Goal: Task Accomplishment & Management: Complete application form

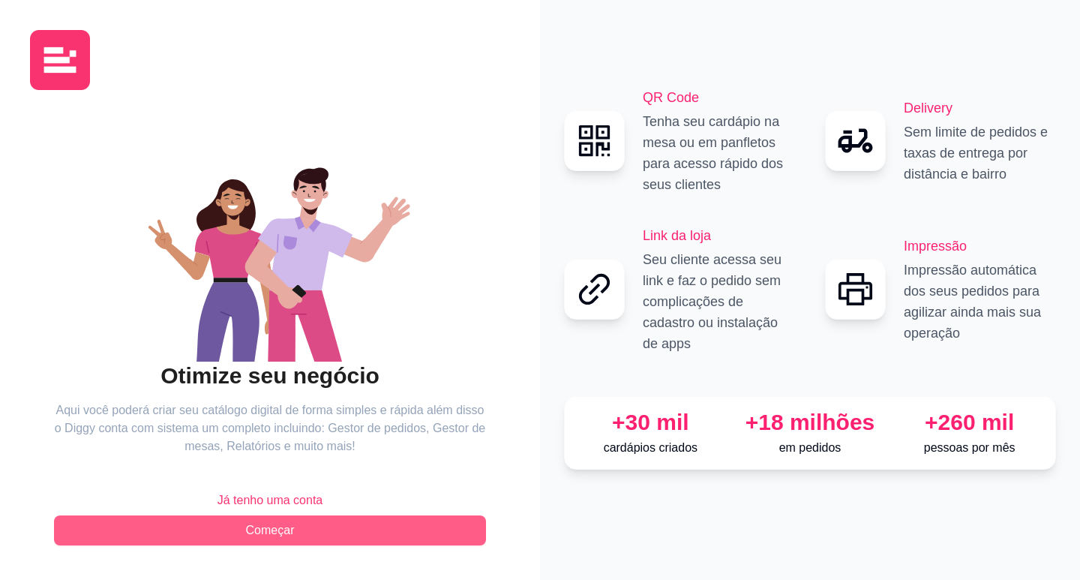
click at [319, 524] on button "Começar" at bounding box center [270, 530] width 432 height 30
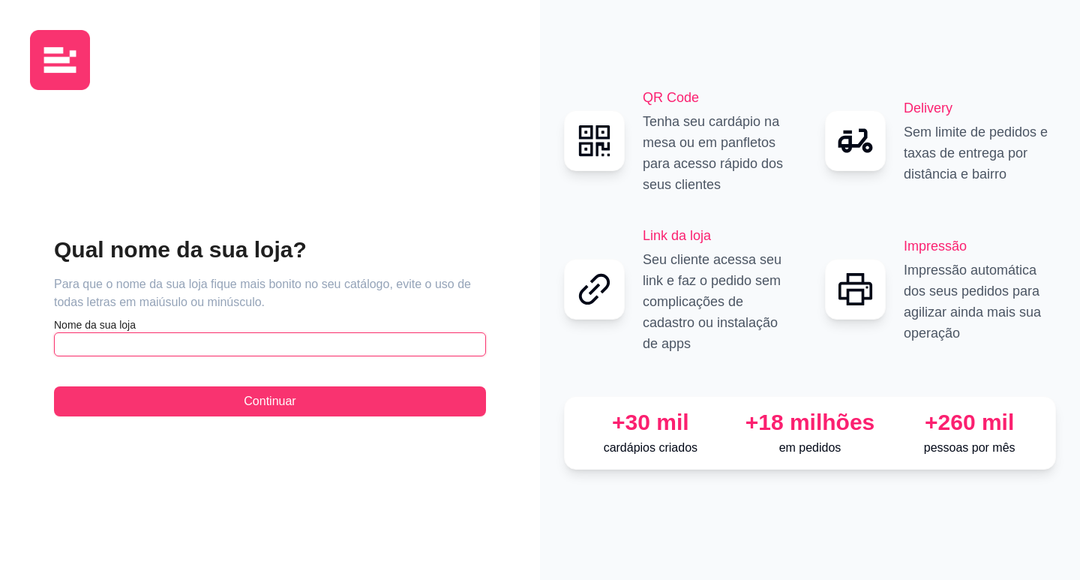
click at [187, 345] on input "text" at bounding box center [270, 344] width 432 height 24
type input "s"
type input "SALGADOS E"
click at [54, 386] on button "Continuar" at bounding box center [270, 401] width 432 height 30
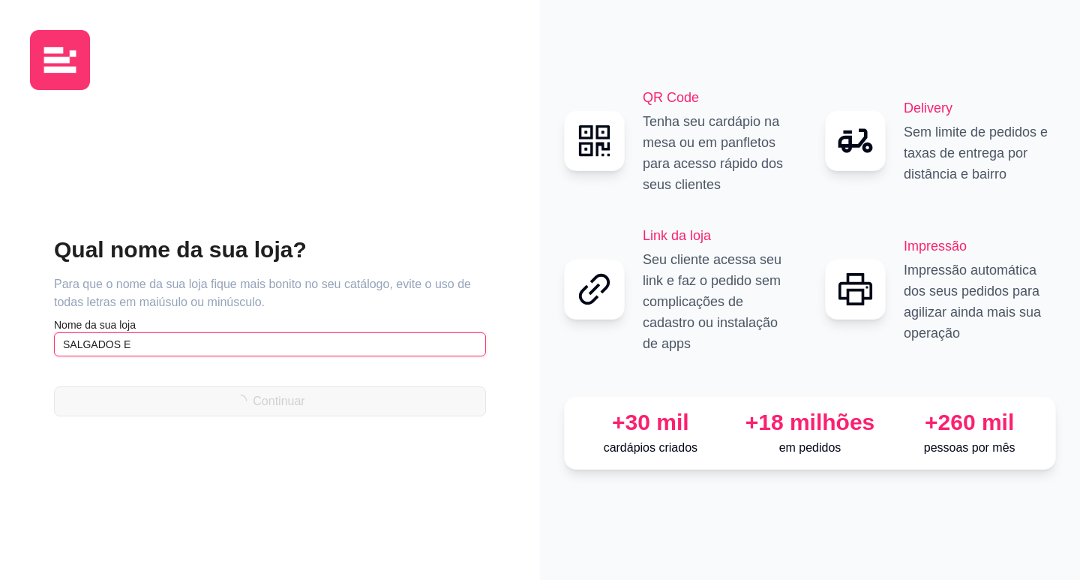
click at [191, 341] on input "SALGADOS E" at bounding box center [270, 344] width 432 height 24
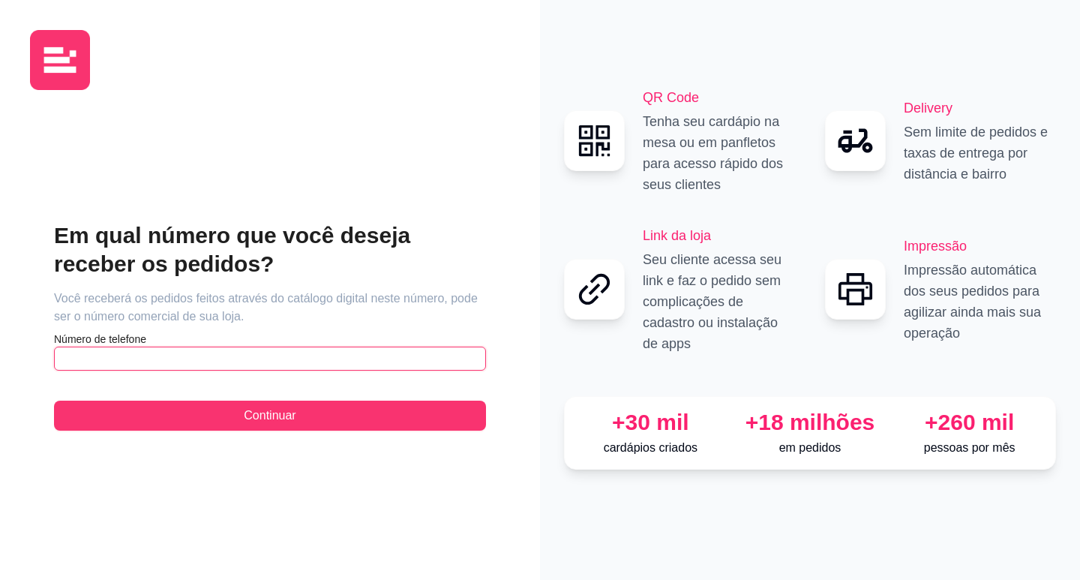
click at [218, 360] on input "text" at bounding box center [270, 359] width 432 height 24
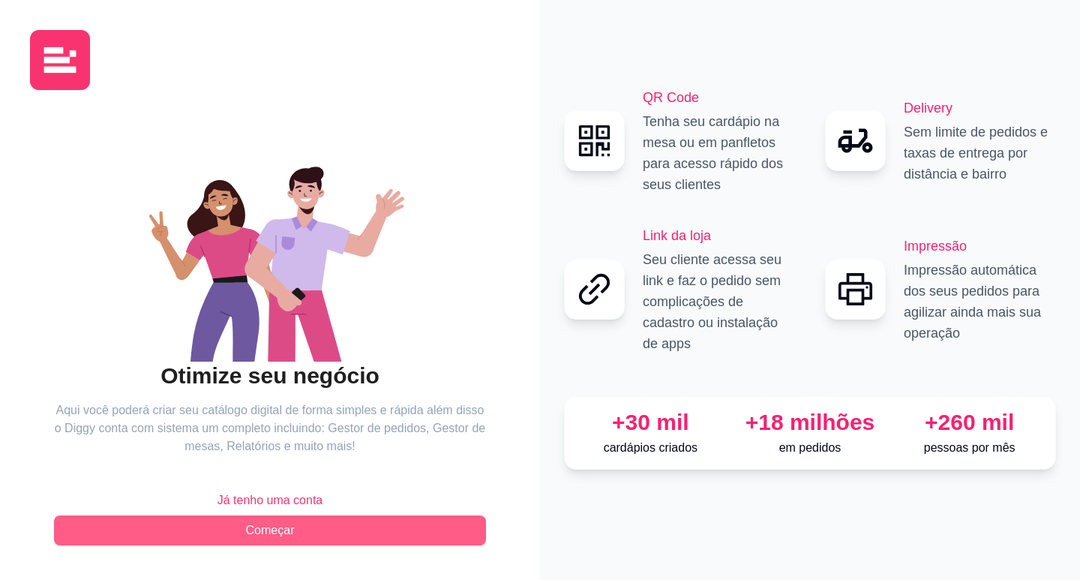
click at [276, 530] on span "Começar" at bounding box center [270, 530] width 49 height 18
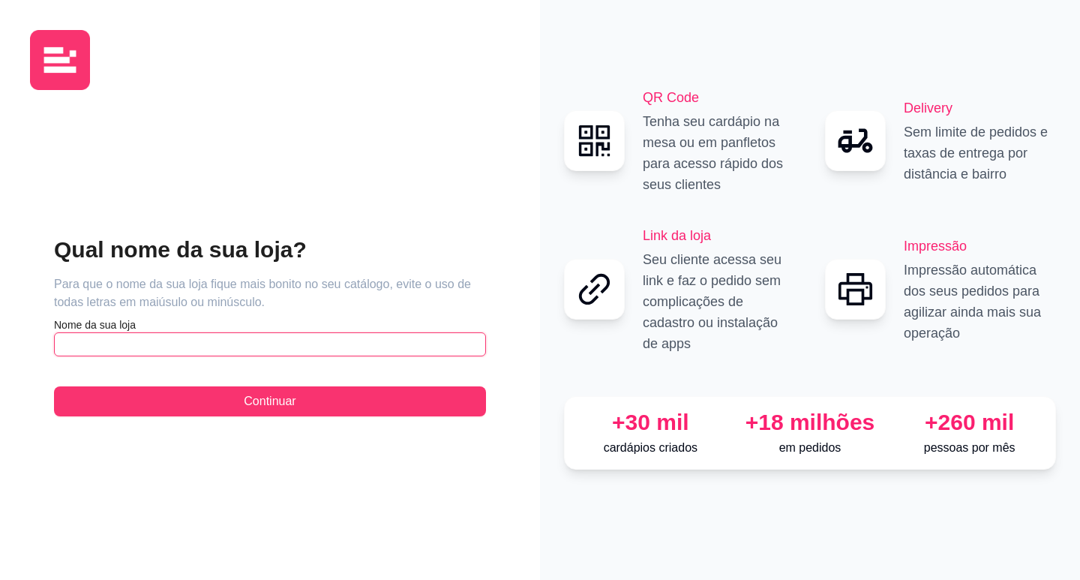
click at [236, 345] on input "text" at bounding box center [270, 344] width 432 height 24
type input "s"
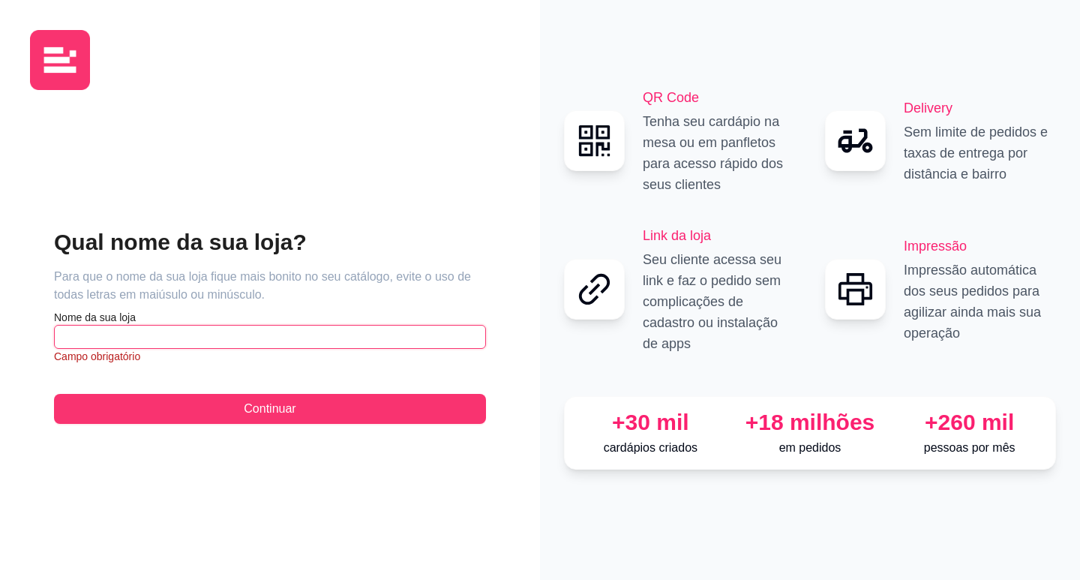
click at [241, 336] on input "text" at bounding box center [270, 337] width 432 height 24
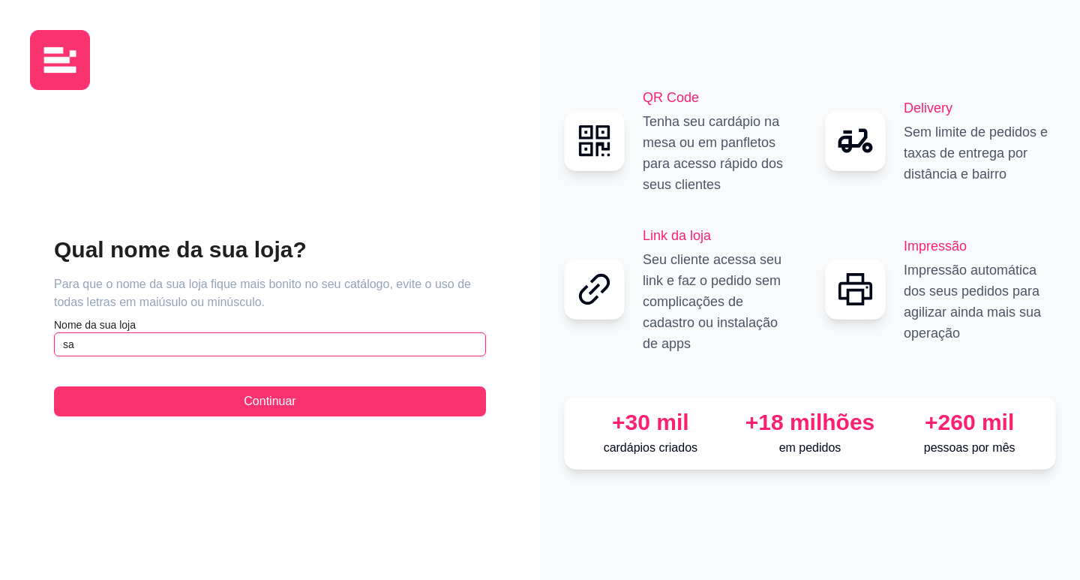
type input "s"
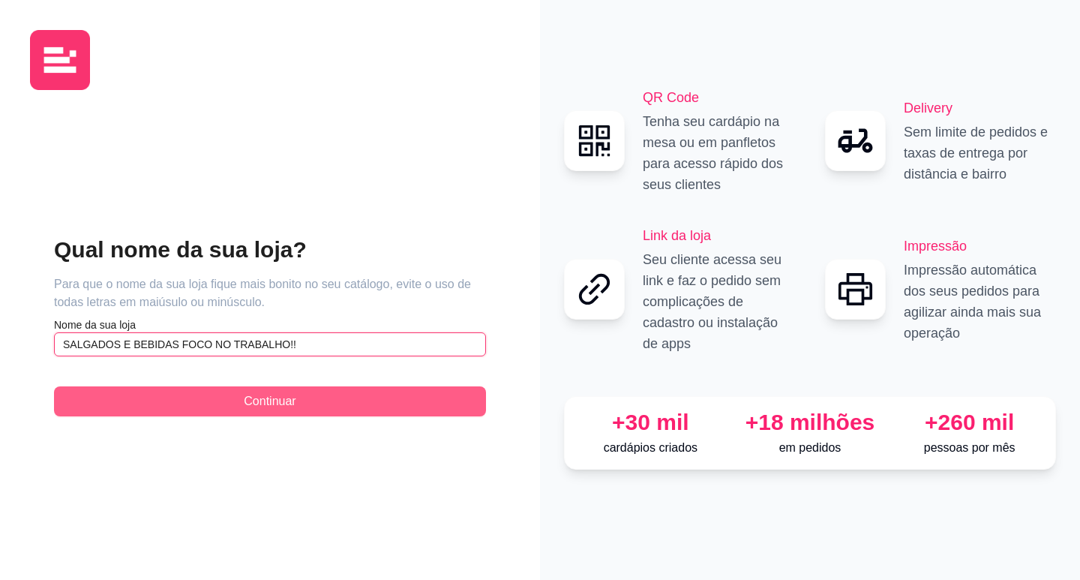
type input "SALGADOS E BEBIDAS FOCO NO TRABALHO!!"
click at [356, 395] on button "Continuar" at bounding box center [270, 401] width 432 height 30
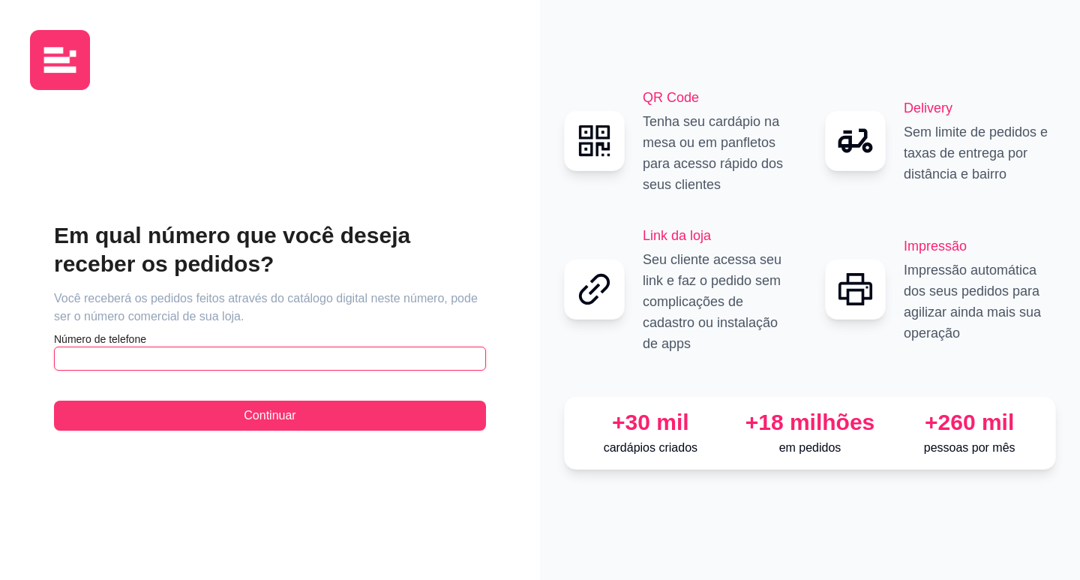
click at [326, 363] on input "text" at bounding box center [270, 359] width 432 height 24
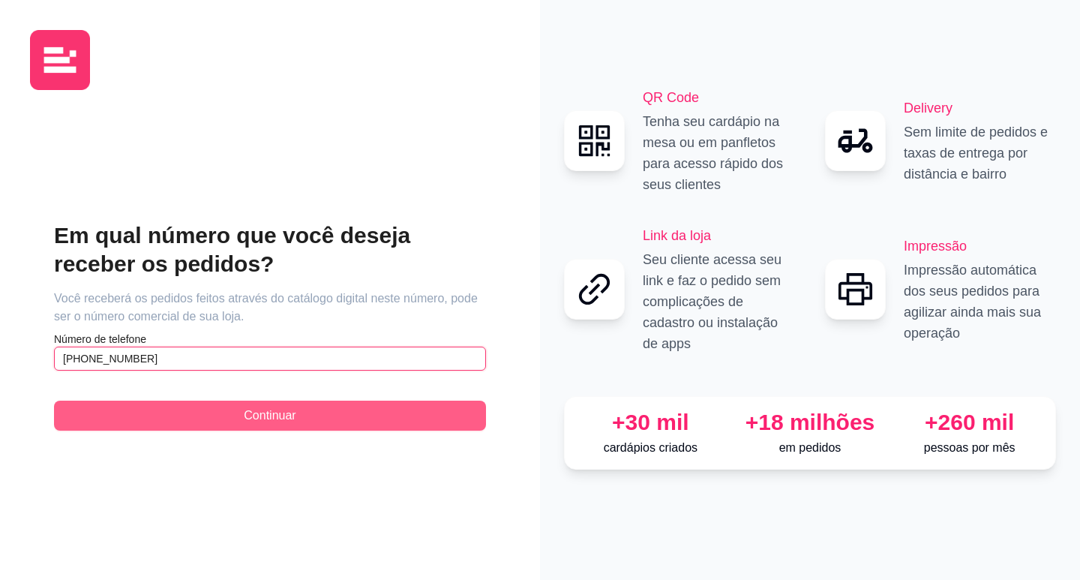
type input "[PHONE_NUMBER]"
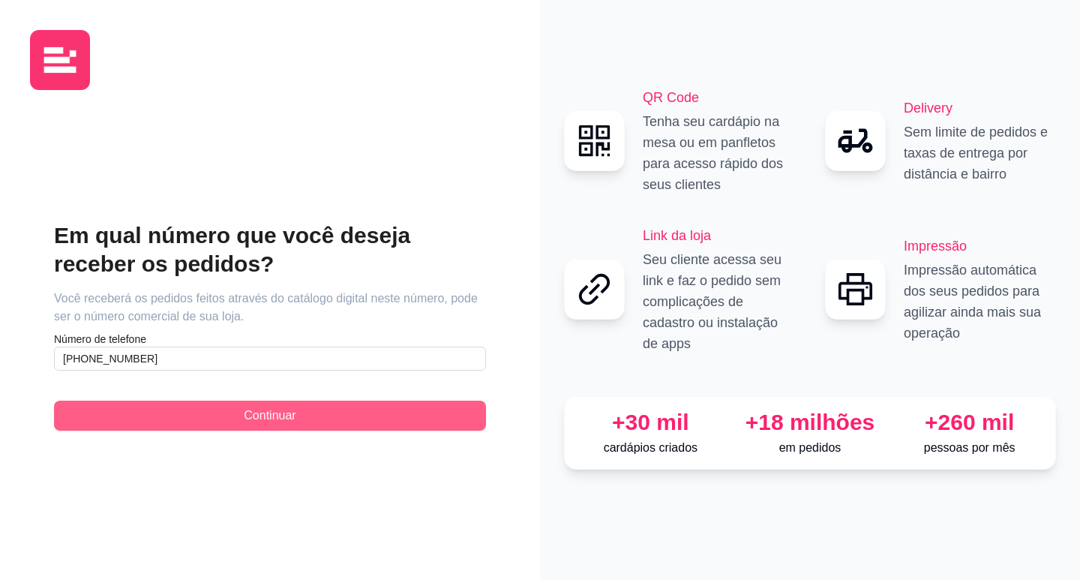
click at [336, 421] on button "Continuar" at bounding box center [270, 416] width 432 height 30
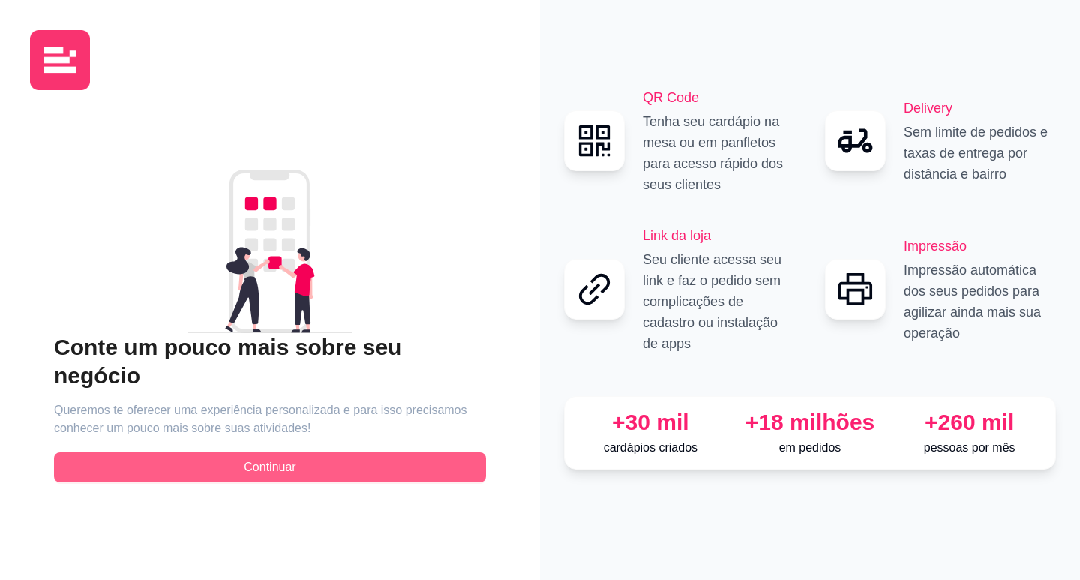
click at [319, 452] on button "Continuar" at bounding box center [270, 467] width 432 height 30
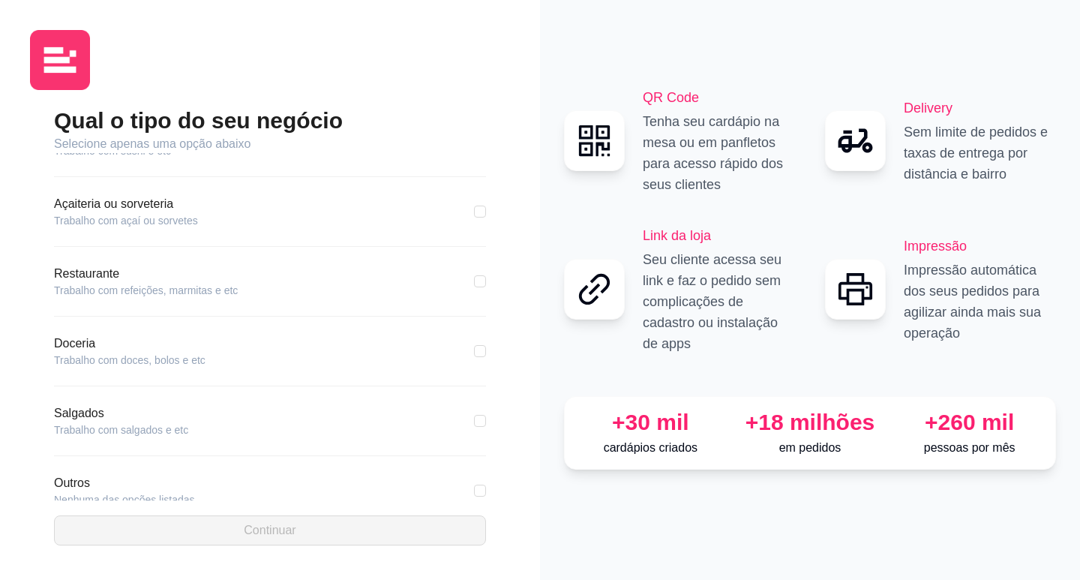
scroll to position [187, 0]
click at [180, 422] on article "Trabalho com salgados e etc" at bounding box center [121, 425] width 134 height 15
drag, startPoint x: 71, startPoint y: 410, endPoint x: 82, endPoint y: 412, distance: 10.6
click at [72, 410] on article "Salgados" at bounding box center [121, 409] width 134 height 18
click at [125, 433] on div "Salgados Trabalho com salgados e etc" at bounding box center [270, 426] width 432 height 52
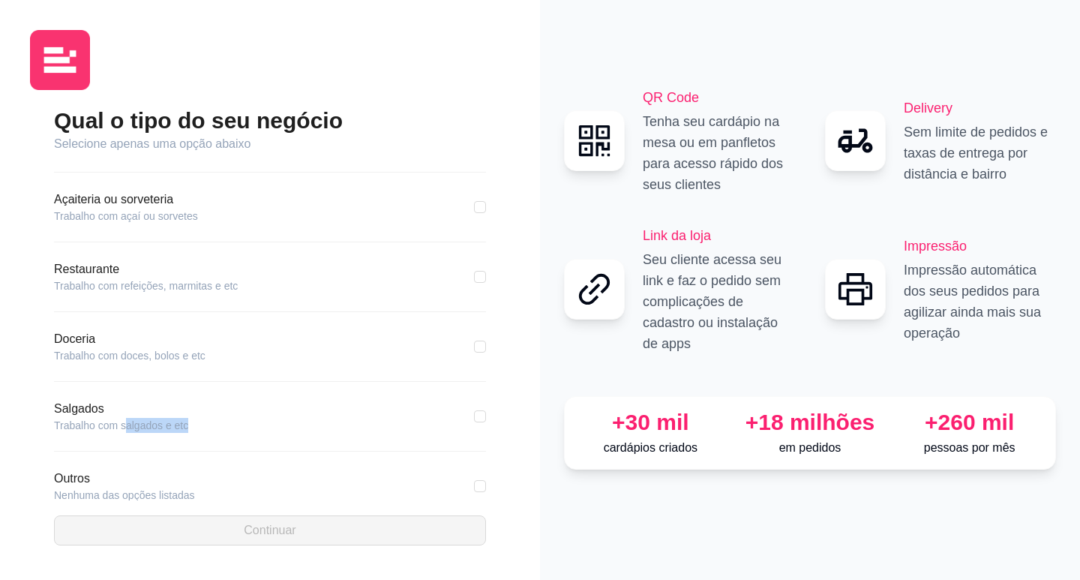
click at [172, 425] on article "Trabalho com salgados e etc" at bounding box center [121, 425] width 134 height 15
drag, startPoint x: 182, startPoint y: 417, endPoint x: 167, endPoint y: 413, distance: 15.5
click at [180, 418] on article "Trabalho com salgados e etc" at bounding box center [121, 425] width 134 height 15
drag, startPoint x: 91, startPoint y: 407, endPoint x: 74, endPoint y: 419, distance: 20.9
click at [91, 408] on article "Salgados" at bounding box center [121, 409] width 134 height 18
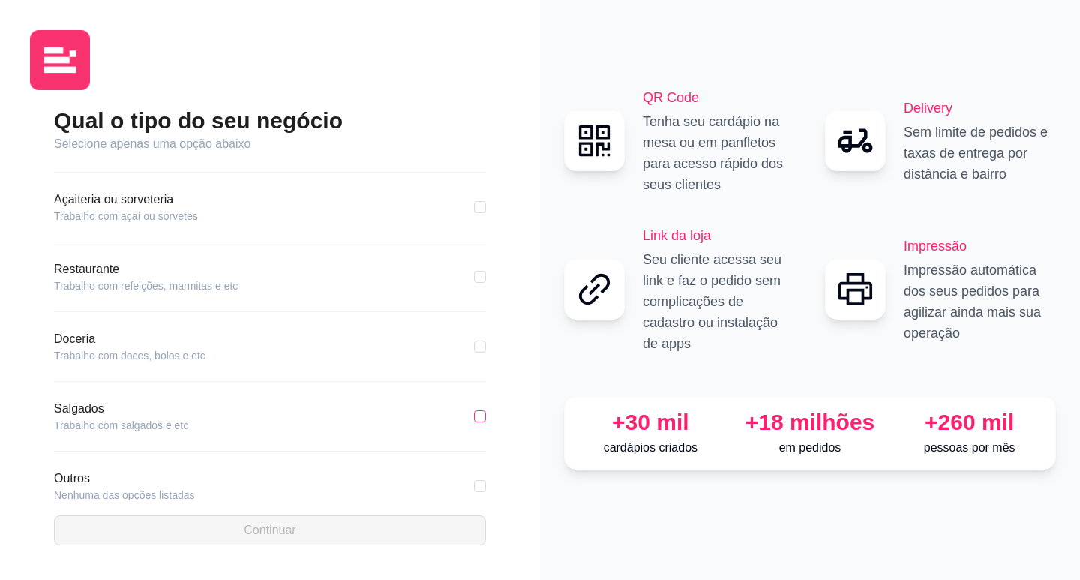
click at [474, 411] on input "checkbox" at bounding box center [480, 416] width 12 height 12
checkbox input "true"
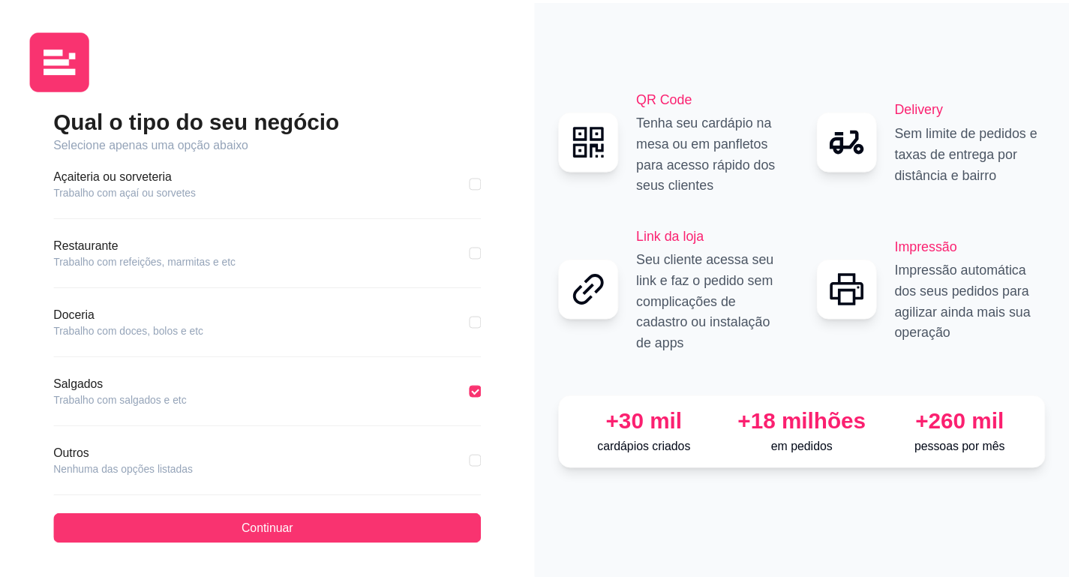
scroll to position [225, 0]
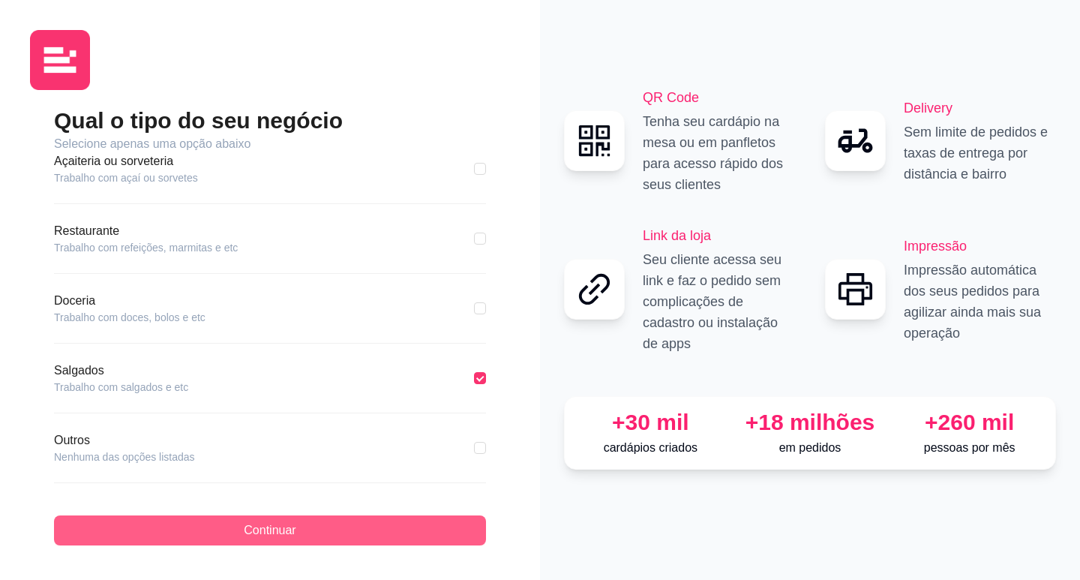
click at [391, 518] on button "Continuar" at bounding box center [270, 530] width 432 height 30
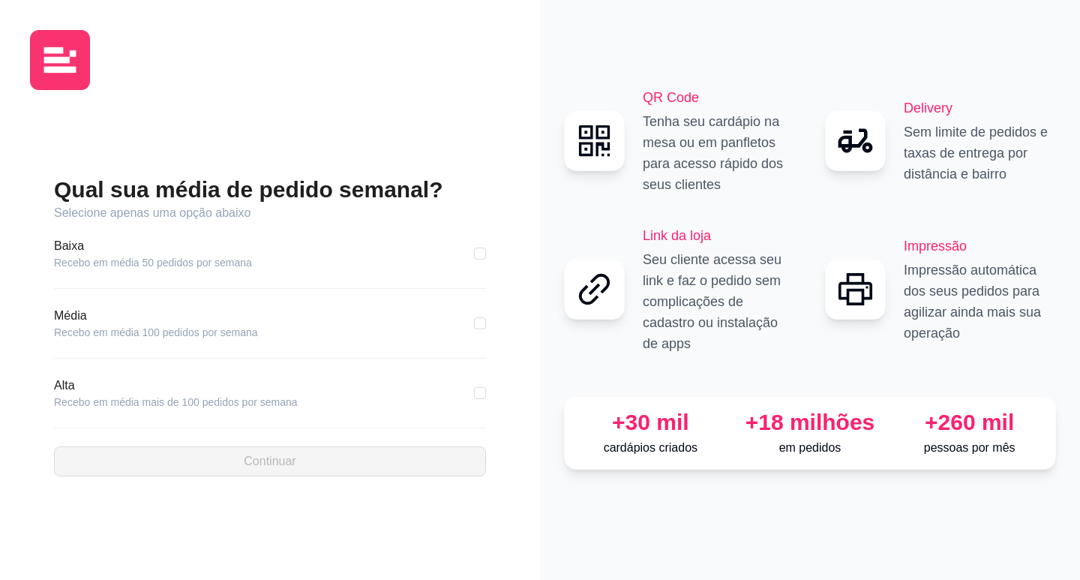
click at [99, 258] on article "Recebo em média 50 pedidos por semana" at bounding box center [153, 262] width 198 height 15
click at [482, 252] on input "checkbox" at bounding box center [480, 254] width 12 height 12
checkbox input "true"
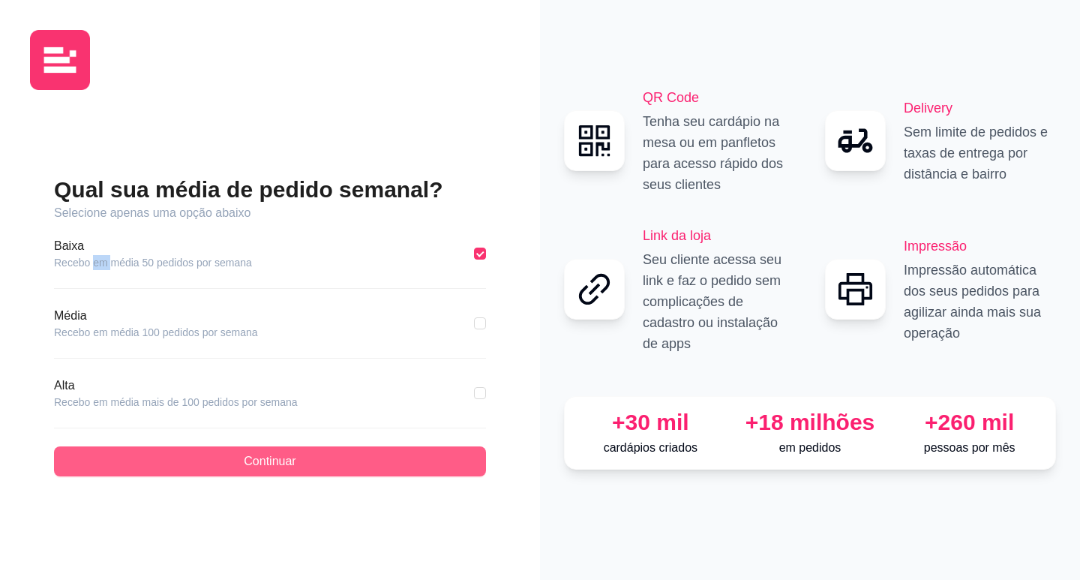
click at [386, 455] on button "Continuar" at bounding box center [270, 461] width 432 height 30
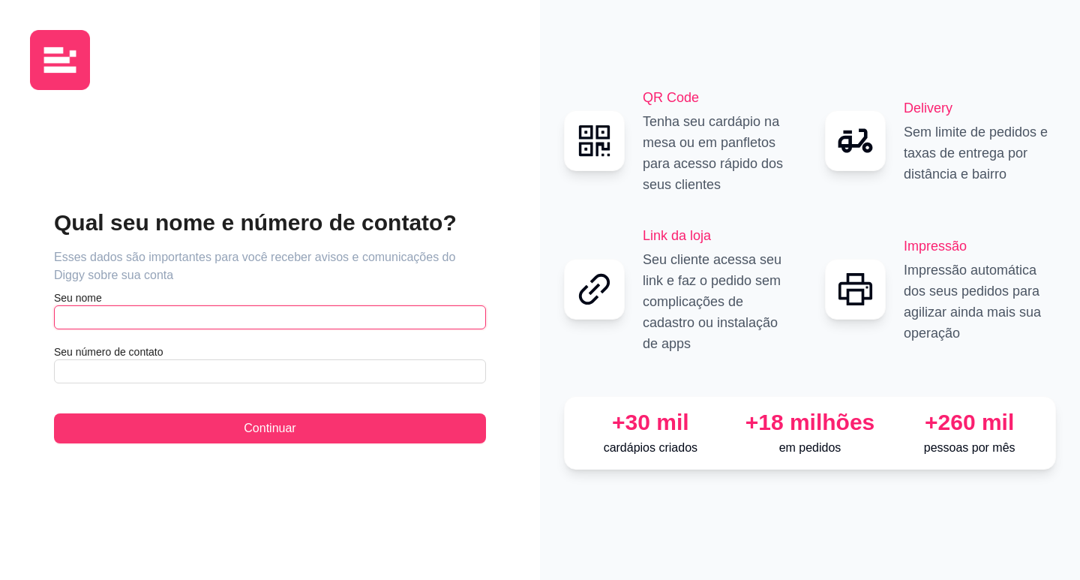
click at [221, 320] on input "text" at bounding box center [270, 317] width 432 height 24
type input "s"
type input "foco no trabalho"
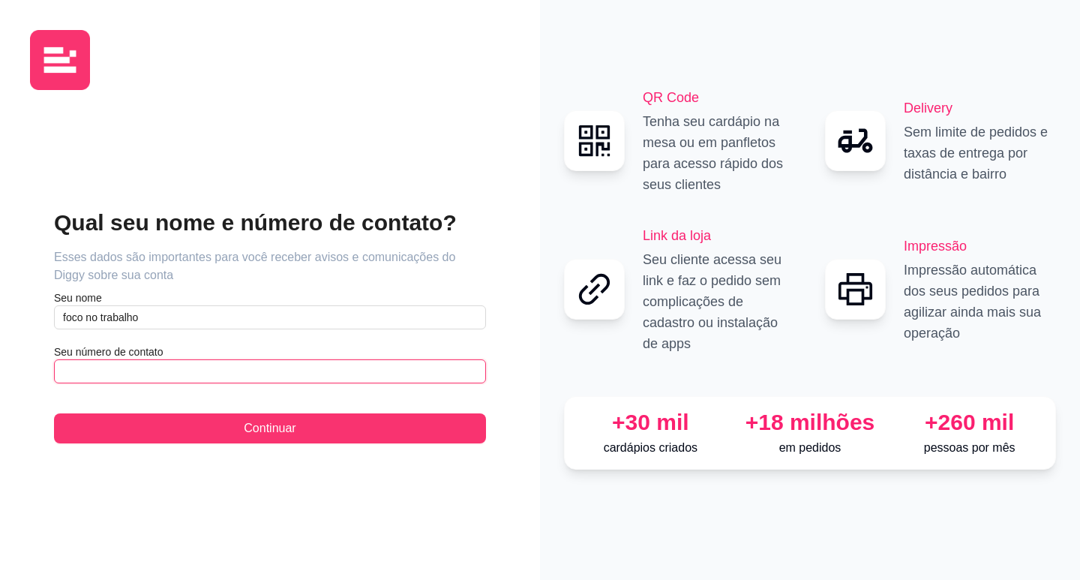
click at [267, 369] on input "text" at bounding box center [270, 371] width 432 height 24
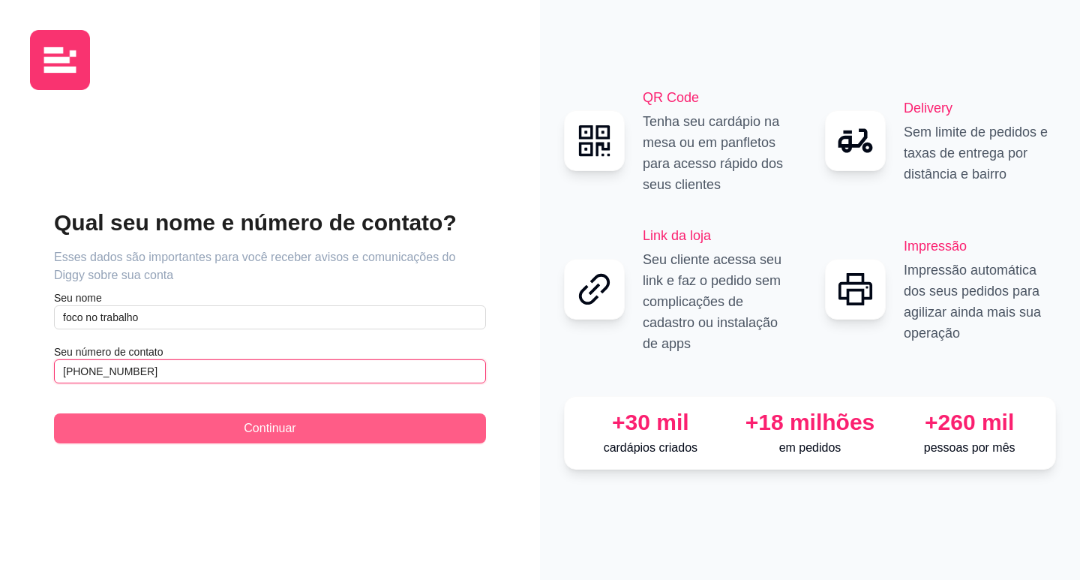
type input "[PHONE_NUMBER]"
click at [278, 420] on span "Continuar" at bounding box center [270, 428] width 52 height 18
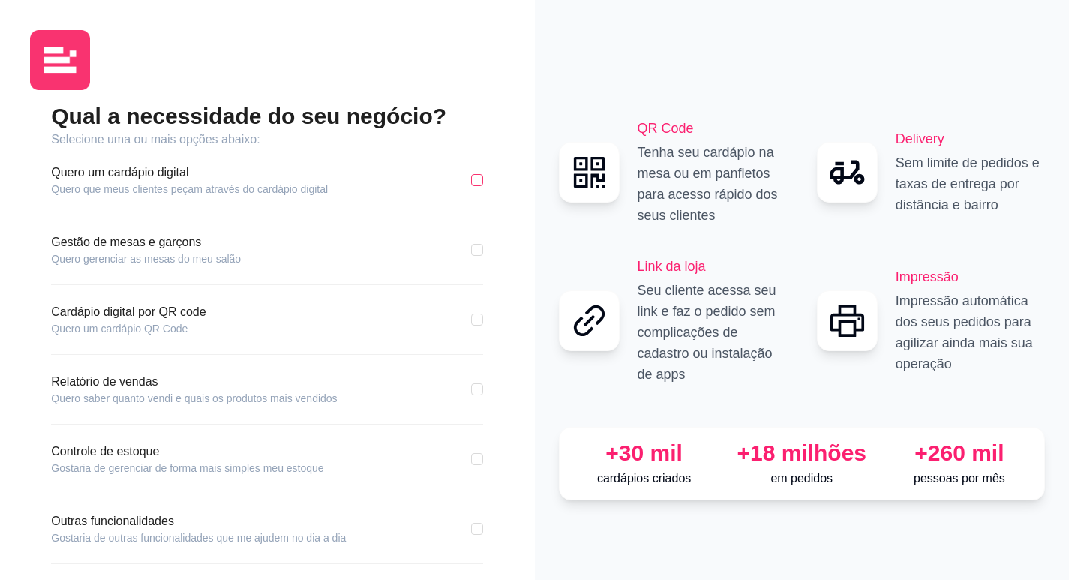
click at [475, 183] on input "checkbox" at bounding box center [477, 180] width 12 height 12
checkbox input "true"
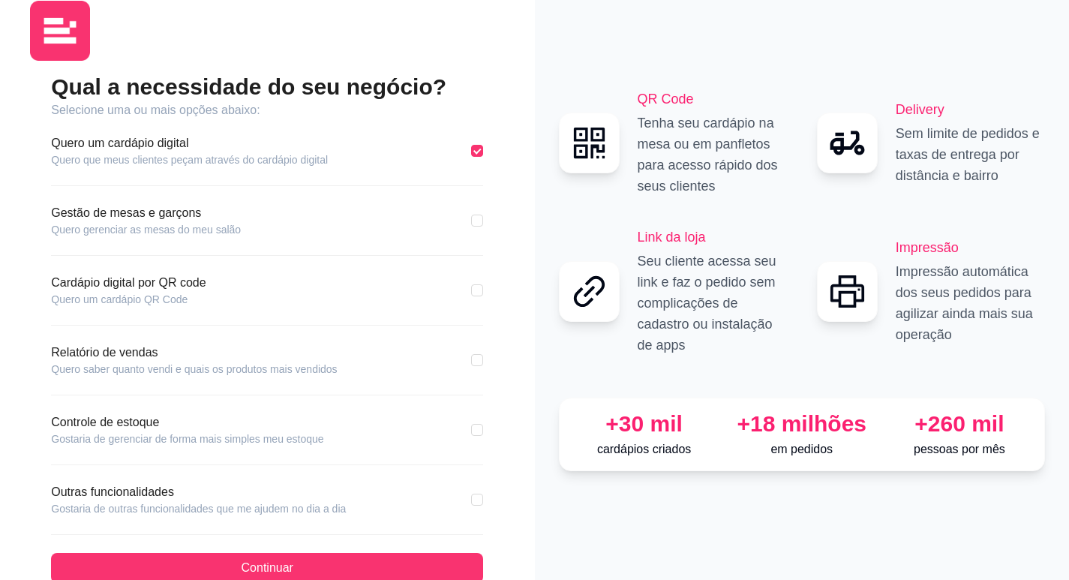
scroll to position [62, 0]
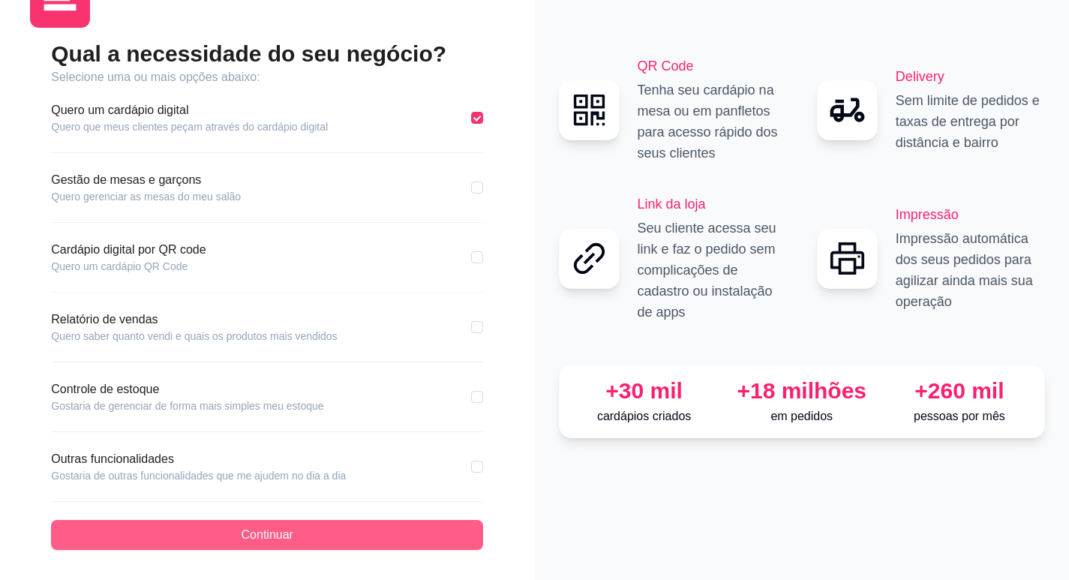
click at [168, 536] on button "Continuar" at bounding box center [267, 535] width 432 height 30
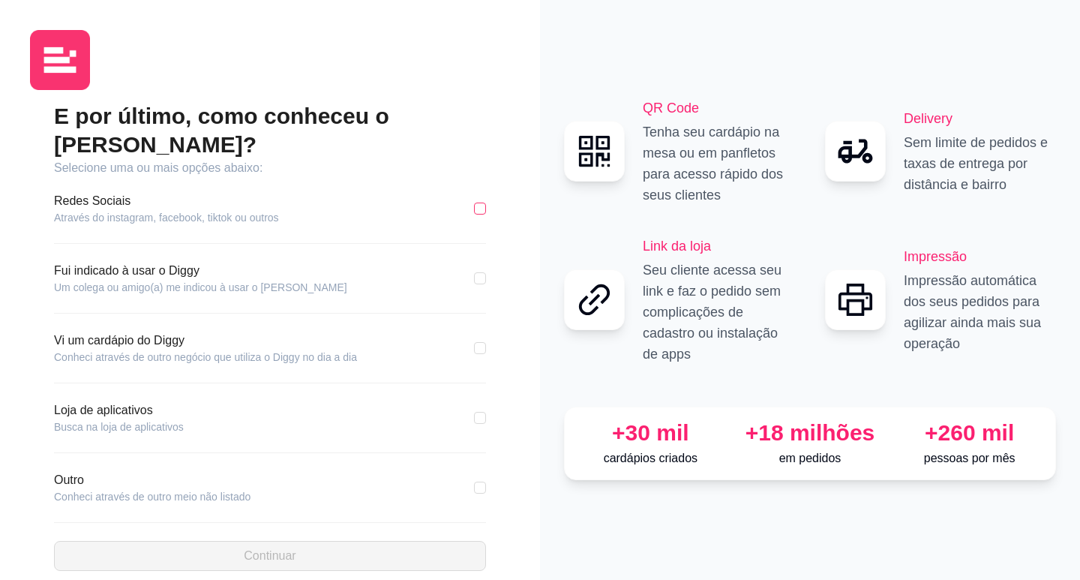
click at [484, 203] on input "checkbox" at bounding box center [480, 209] width 12 height 12
checkbox input "true"
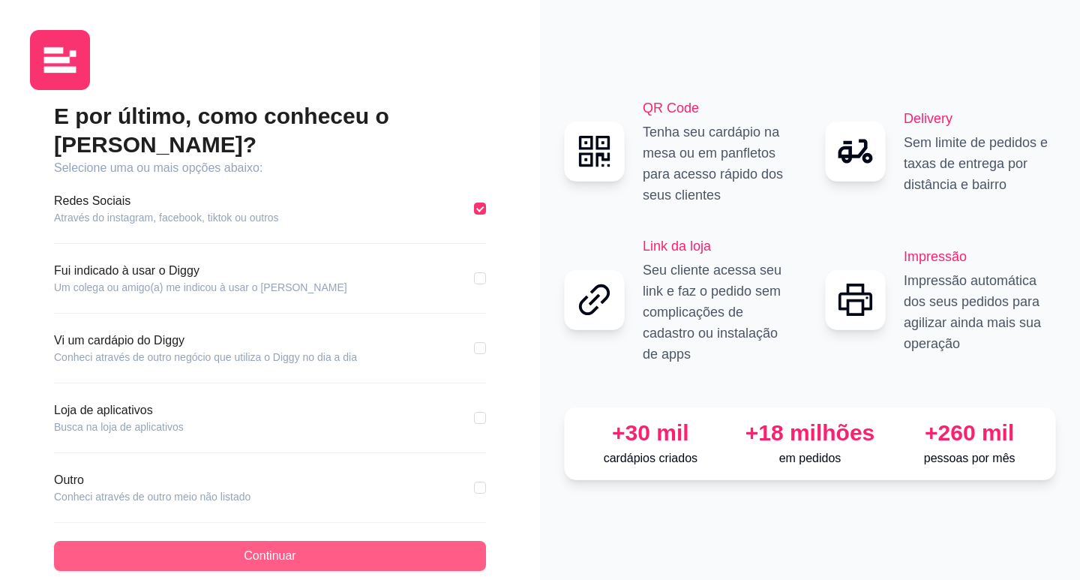
click at [306, 541] on button "Continuar" at bounding box center [270, 556] width 432 height 30
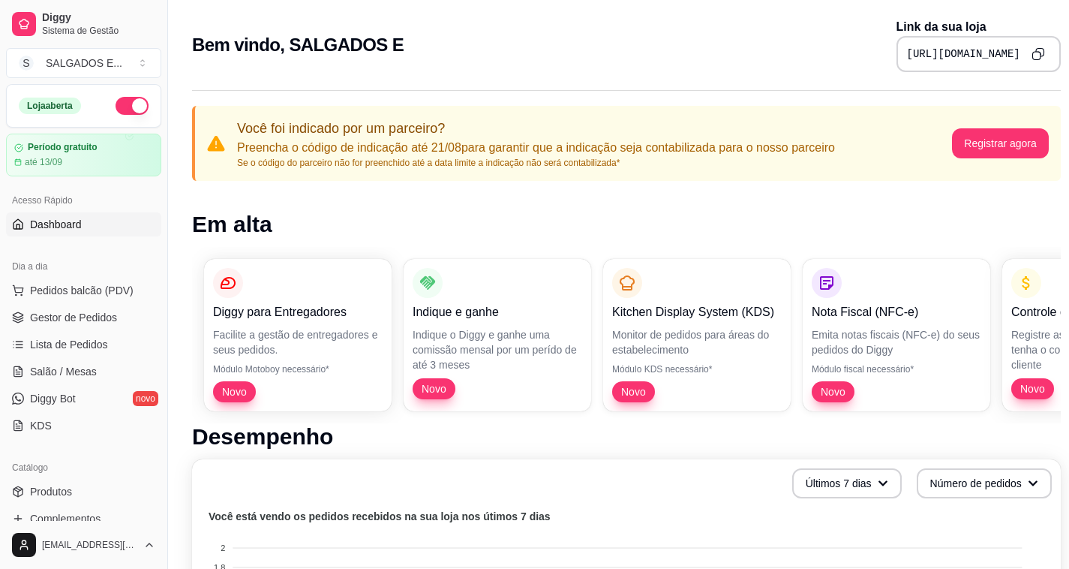
click at [123, 109] on button "button" at bounding box center [132, 106] width 33 height 18
click at [95, 293] on span "Pedidos balcão (PDV)" at bounding box center [82, 290] width 104 height 15
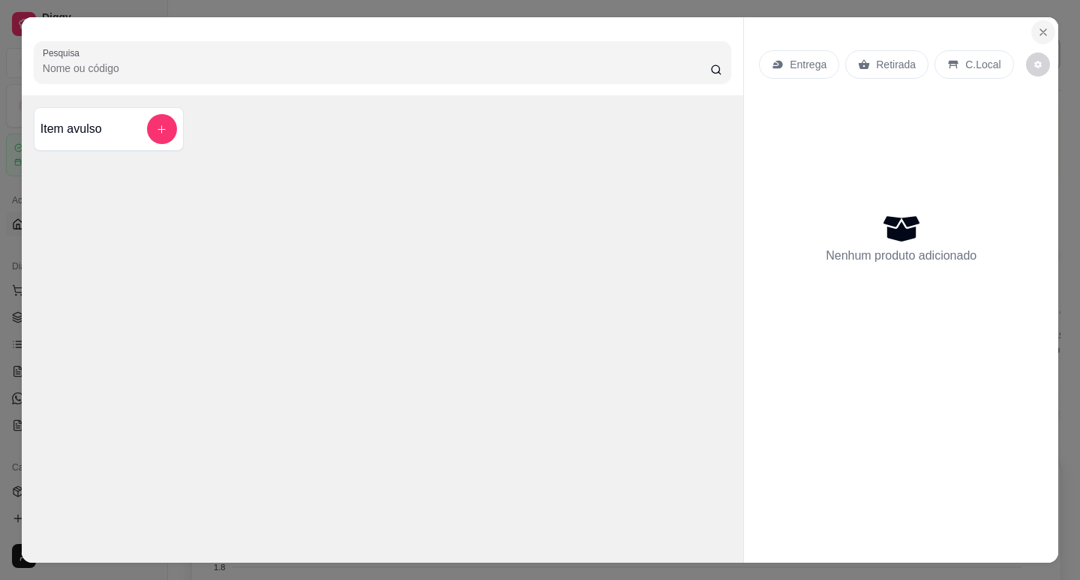
click at [1039, 26] on icon "Close" at bounding box center [1044, 32] width 12 height 12
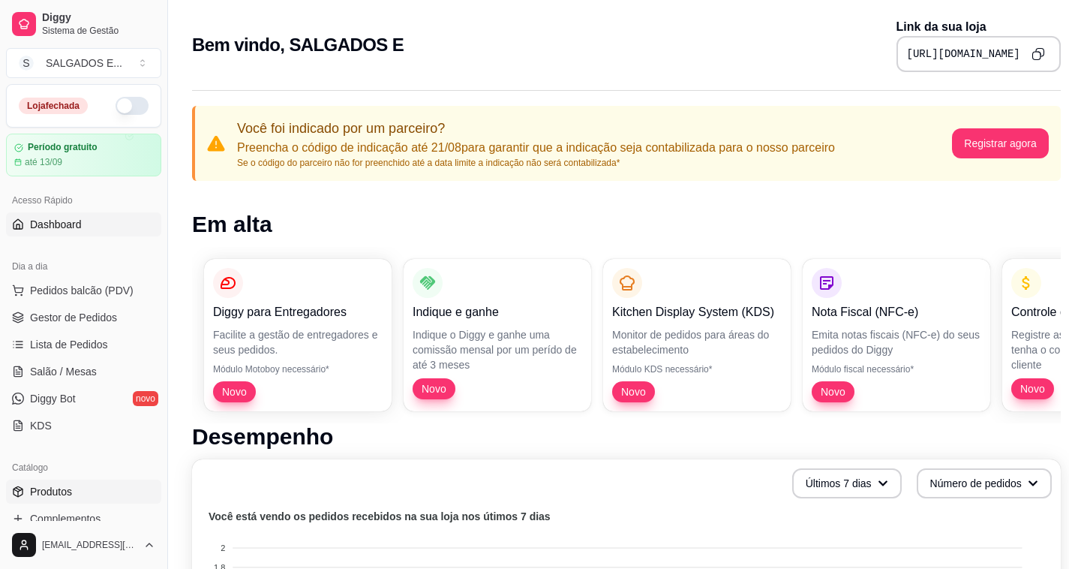
click at [70, 491] on span "Produtos" at bounding box center [51, 491] width 42 height 15
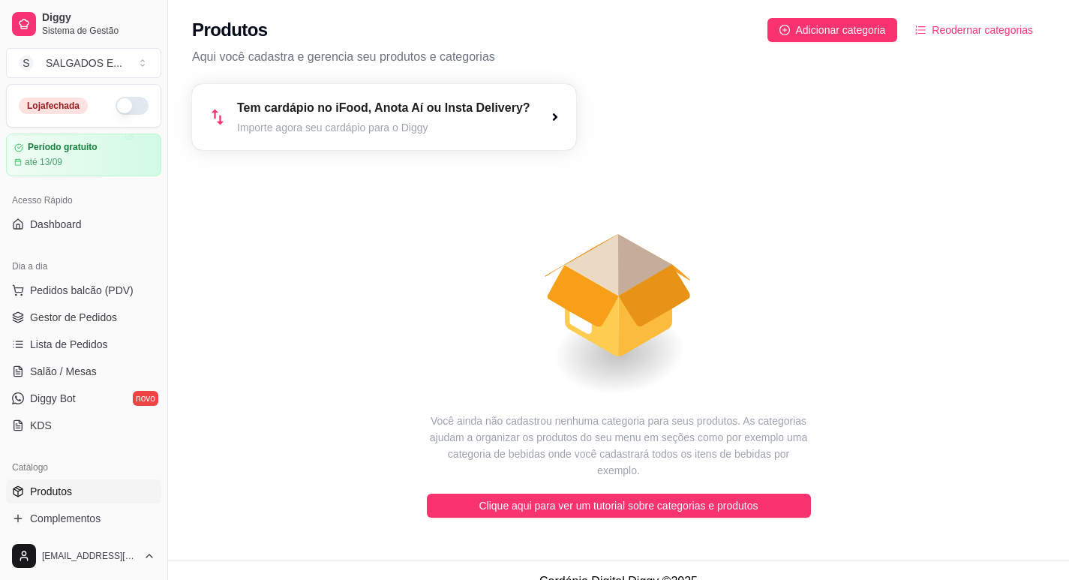
click at [304, 120] on article "Importe agora seu cardápio para o Diggy" at bounding box center [383, 127] width 293 height 15
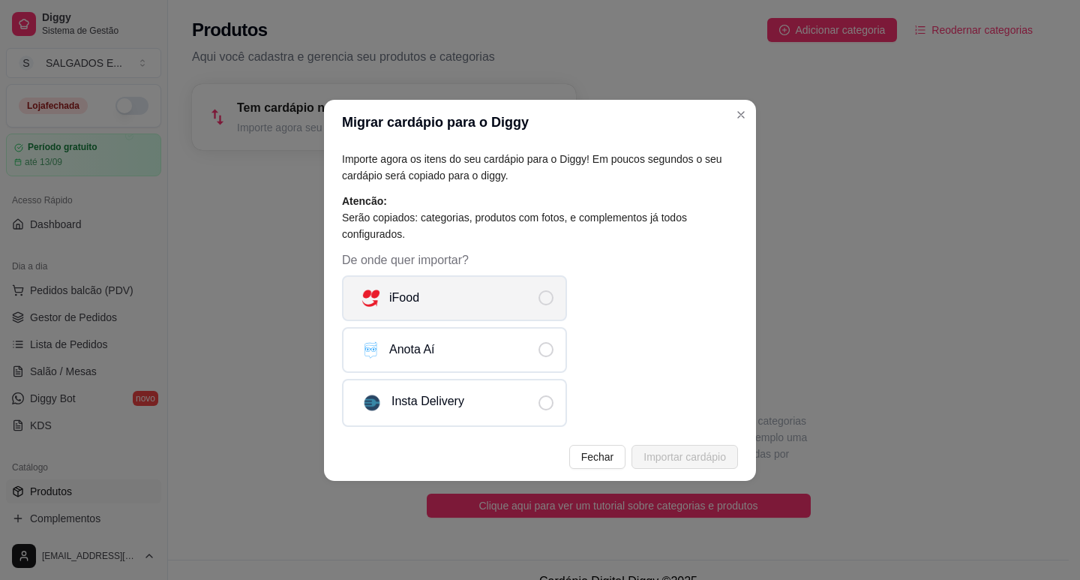
click at [541, 301] on span "De onde quer importar?" at bounding box center [546, 297] width 15 height 15
click at [554, 301] on input "iFood" at bounding box center [559, 306] width 10 height 10
radio input "true"
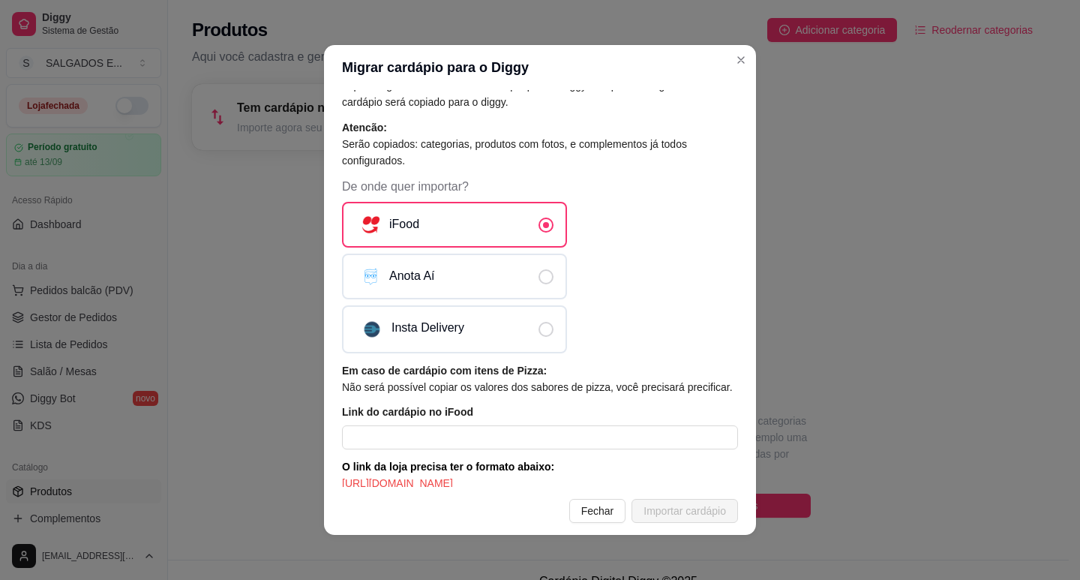
scroll to position [82, 0]
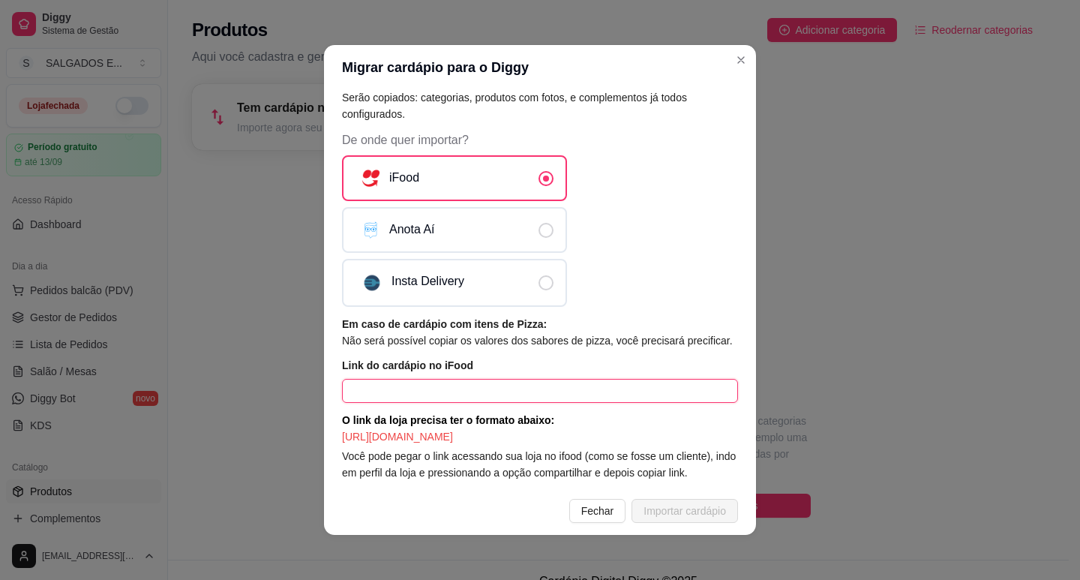
click at [482, 379] on input "text" at bounding box center [540, 391] width 396 height 24
click at [478, 379] on input "text" at bounding box center [540, 391] width 396 height 24
paste input "[URL][DOMAIN_NAME]"
click at [482, 379] on input "text" at bounding box center [540, 391] width 396 height 24
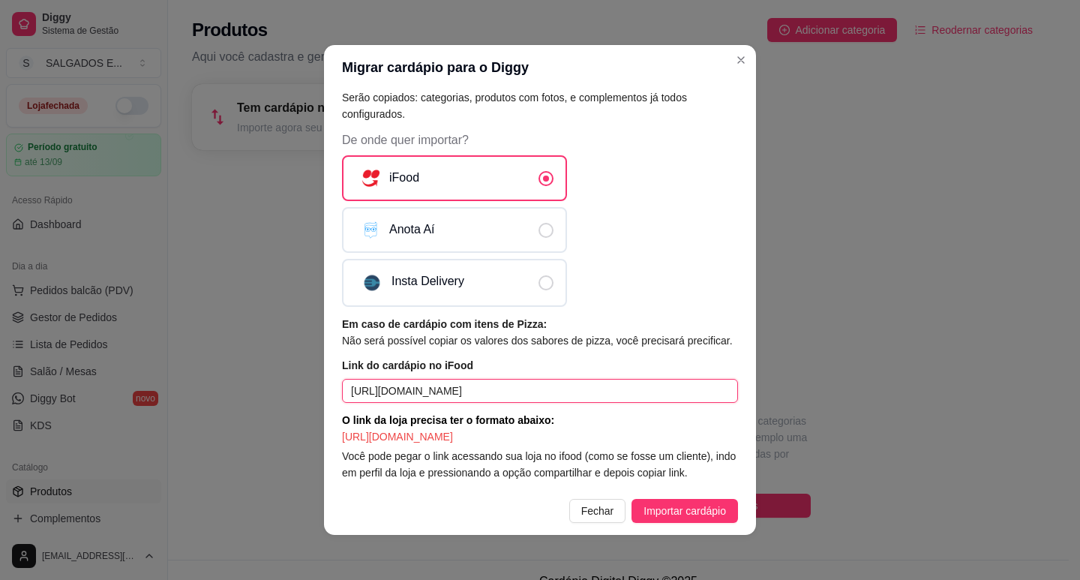
type input "[URL][DOMAIN_NAME]"
drag, startPoint x: 478, startPoint y: 379, endPoint x: 324, endPoint y: 410, distance: 156.8
click at [324, 410] on div "Importe agora os itens do seu cardápio para o Diggy! Em poucos segundos o seu c…" at bounding box center [540, 288] width 432 height 397
click at [683, 506] on span "Importar cardápio" at bounding box center [685, 511] width 83 height 17
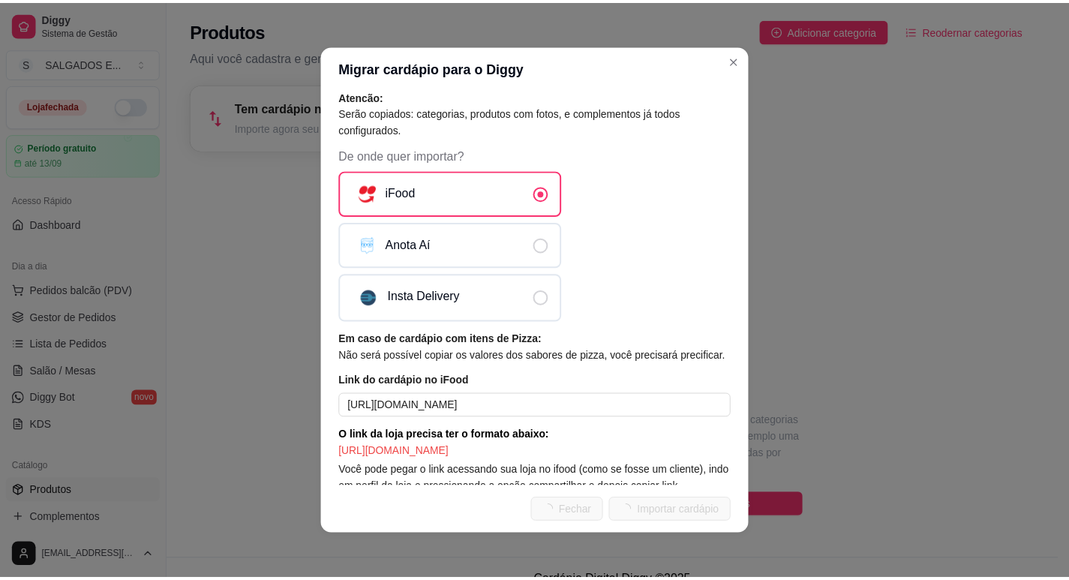
scroll to position [67, 0]
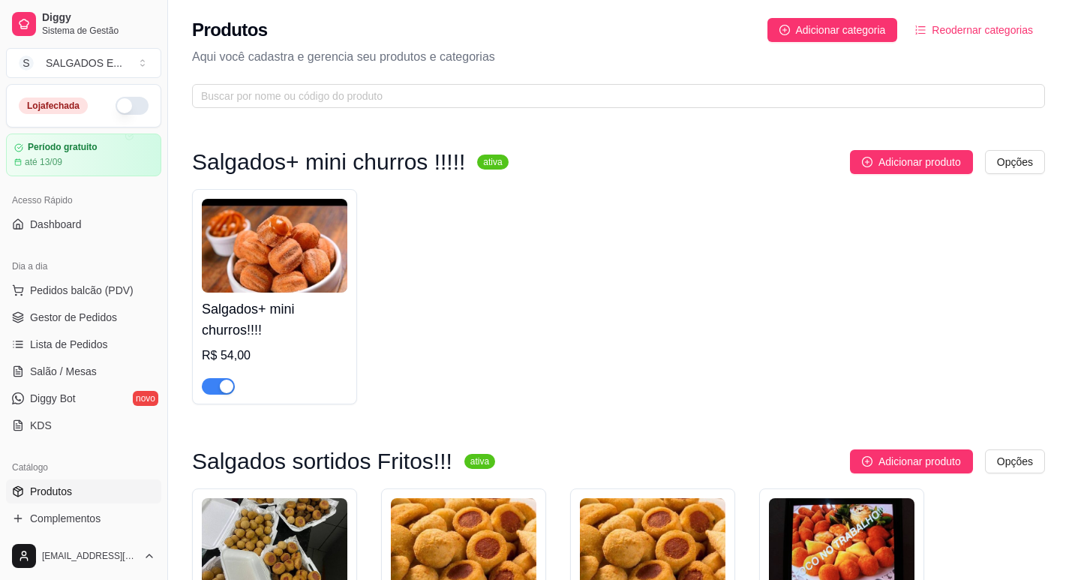
drag, startPoint x: 746, startPoint y: 434, endPoint x: 729, endPoint y: 449, distance: 22.9
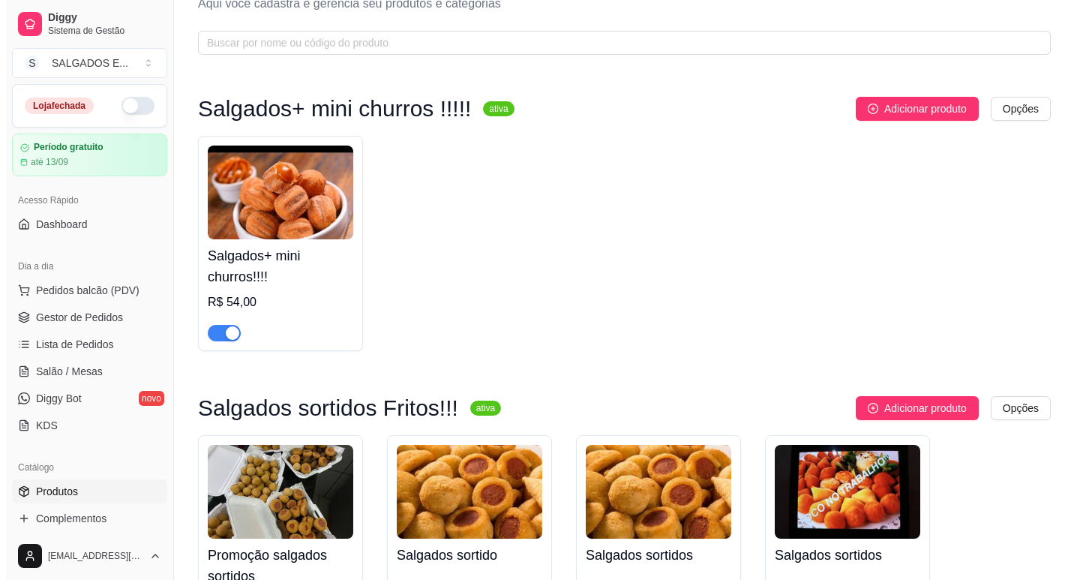
scroll to position [0, 0]
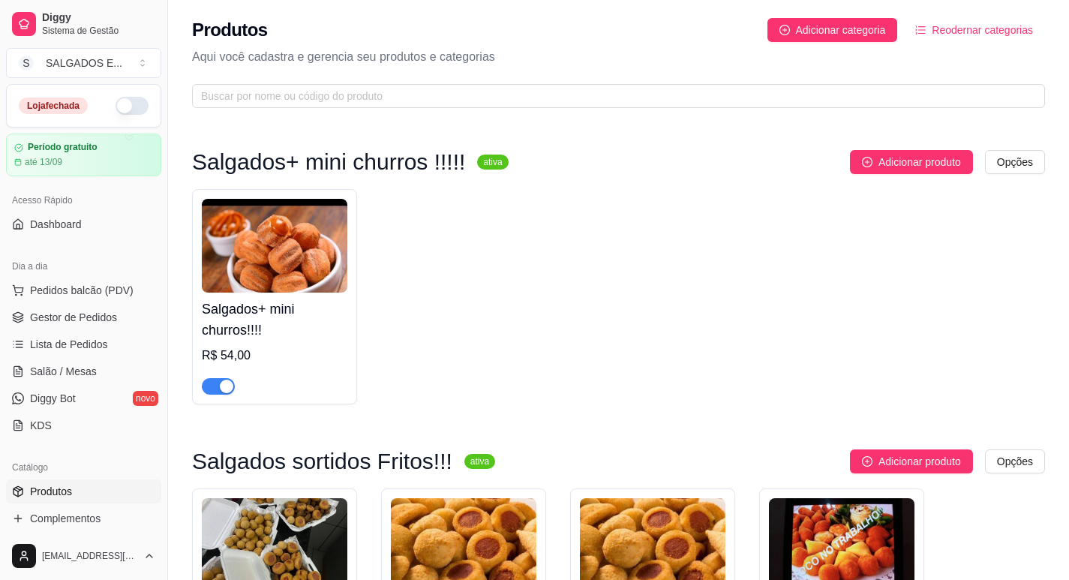
click at [242, 355] on div "R$ 54,00" at bounding box center [275, 356] width 146 height 18
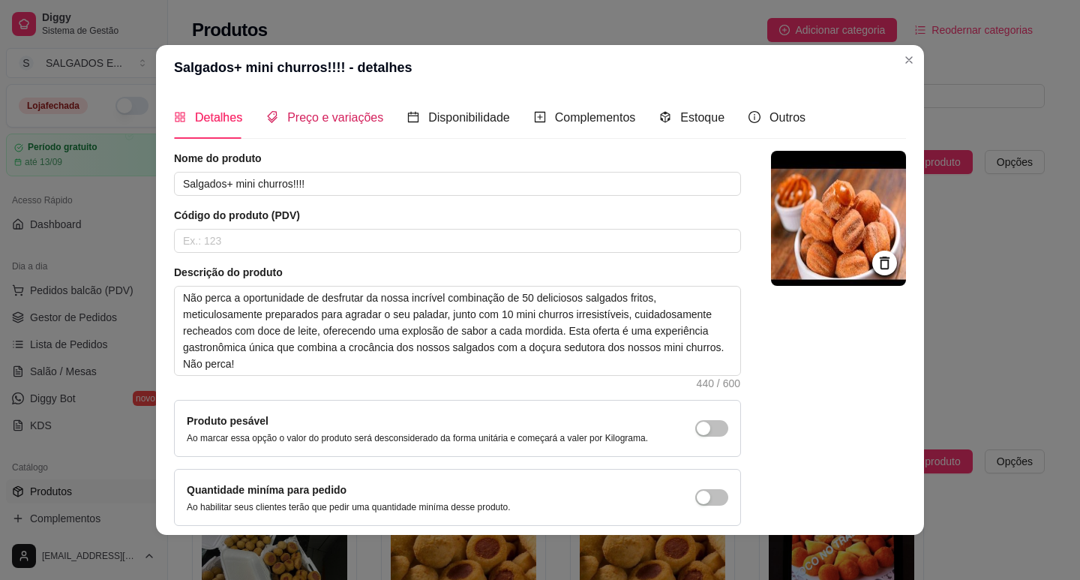
click at [334, 124] on span "Preço e variações" at bounding box center [335, 117] width 96 height 13
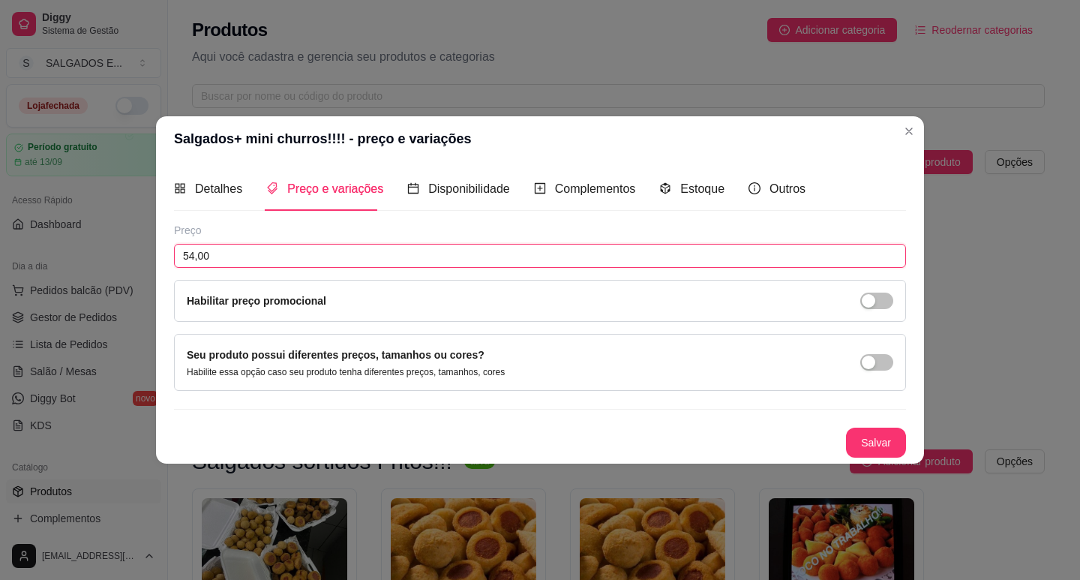
click at [303, 251] on input "54,00" at bounding box center [540, 256] width 732 height 24
click at [193, 256] on input "54,00" at bounding box center [540, 256] width 732 height 24
type input "40,00"
click at [876, 444] on button "Salvar" at bounding box center [876, 443] width 60 height 30
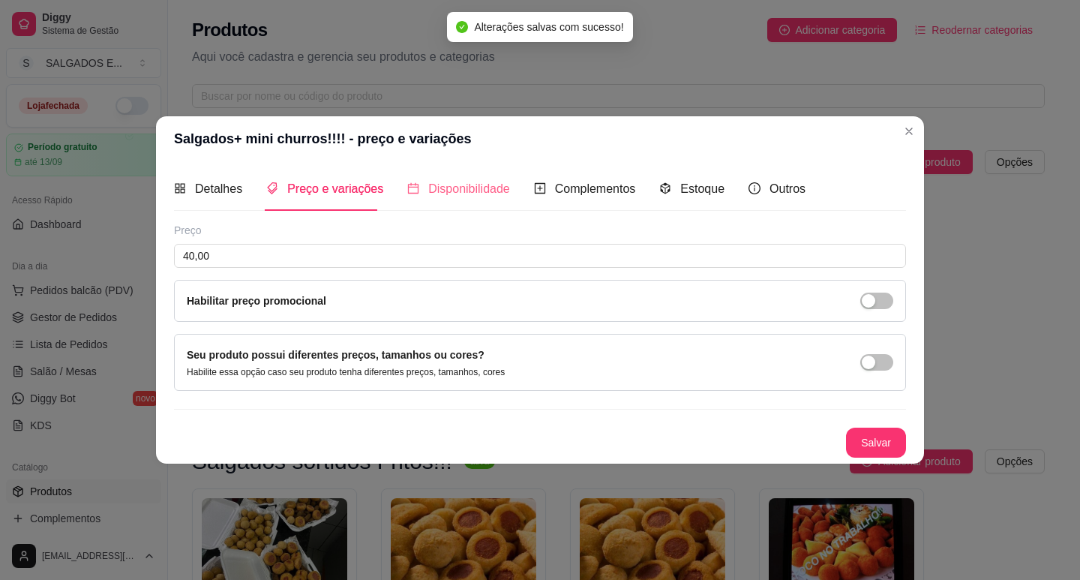
click at [483, 200] on div "Disponibilidade" at bounding box center [458, 188] width 103 height 43
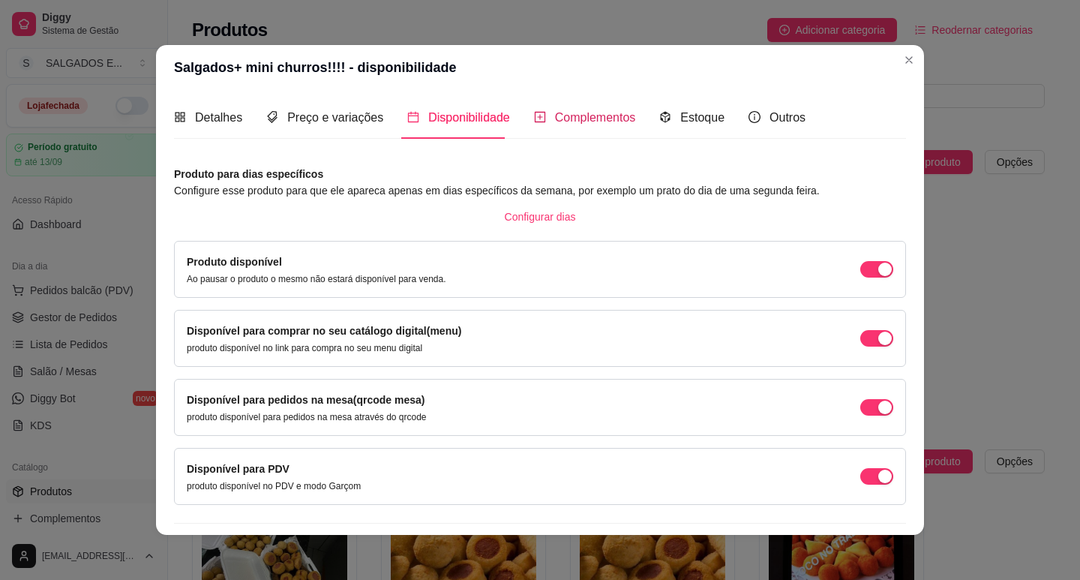
click at [581, 116] on span "Complementos" at bounding box center [595, 117] width 81 height 13
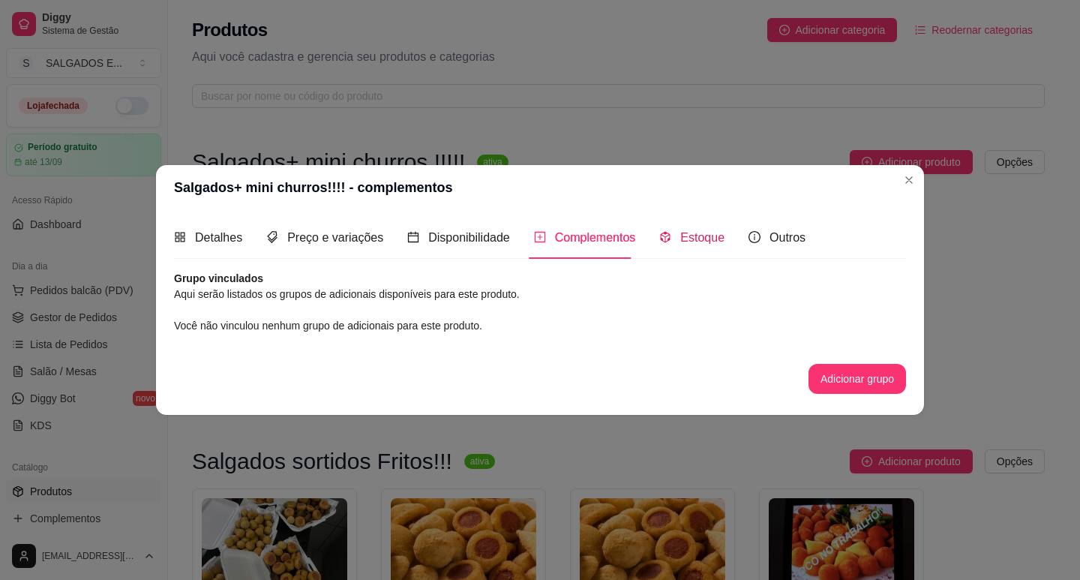
click at [698, 240] on span "Estoque" at bounding box center [702, 237] width 44 height 13
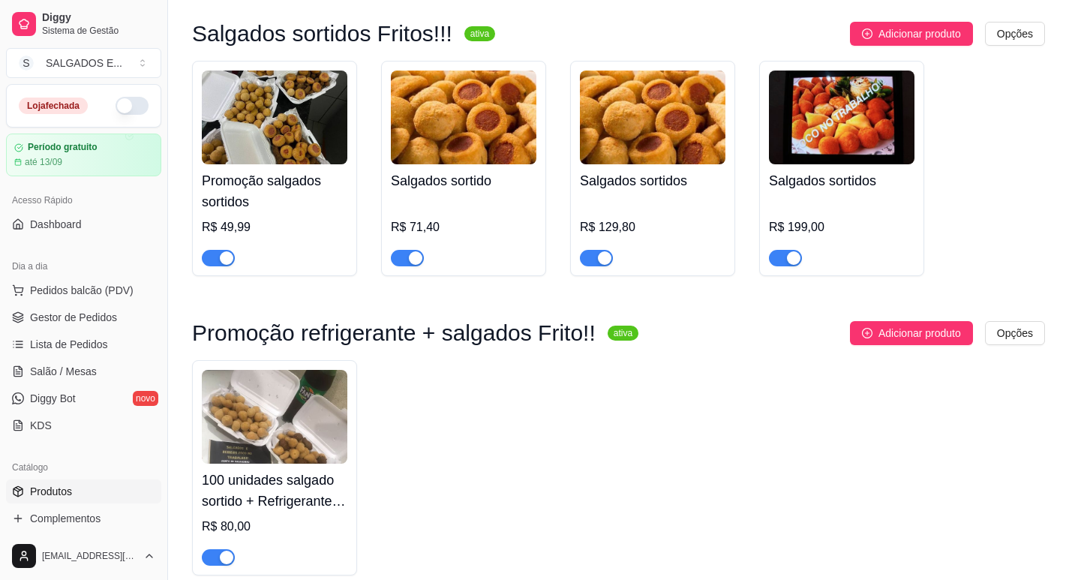
scroll to position [464, 0]
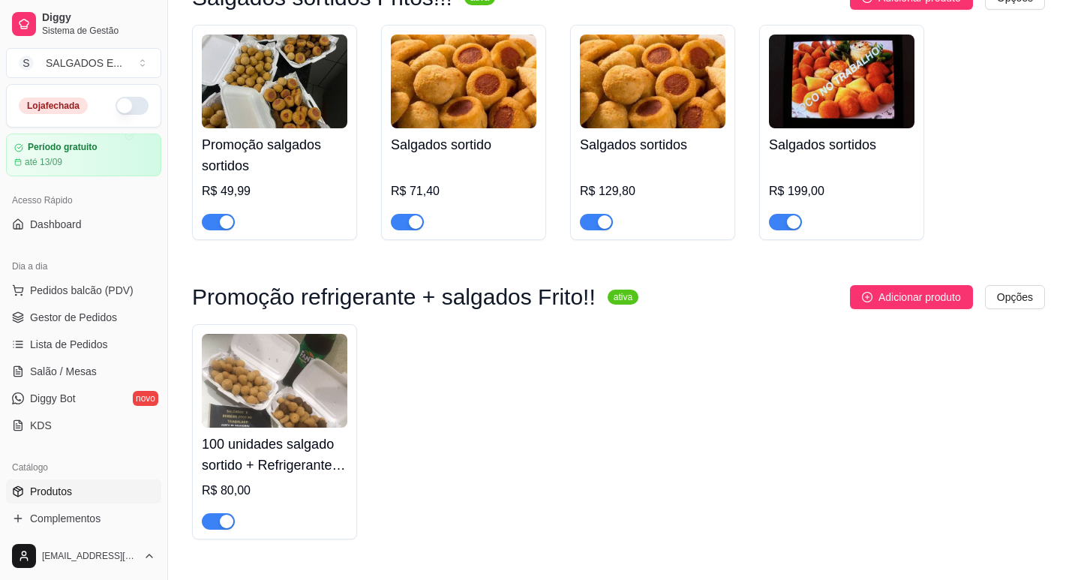
click at [257, 197] on div "R$ 49,99" at bounding box center [275, 191] width 146 height 18
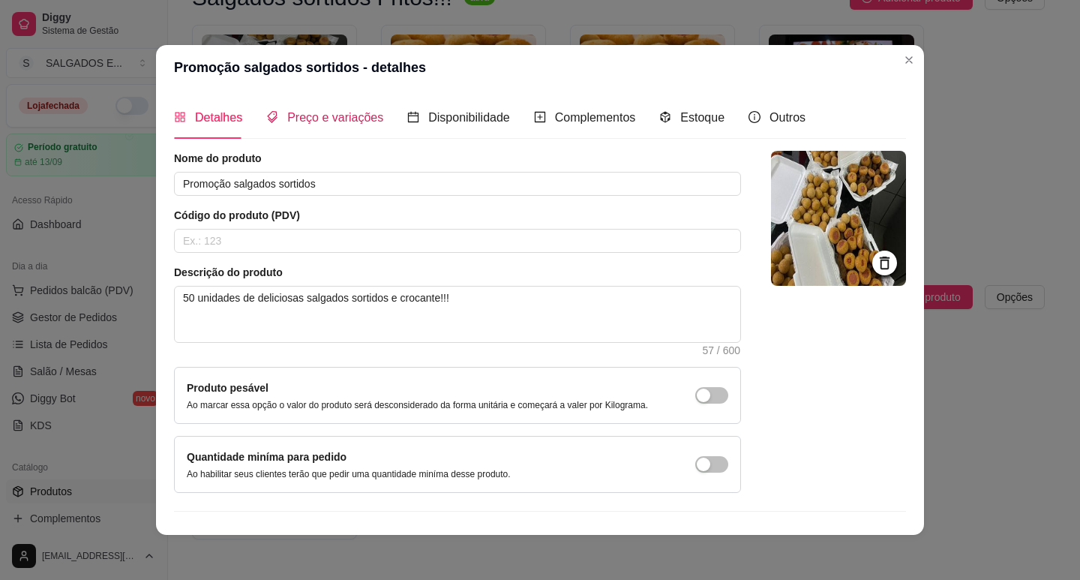
click at [316, 121] on span "Preço e variações" at bounding box center [335, 117] width 96 height 13
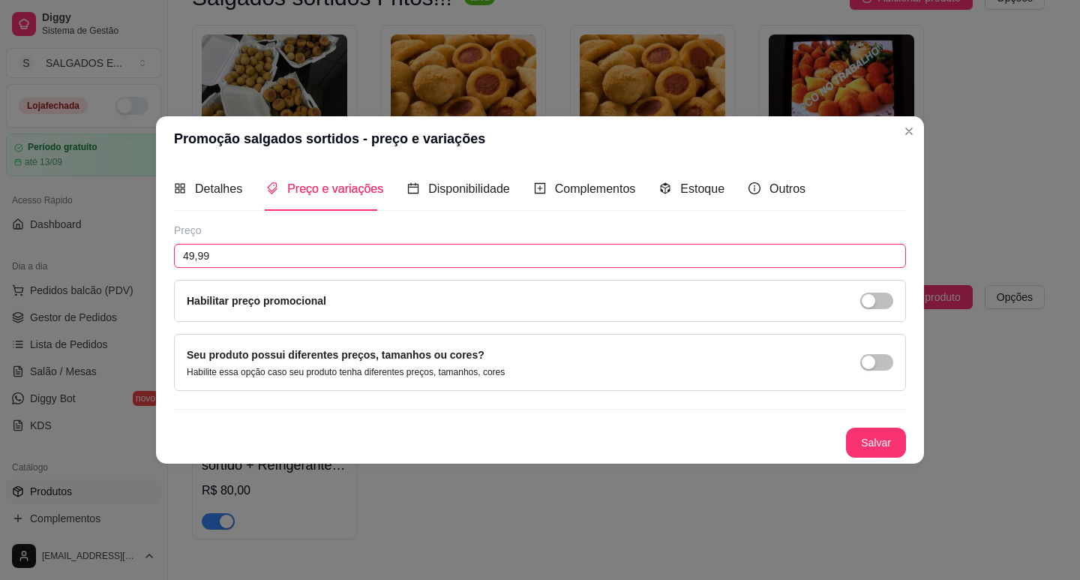
click at [296, 257] on input "49,99" at bounding box center [540, 256] width 732 height 24
click at [210, 189] on span "Detalhes" at bounding box center [218, 188] width 47 height 13
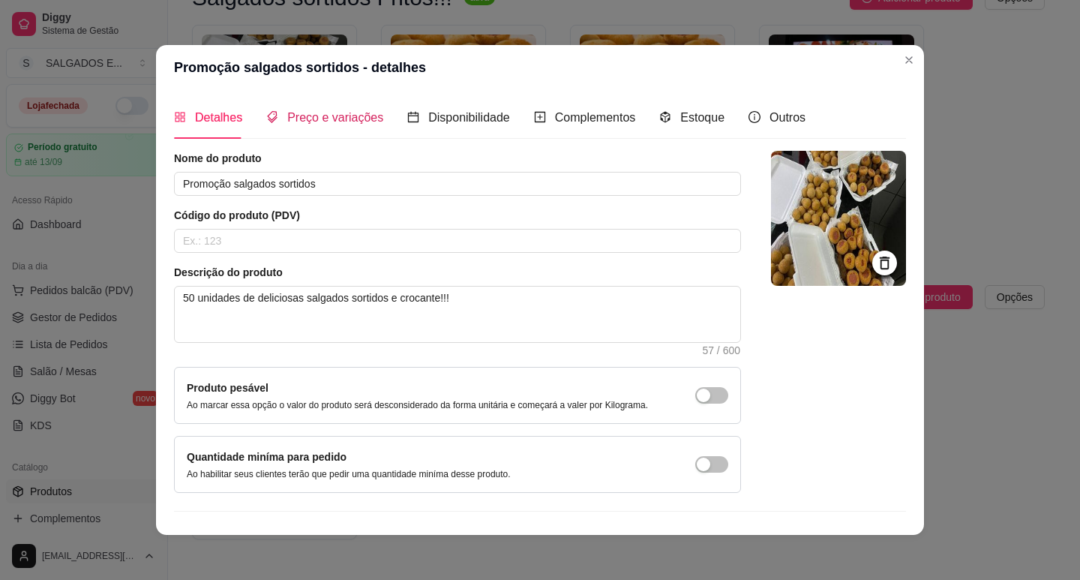
click at [320, 124] on span "Preço e variações" at bounding box center [335, 117] width 96 height 13
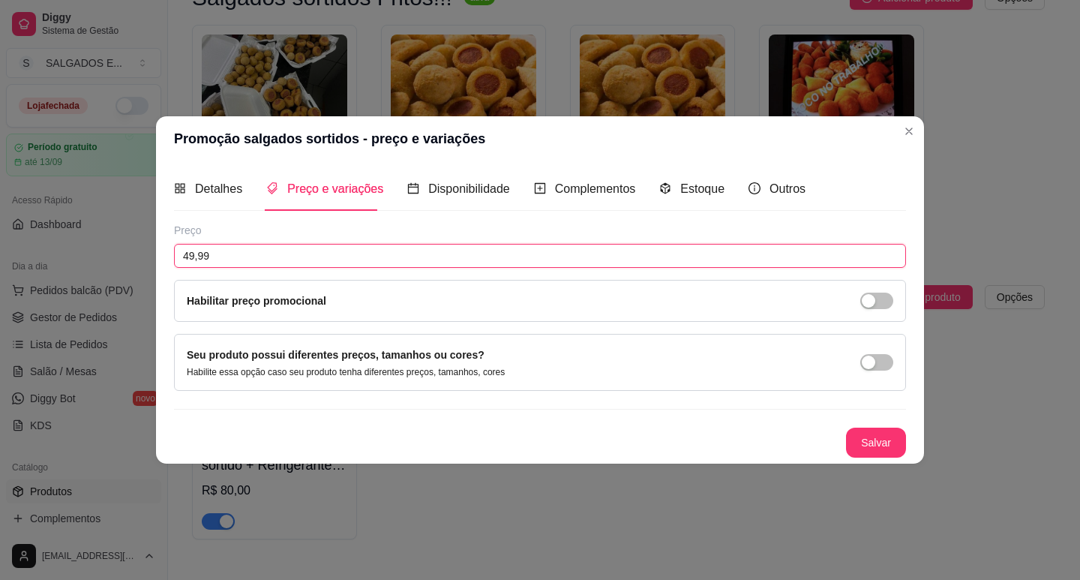
click at [290, 246] on input "49,99" at bounding box center [540, 256] width 732 height 24
type input "32,00"
click at [873, 447] on button "Salvar" at bounding box center [876, 442] width 59 height 29
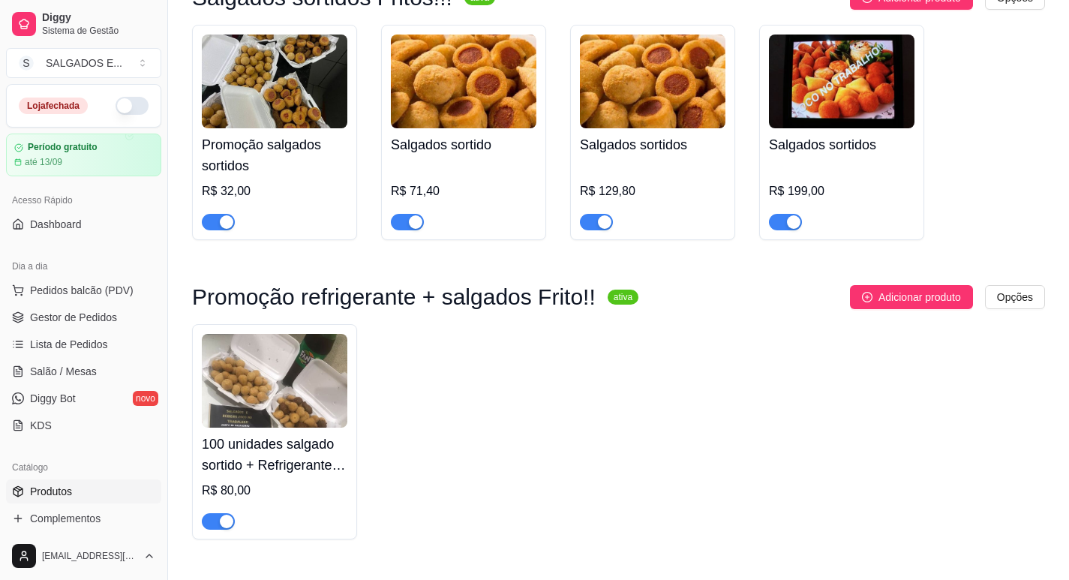
click at [448, 150] on h4 "Salgados sortido" at bounding box center [464, 144] width 146 height 21
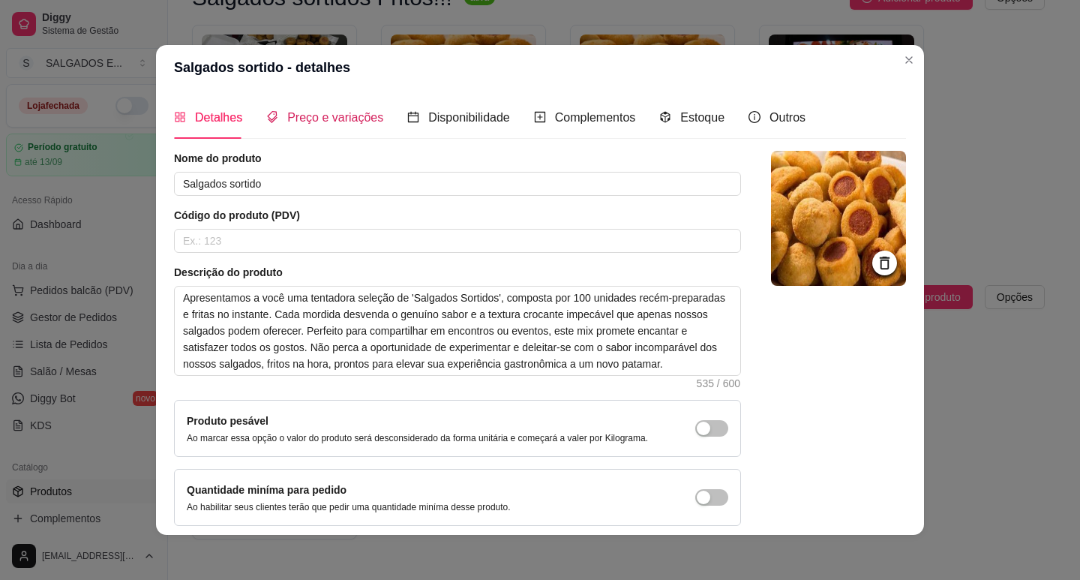
click at [330, 113] on span "Preço e variações" at bounding box center [335, 117] width 96 height 13
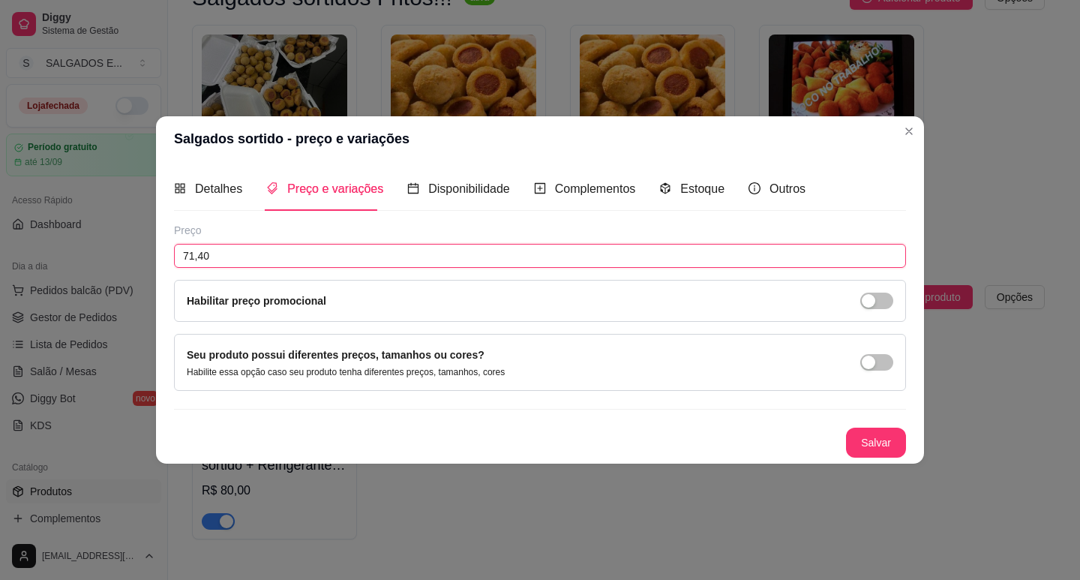
click at [269, 266] on input "71,40" at bounding box center [540, 256] width 732 height 24
type input "48,00"
click at [862, 438] on button "Salvar" at bounding box center [876, 442] width 59 height 29
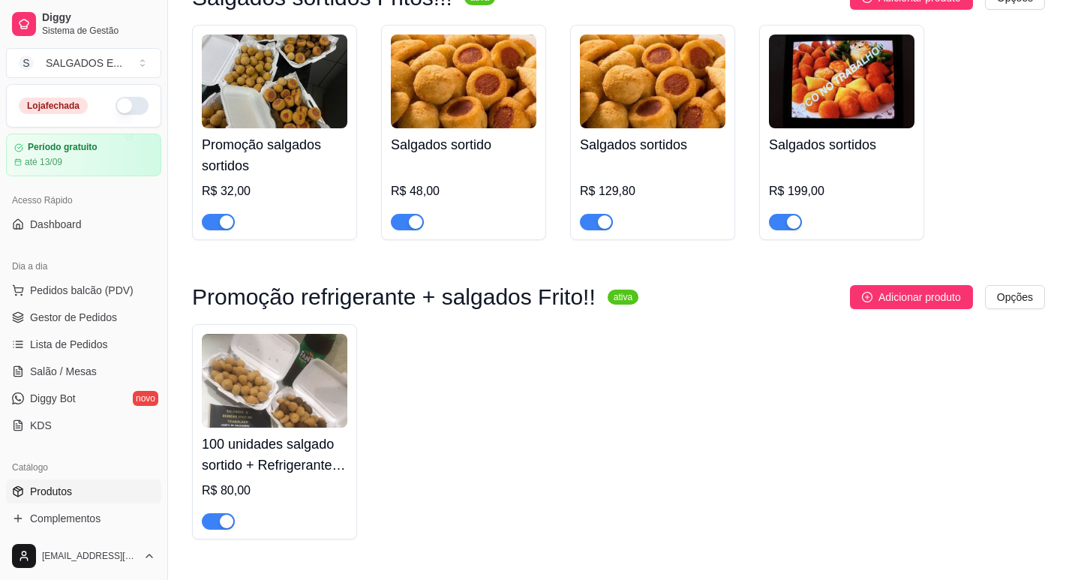
click at [646, 188] on div "R$ 129,80" at bounding box center [653, 191] width 146 height 18
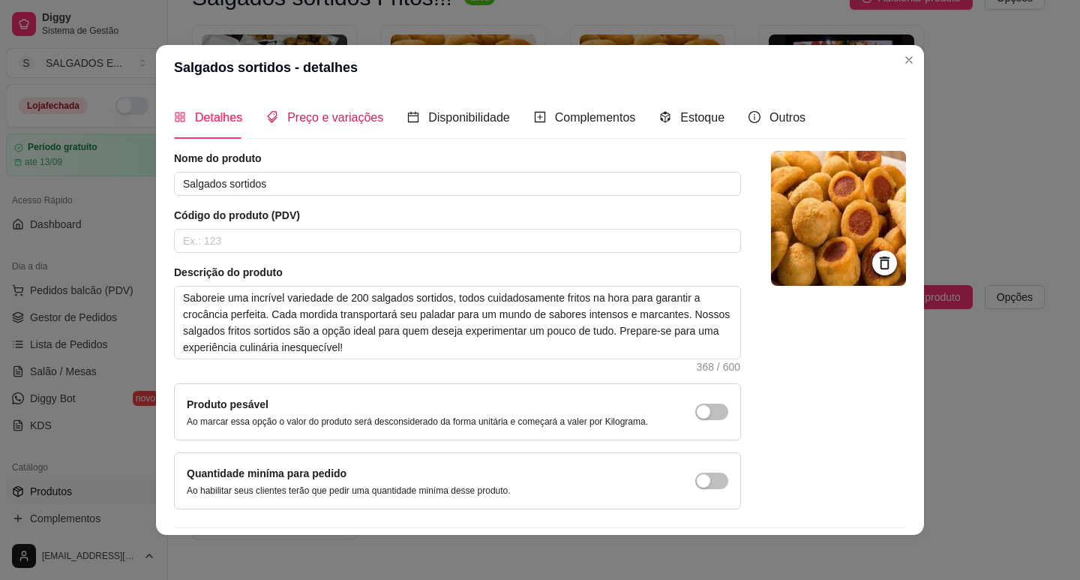
click at [344, 119] on span "Preço e variações" at bounding box center [335, 117] width 96 height 13
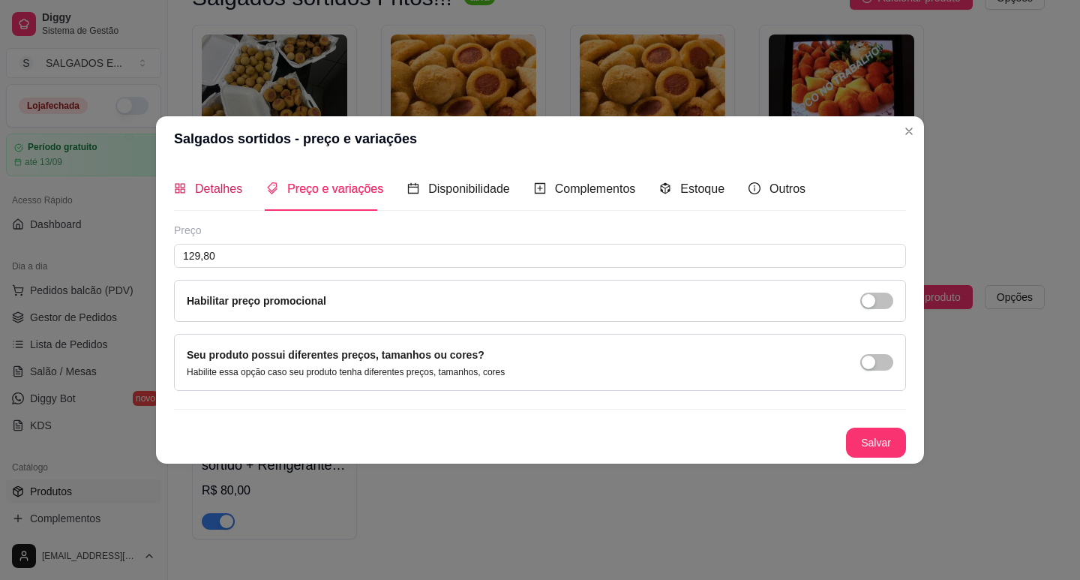
click at [233, 190] on span "Detalhes" at bounding box center [218, 188] width 47 height 13
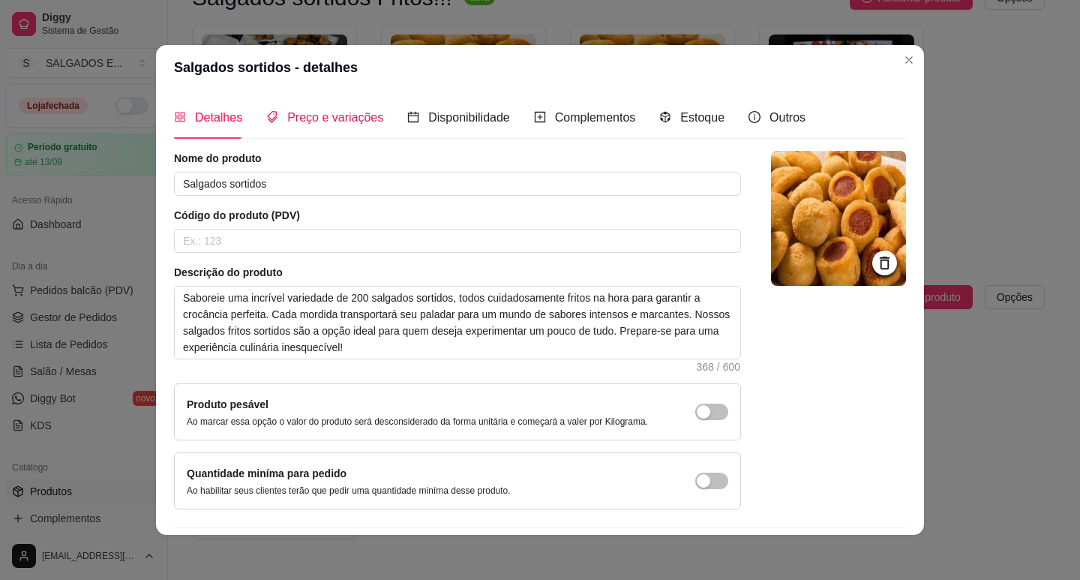
click at [326, 118] on span "Preço e variações" at bounding box center [335, 117] width 96 height 13
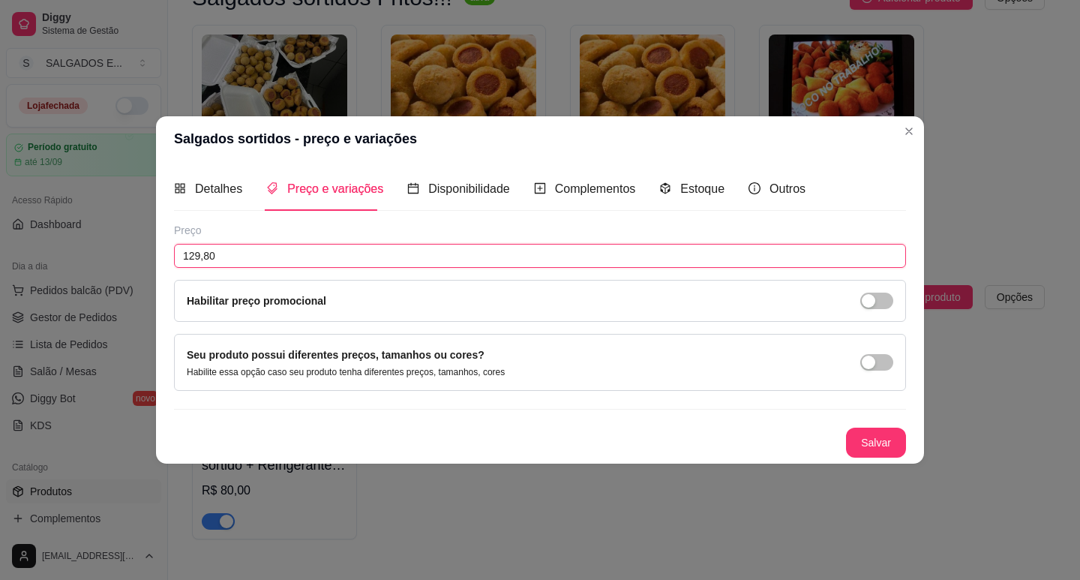
click at [356, 250] on input "129,80" at bounding box center [540, 256] width 732 height 24
type input "90,00"
click at [868, 449] on button "Salvar" at bounding box center [876, 442] width 59 height 29
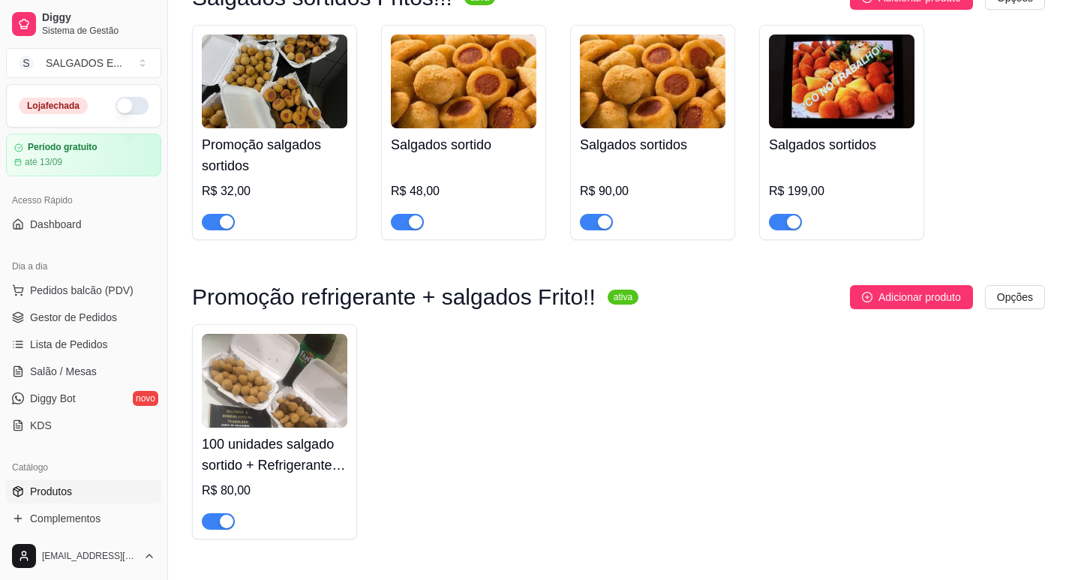
click at [823, 185] on div "R$ 199,00" at bounding box center [842, 191] width 146 height 18
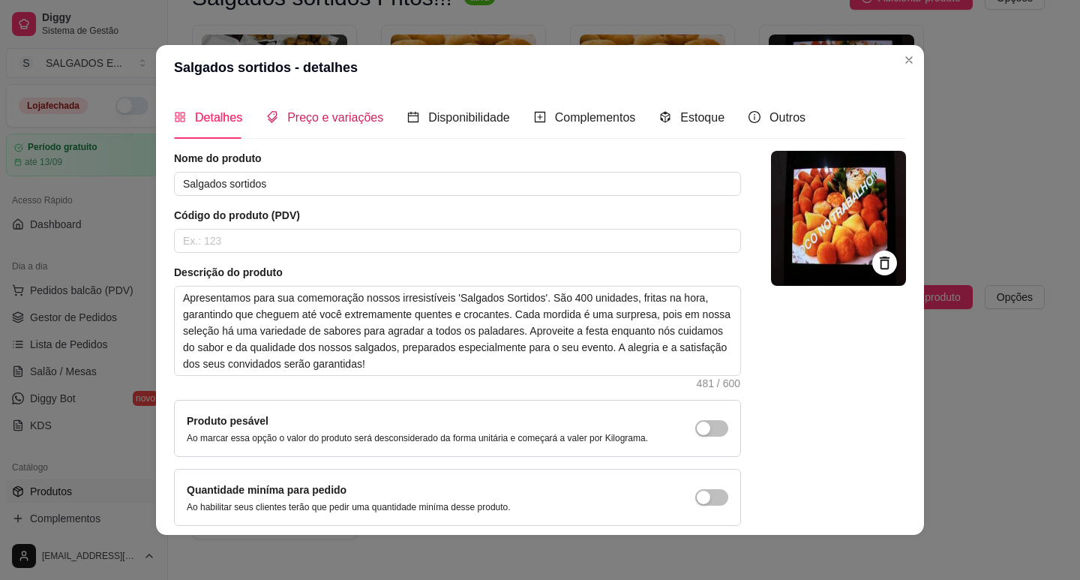
click at [296, 119] on span "Preço e variações" at bounding box center [335, 117] width 96 height 13
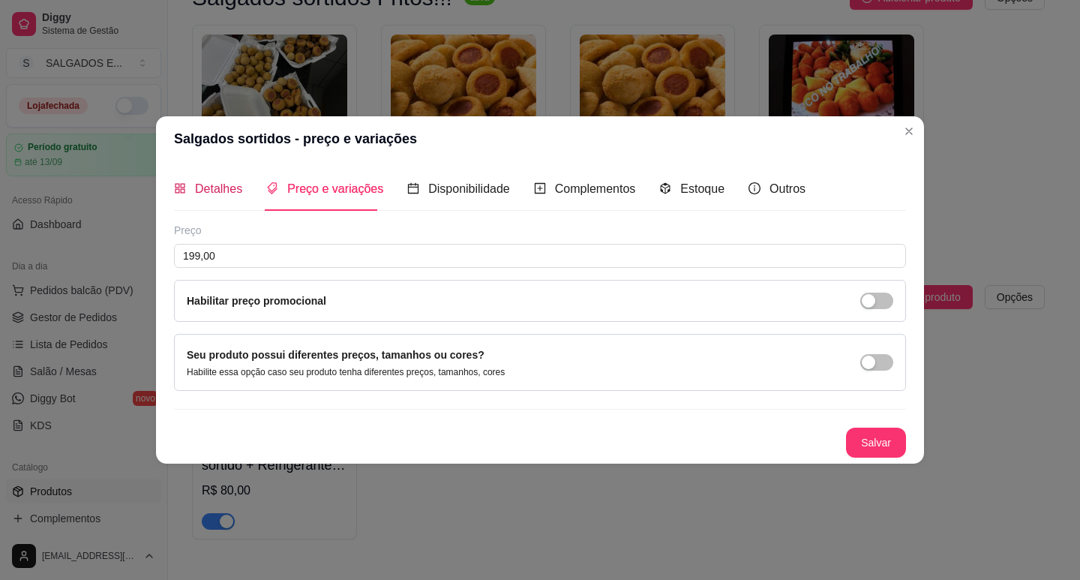
click at [222, 182] on span "Detalhes" at bounding box center [218, 188] width 47 height 13
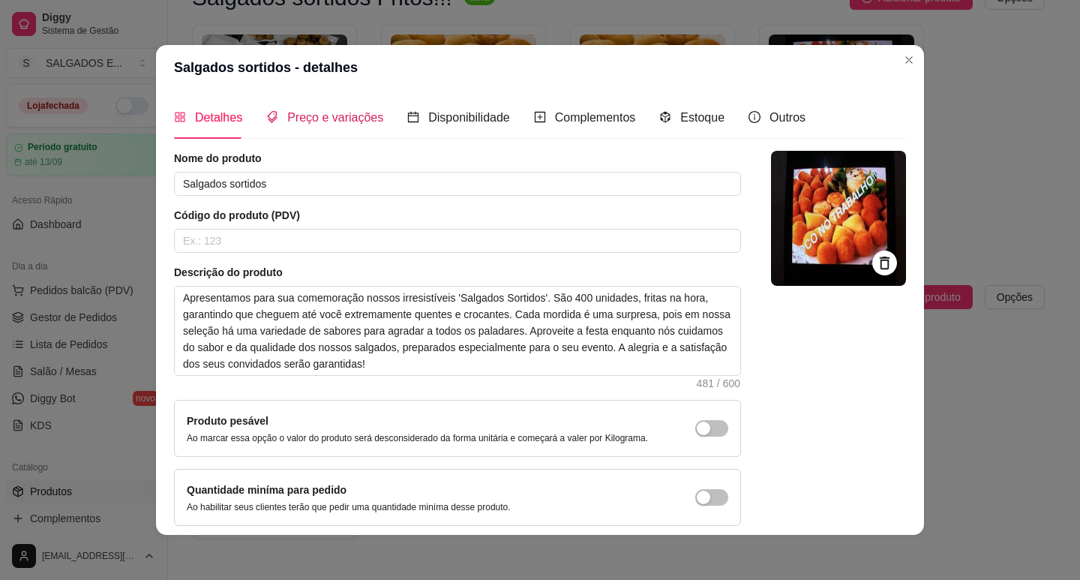
click at [362, 116] on span "Preço e variações" at bounding box center [335, 117] width 96 height 13
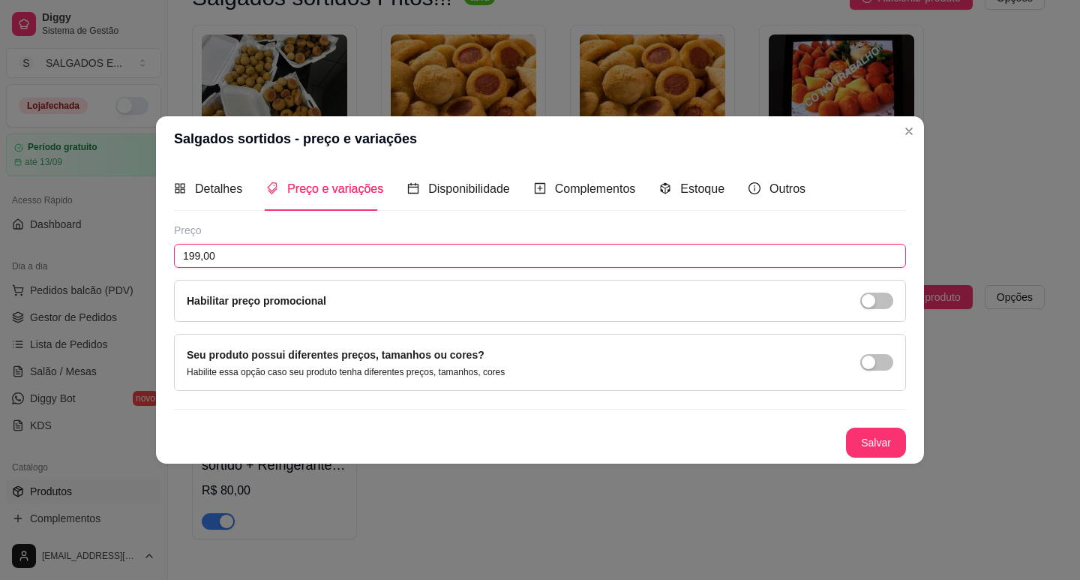
click at [390, 252] on input "199,00" at bounding box center [540, 256] width 732 height 24
type input "192,00"
click at [868, 446] on button "Salvar" at bounding box center [876, 442] width 59 height 29
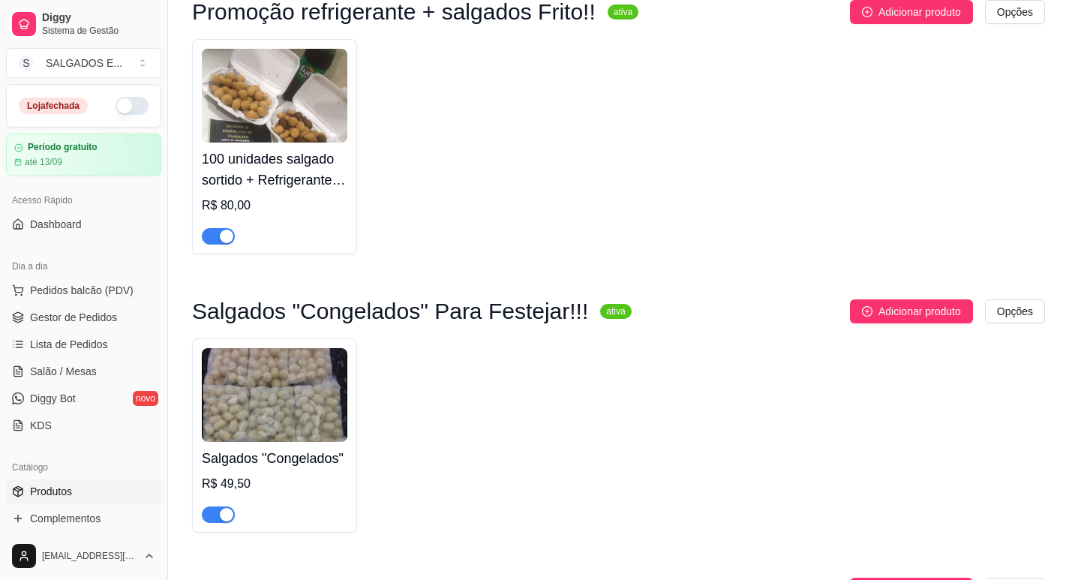
scroll to position [761, 0]
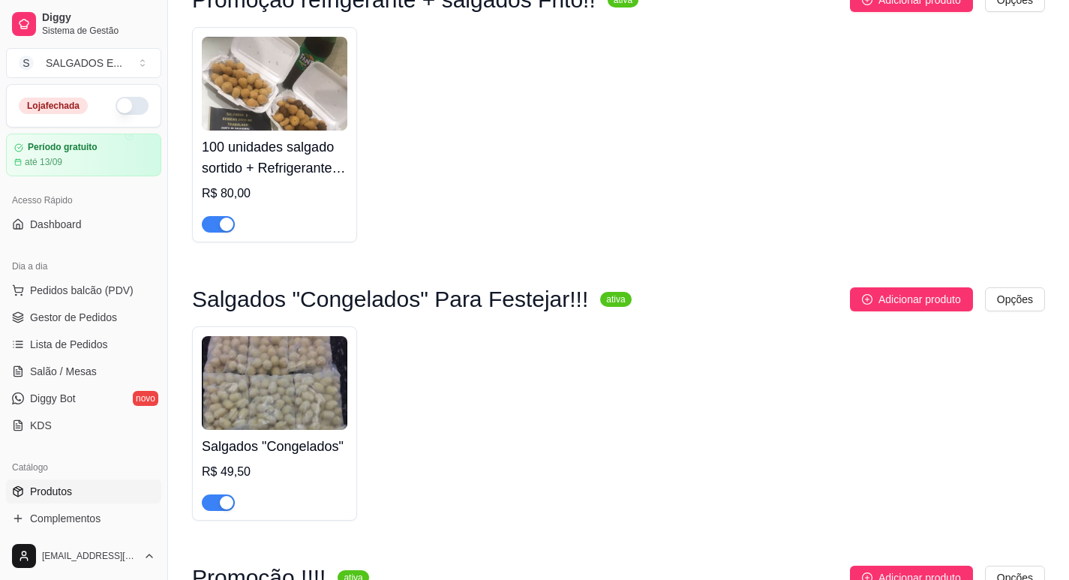
click at [313, 169] on h4 "100 unidades salgado sortido + Refrigerante 2 litros" at bounding box center [275, 158] width 146 height 42
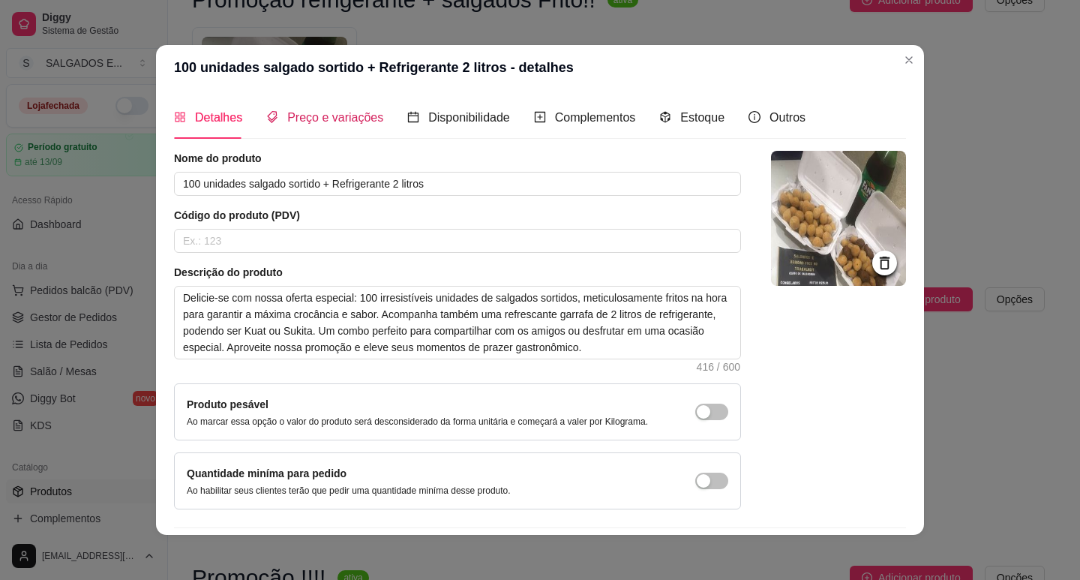
click at [312, 126] on div "Preço e variações" at bounding box center [324, 117] width 117 height 19
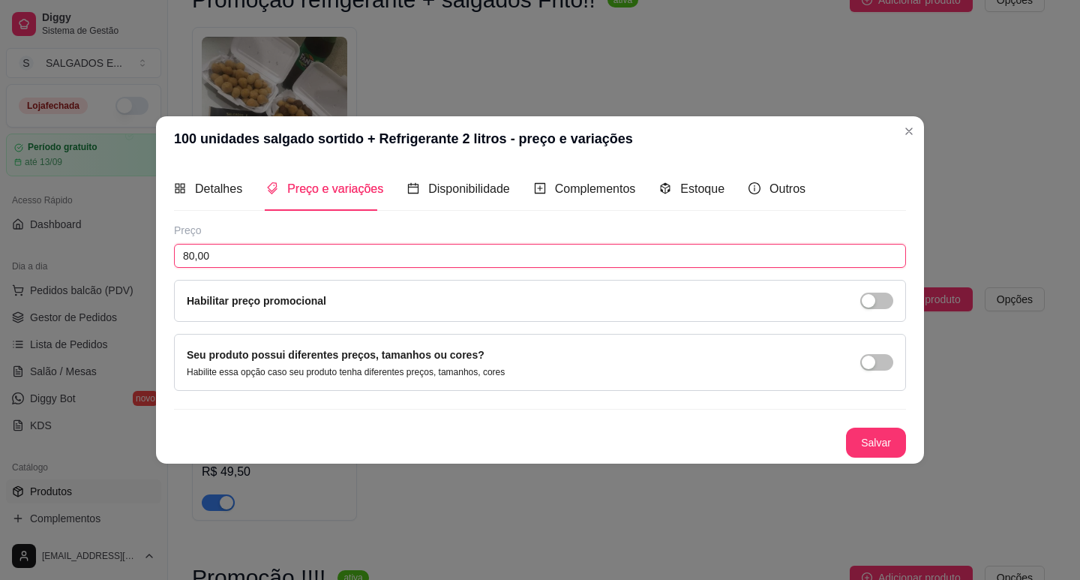
click at [345, 263] on input "80,00" at bounding box center [540, 256] width 732 height 24
type input "55,00"
click at [885, 436] on button "Salvar" at bounding box center [876, 443] width 60 height 30
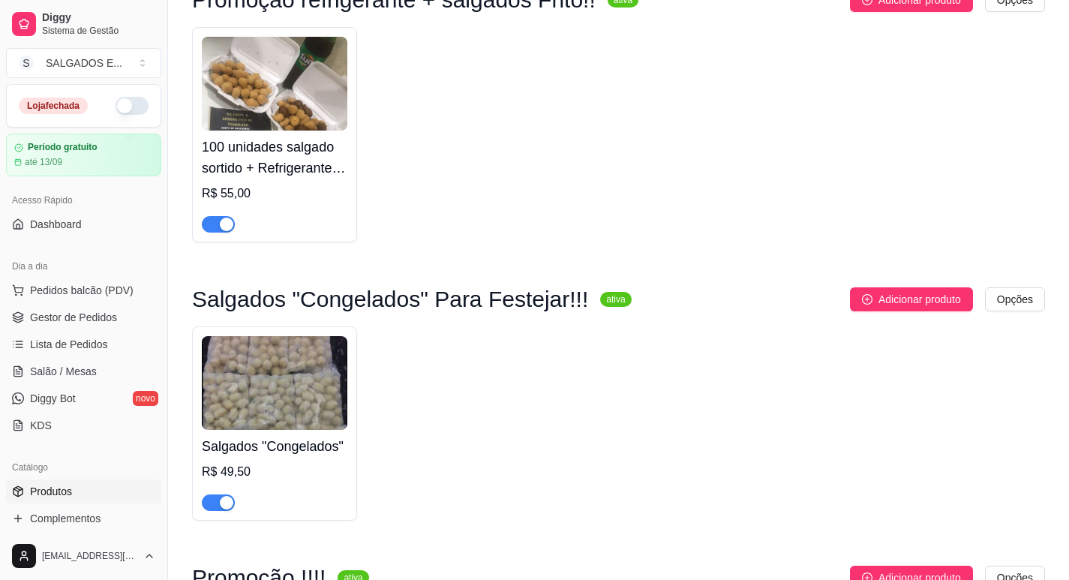
click at [238, 468] on div "R$ 49,50" at bounding box center [275, 472] width 146 height 18
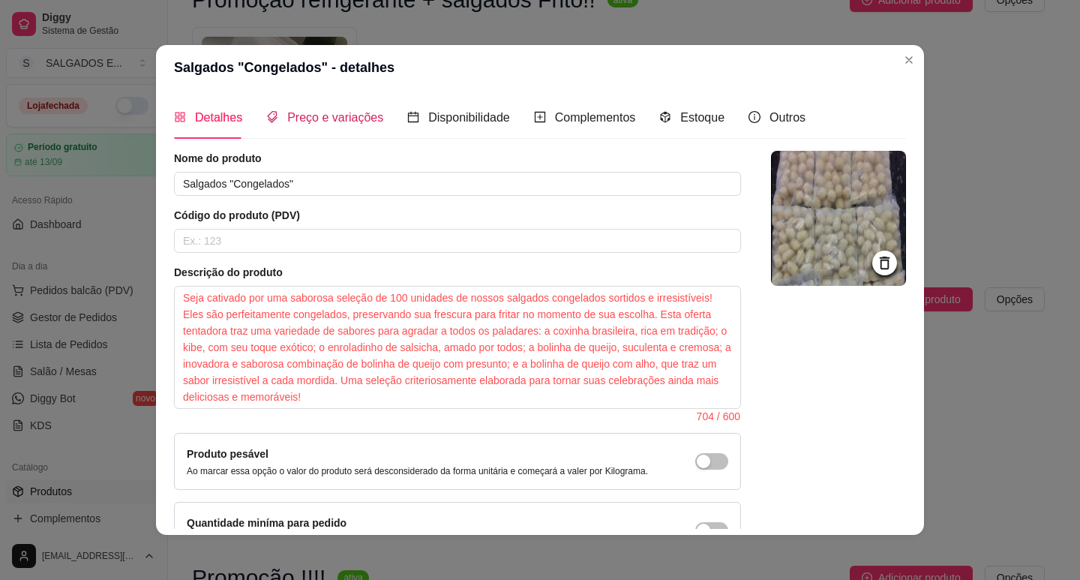
click at [312, 124] on span "Preço e variações" at bounding box center [335, 117] width 96 height 13
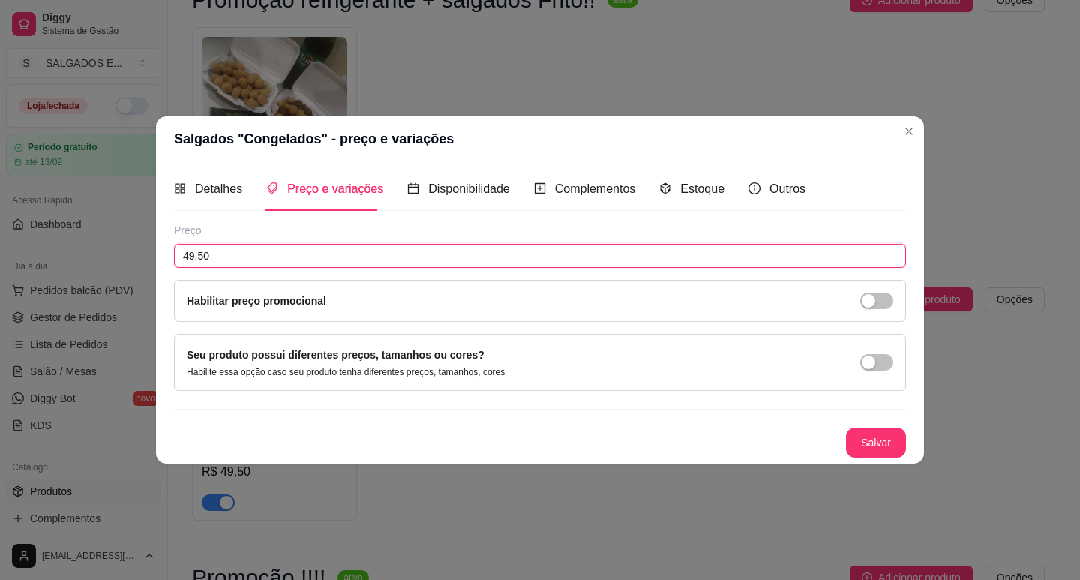
click at [337, 261] on input "49,50" at bounding box center [540, 256] width 732 height 24
type input "38,00"
click at [865, 444] on button "Salvar" at bounding box center [876, 442] width 59 height 29
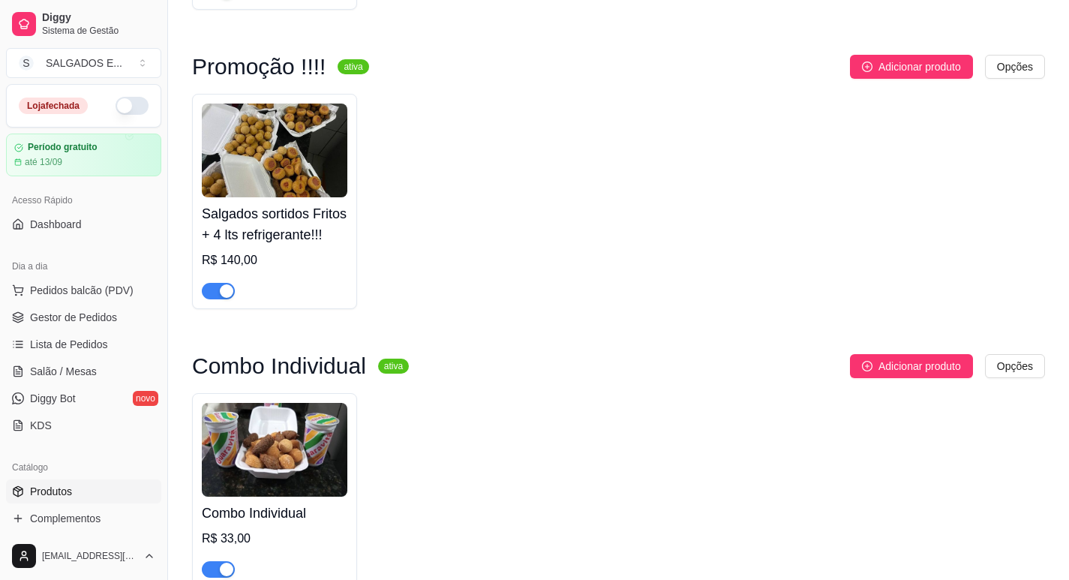
scroll to position [1278, 0]
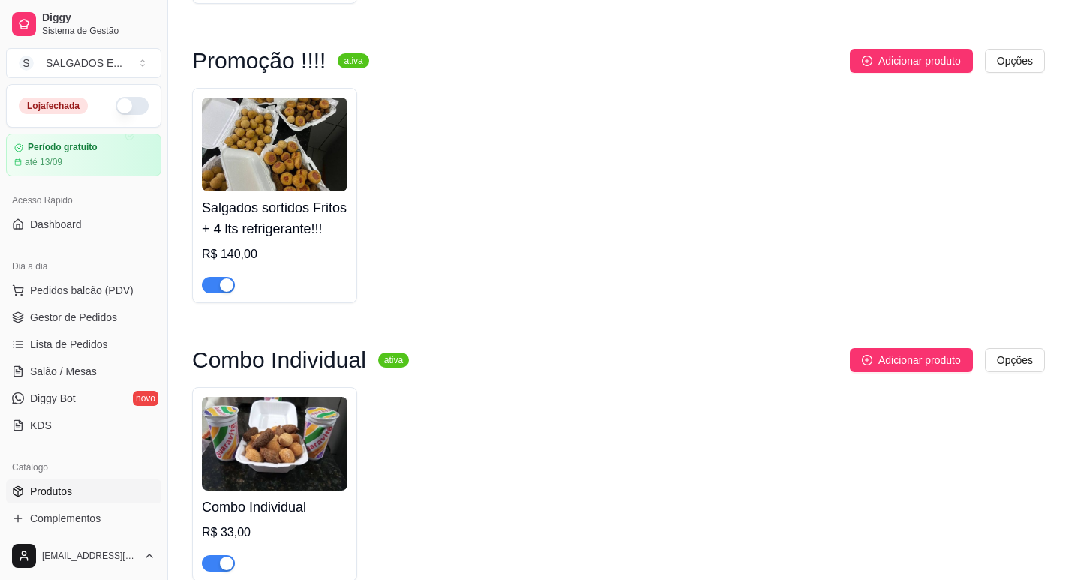
click at [266, 208] on h4 "Salgados sortidos Fritos + 4 lts refrigerante!!!" at bounding box center [275, 218] width 146 height 42
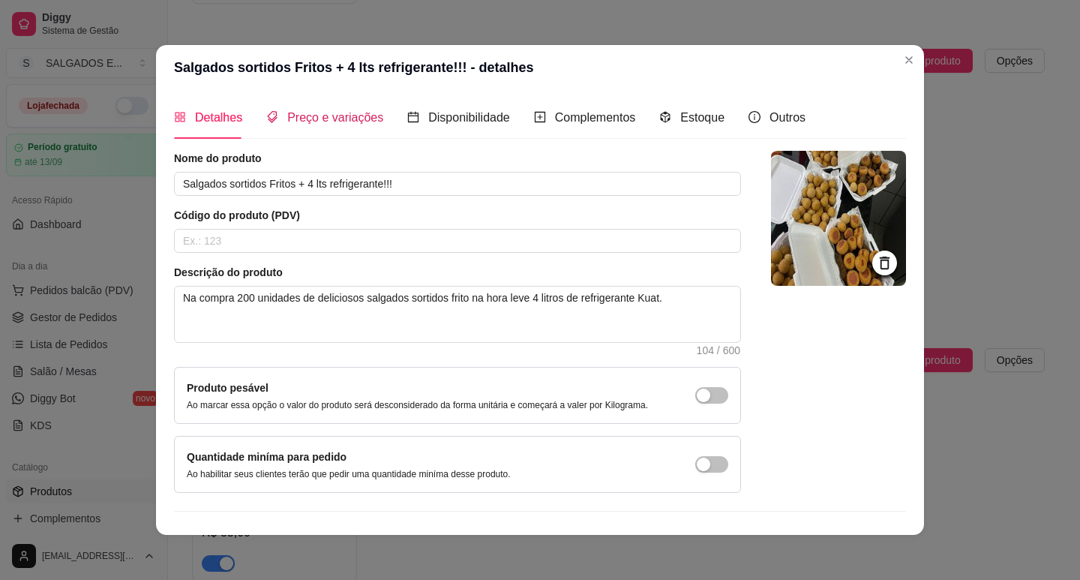
click at [316, 122] on span "Preço e variações" at bounding box center [335, 117] width 96 height 13
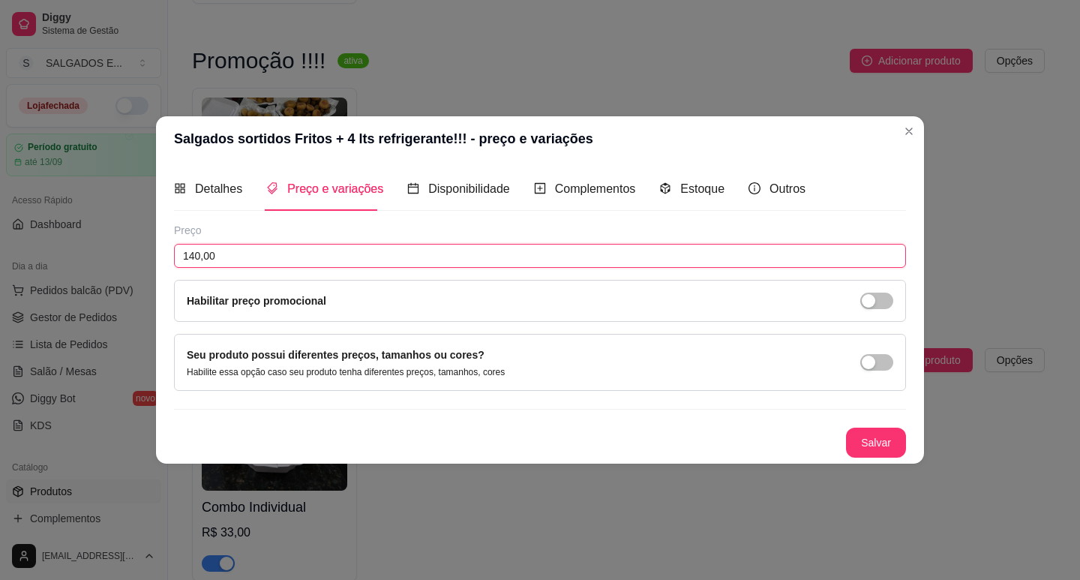
click at [267, 259] on input "140,00" at bounding box center [540, 256] width 732 height 24
click at [199, 185] on span "Detalhes" at bounding box center [218, 188] width 47 height 13
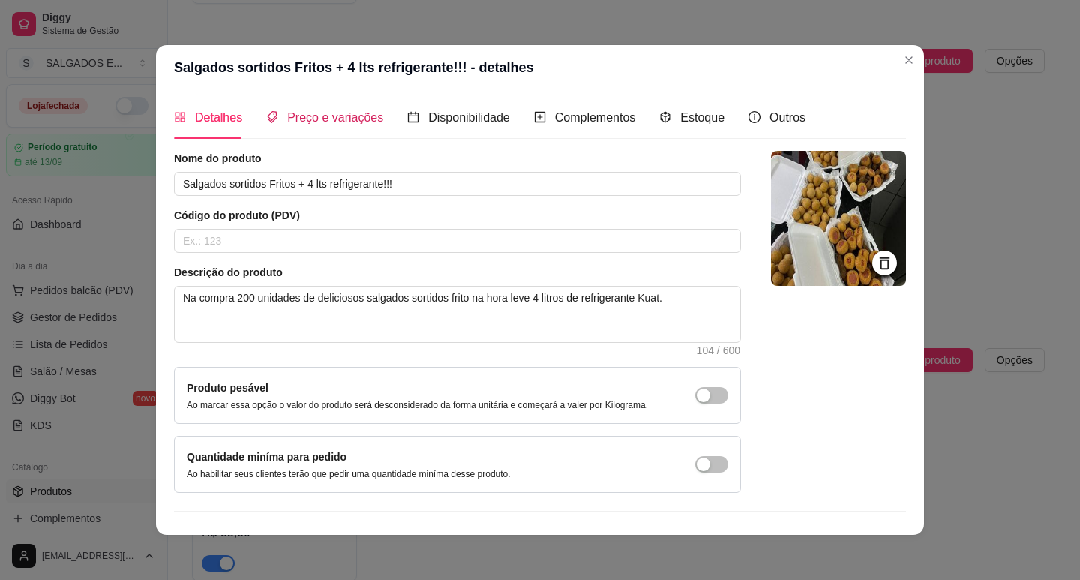
click at [282, 126] on div "Preço e variações" at bounding box center [324, 117] width 117 height 19
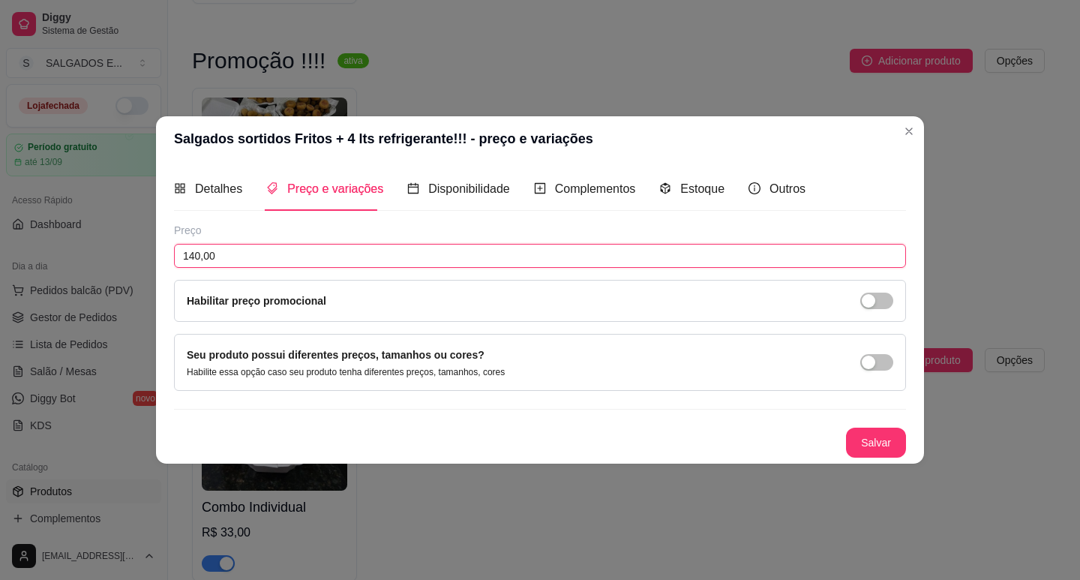
click at [246, 260] on input "140,00" at bounding box center [540, 256] width 732 height 24
type input "115,00"
click at [873, 446] on button "Salvar" at bounding box center [876, 443] width 60 height 30
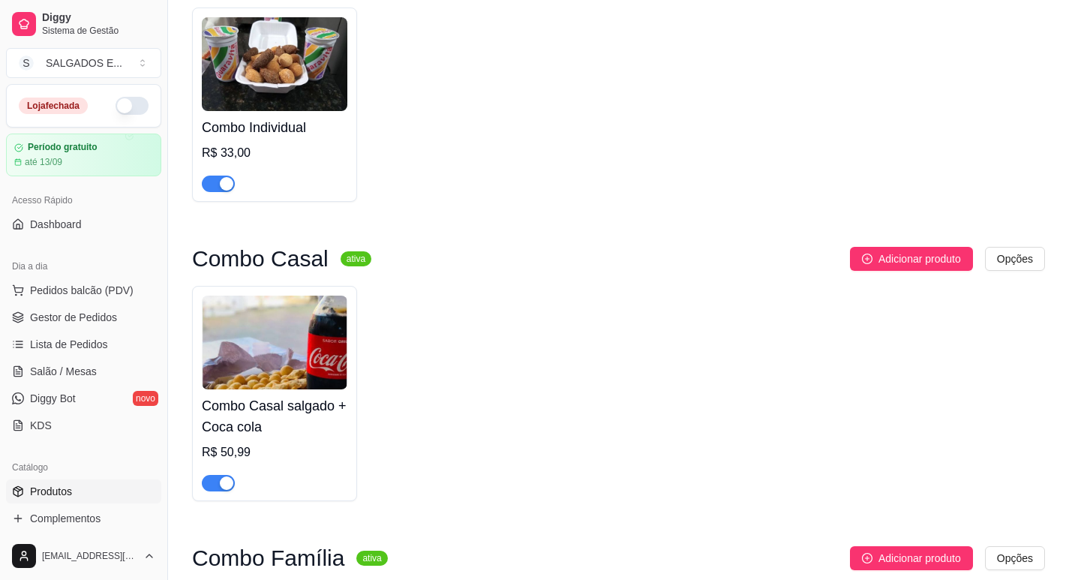
scroll to position [1663, 0]
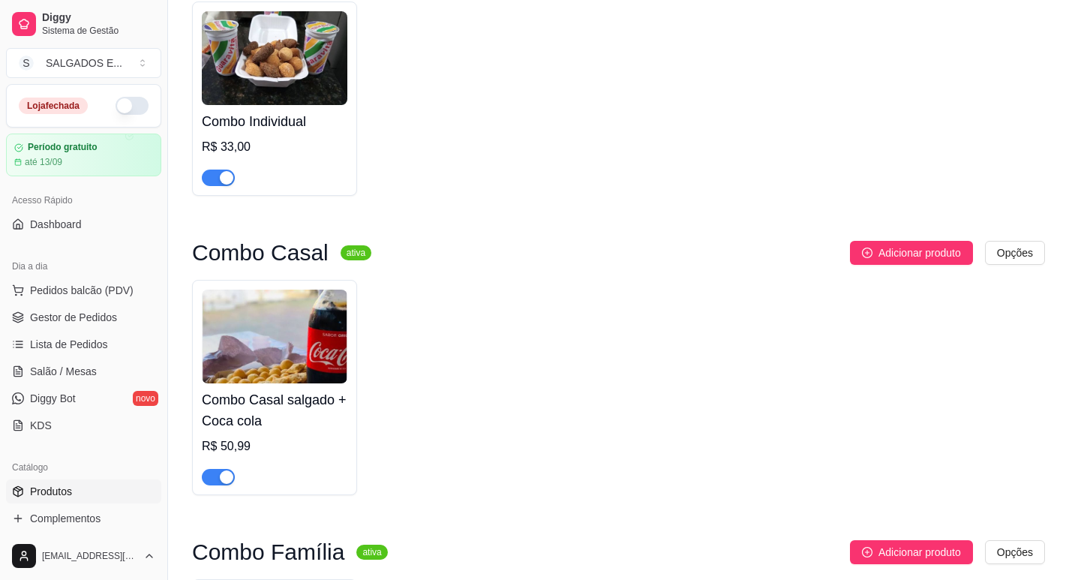
click at [311, 119] on h4 "Combo Individual" at bounding box center [275, 121] width 146 height 21
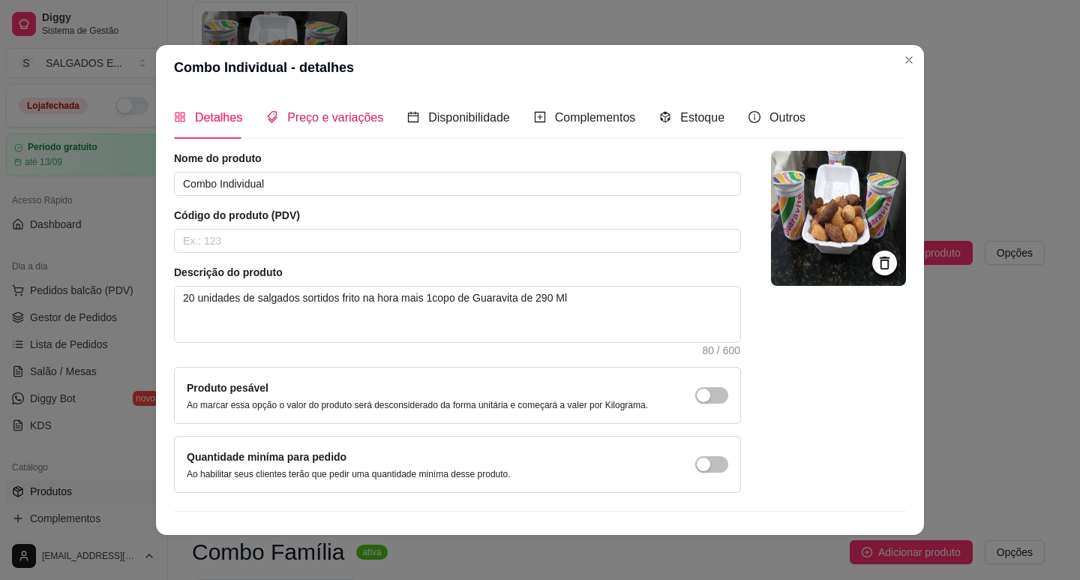
click at [330, 119] on span "Preço e variações" at bounding box center [335, 117] width 96 height 13
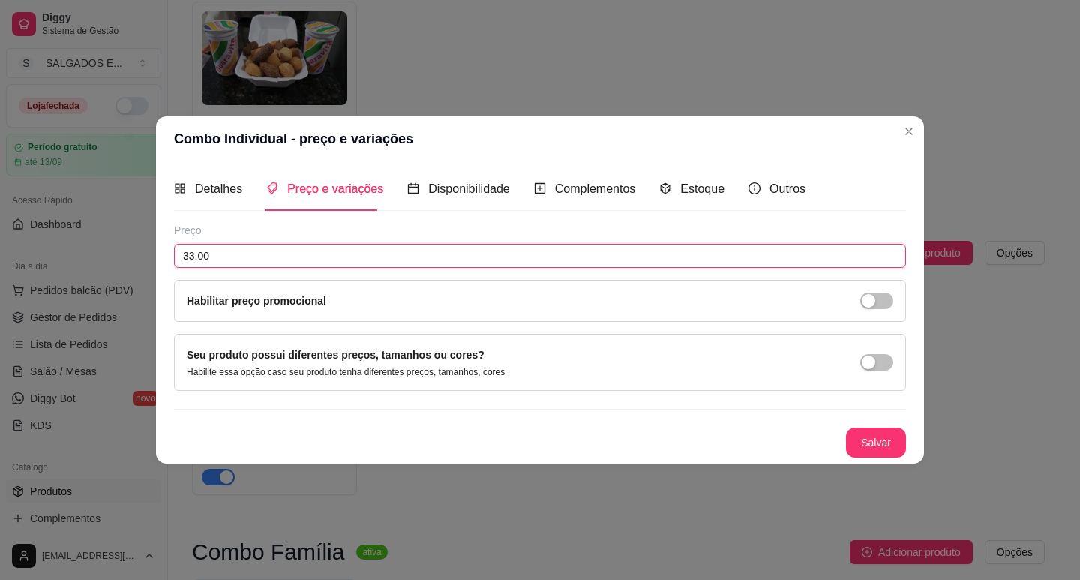
click at [320, 244] on input "33,00" at bounding box center [540, 256] width 732 height 24
type input "24,00"
click at [882, 437] on button "Salvar" at bounding box center [876, 442] width 59 height 29
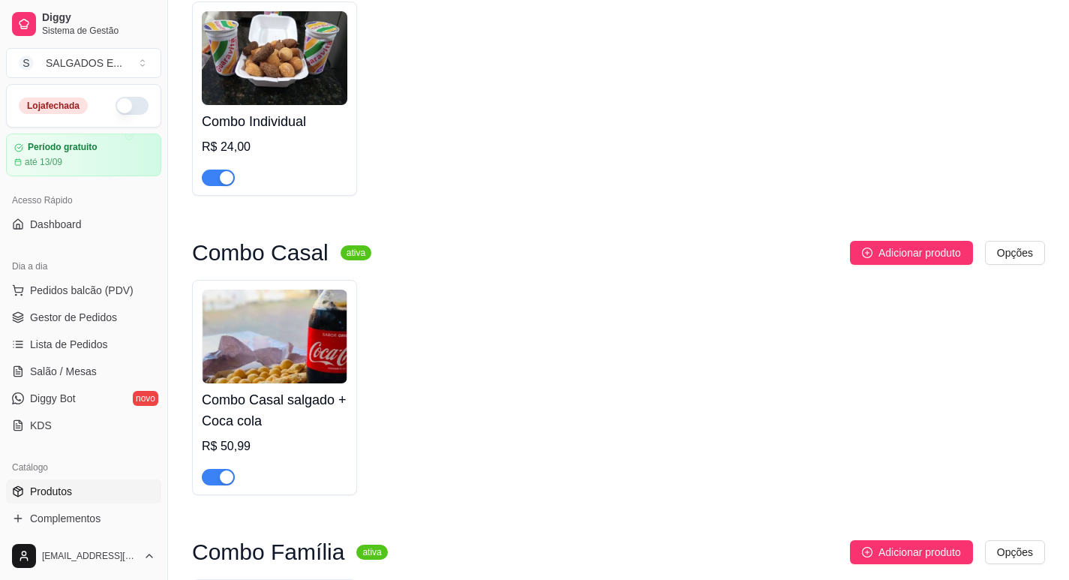
click at [287, 404] on h4 "Combo Casal salgado + Coca cola" at bounding box center [275, 410] width 146 height 42
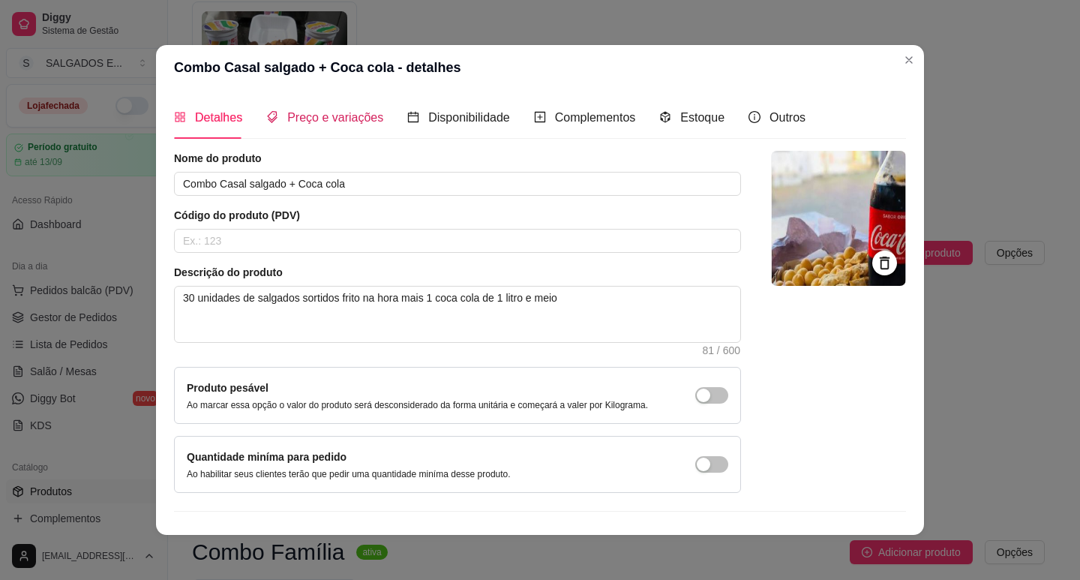
click at [302, 125] on div "Preço e variações" at bounding box center [324, 117] width 117 height 19
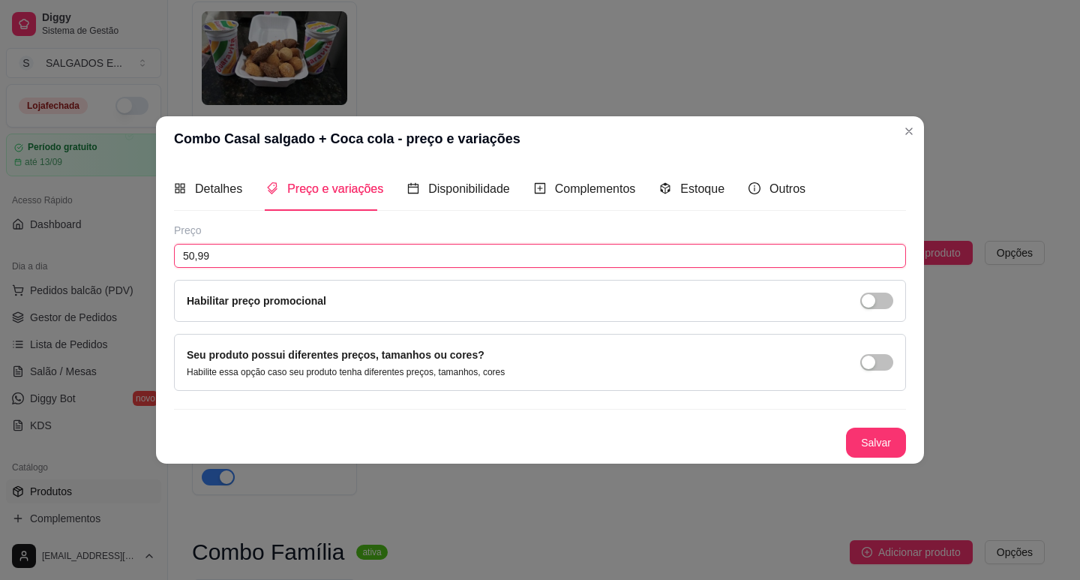
click at [278, 262] on input "50,99" at bounding box center [540, 256] width 732 height 24
click at [215, 194] on span "Detalhes" at bounding box center [218, 188] width 47 height 13
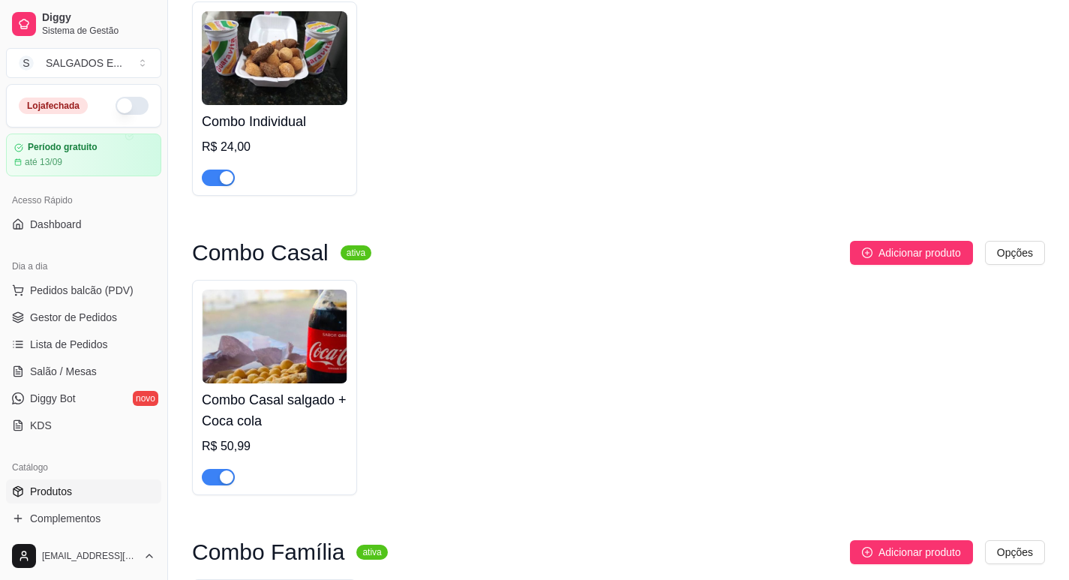
click at [252, 146] on div "R$ 24,00" at bounding box center [275, 147] width 146 height 18
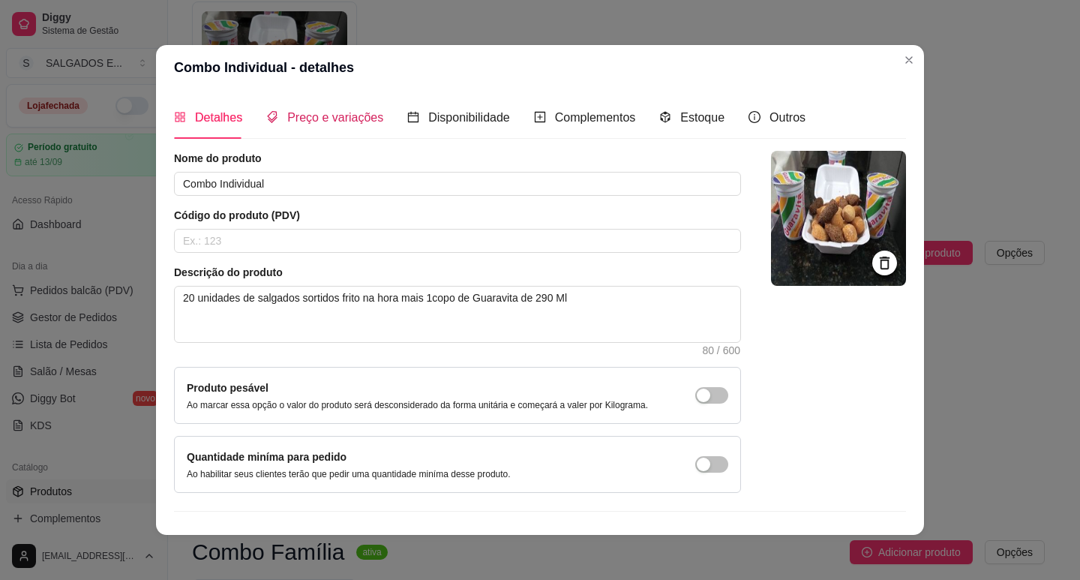
click at [277, 119] on div "Preço e variações" at bounding box center [324, 117] width 117 height 19
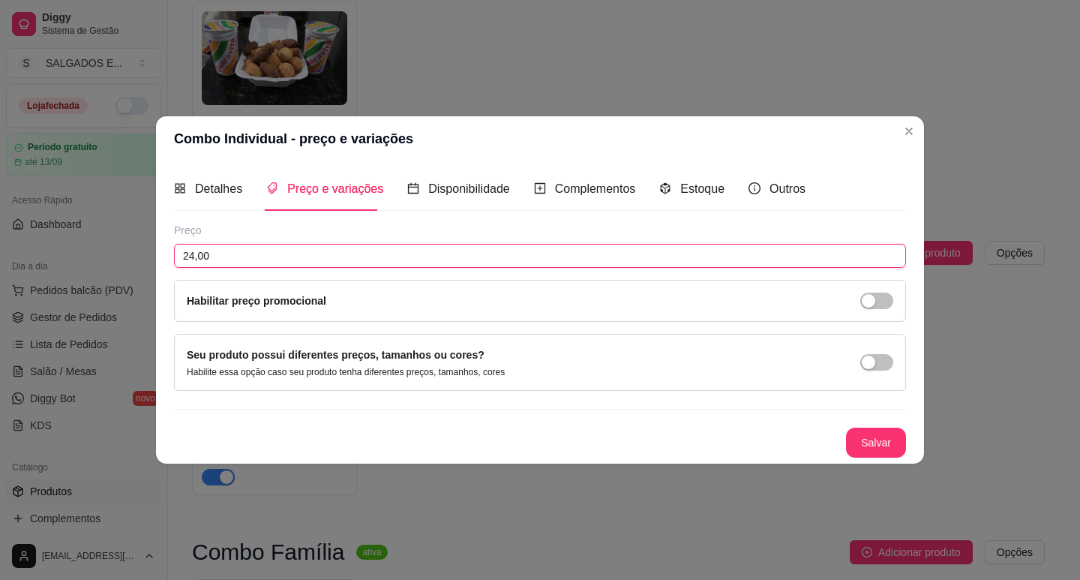
click at [231, 250] on input "24,00" at bounding box center [540, 256] width 732 height 24
type input "20,00"
click at [884, 438] on button "Salvar" at bounding box center [876, 443] width 60 height 30
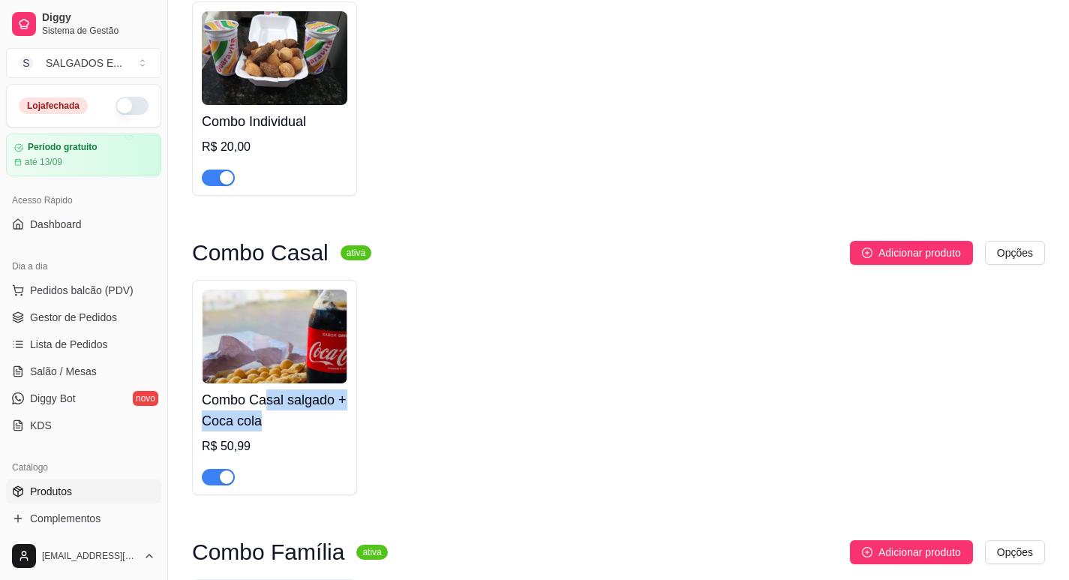
click at [264, 414] on h4 "Combo Casal salgado + Coca cola" at bounding box center [275, 410] width 146 height 42
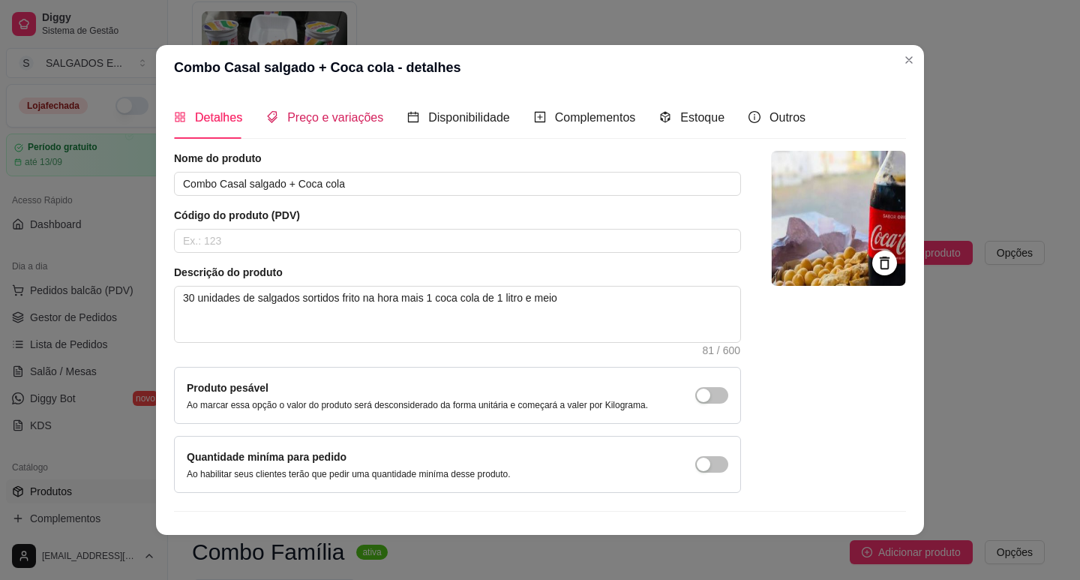
click at [352, 119] on span "Preço e variações" at bounding box center [335, 117] width 96 height 13
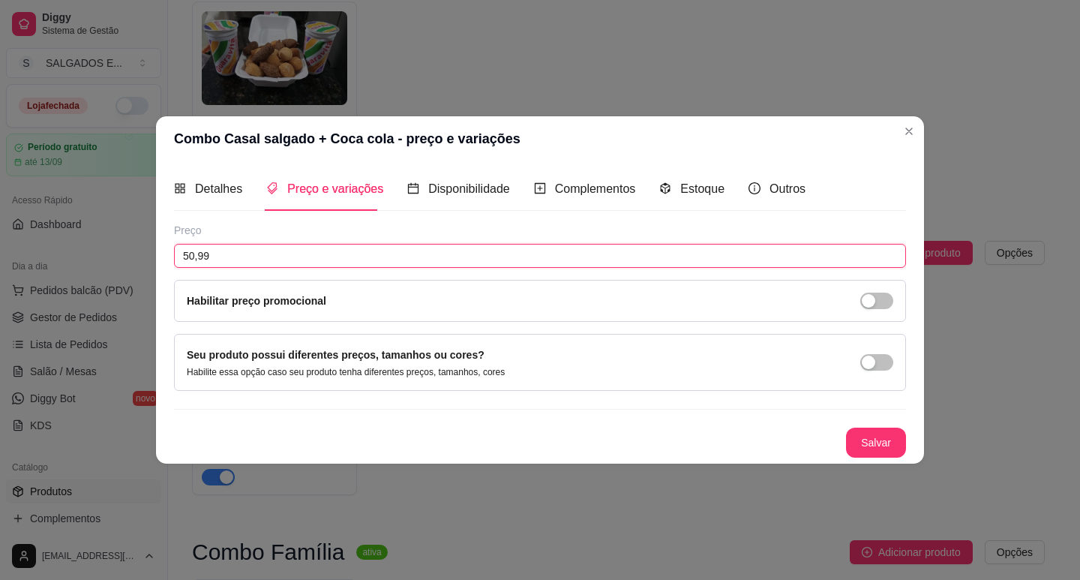
click at [380, 262] on input "50,99" at bounding box center [540, 256] width 732 height 24
type input "0,00"
click at [221, 195] on span "Detalhes" at bounding box center [218, 188] width 47 height 13
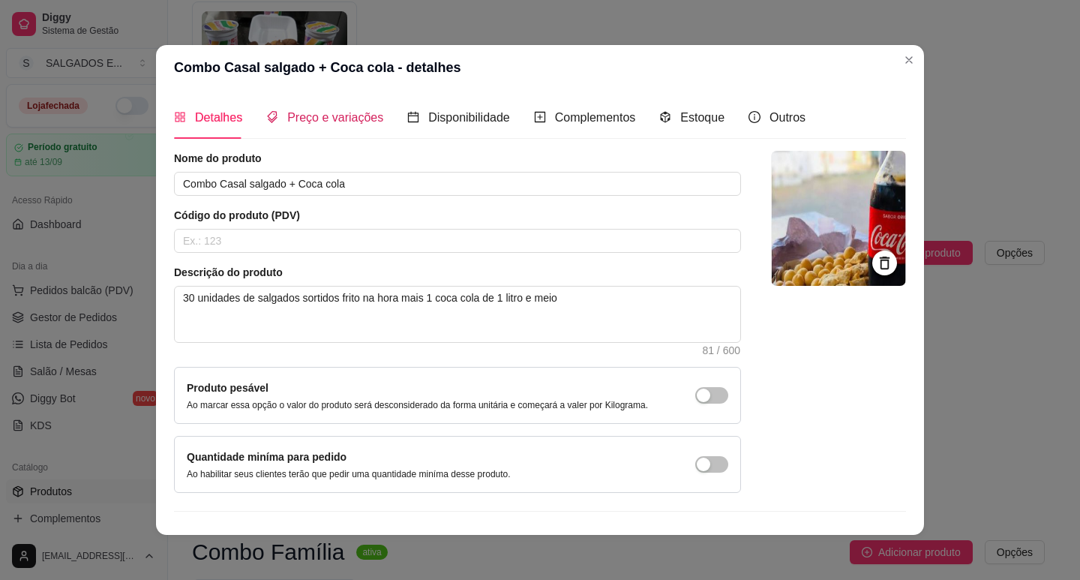
click at [286, 125] on div "Preço e variações" at bounding box center [324, 117] width 117 height 19
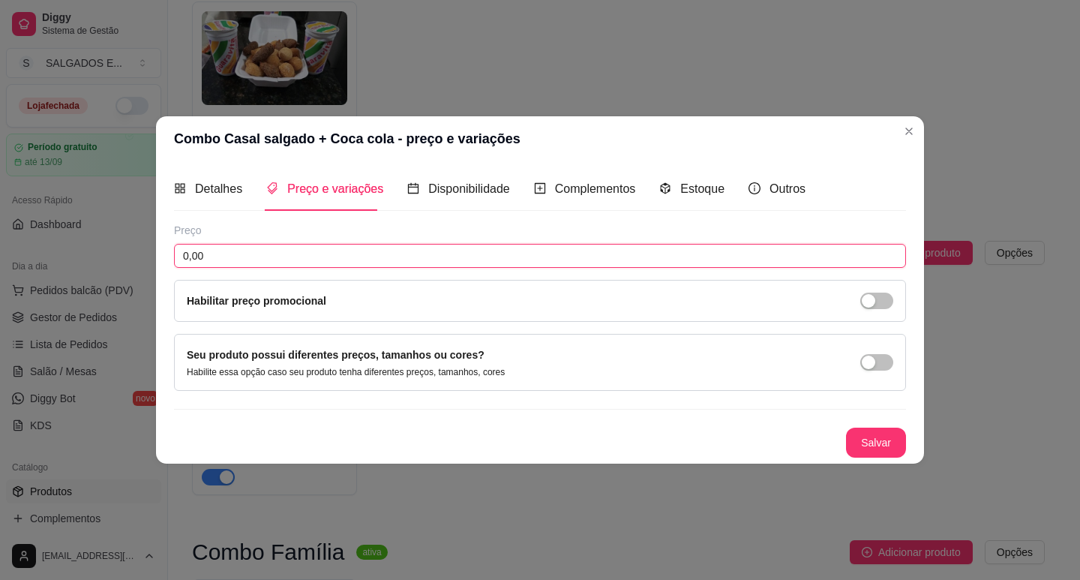
click at [243, 253] on input "0,00" at bounding box center [540, 256] width 732 height 24
type input "33,00"
click at [875, 445] on button "Salvar" at bounding box center [876, 442] width 59 height 29
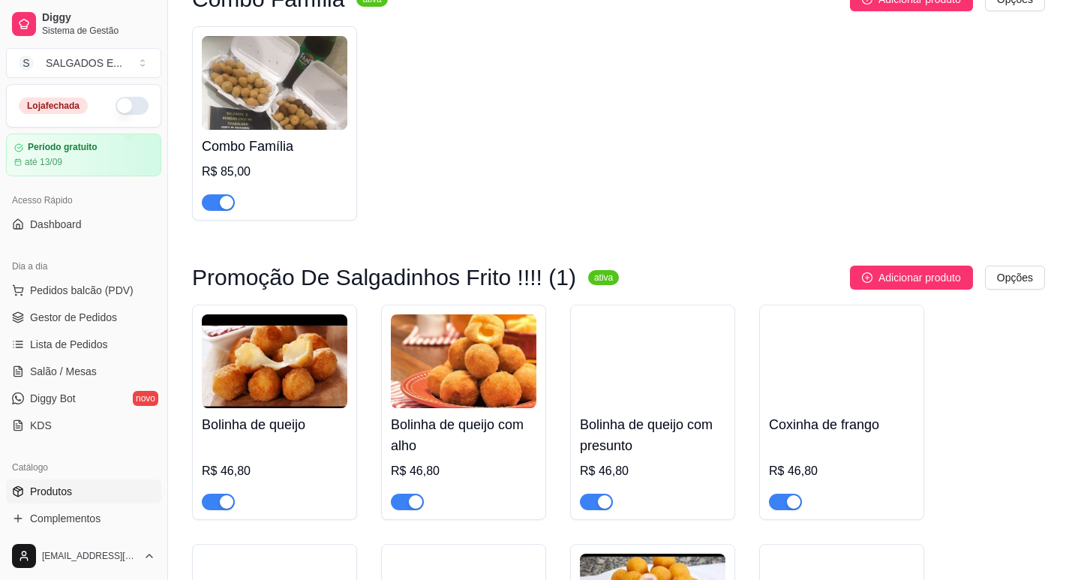
scroll to position [2239, 0]
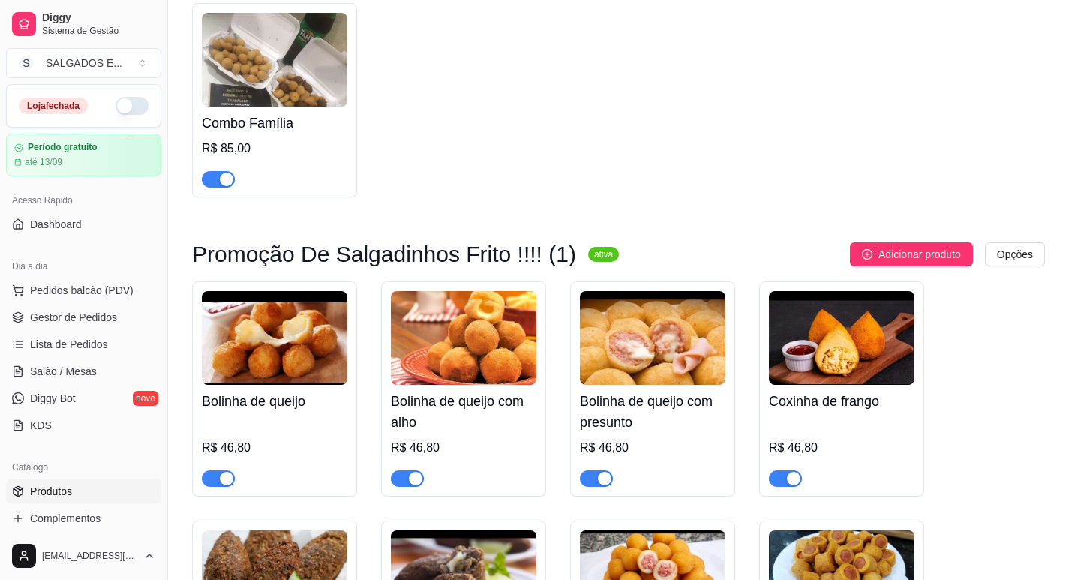
click at [296, 132] on h4 "Combo Família" at bounding box center [275, 123] width 146 height 21
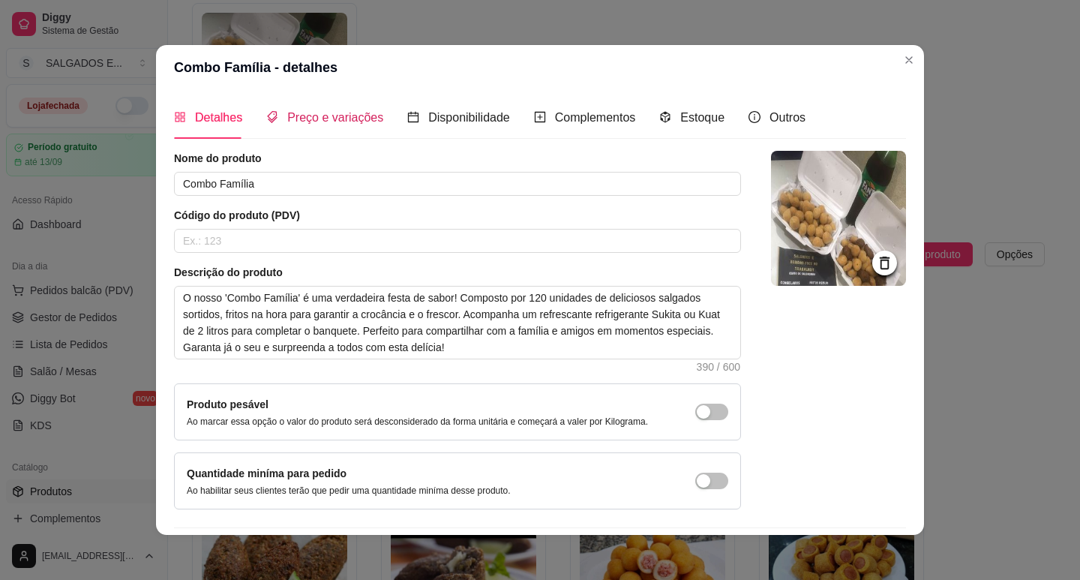
click at [293, 119] on span "Preço e variações" at bounding box center [335, 117] width 96 height 13
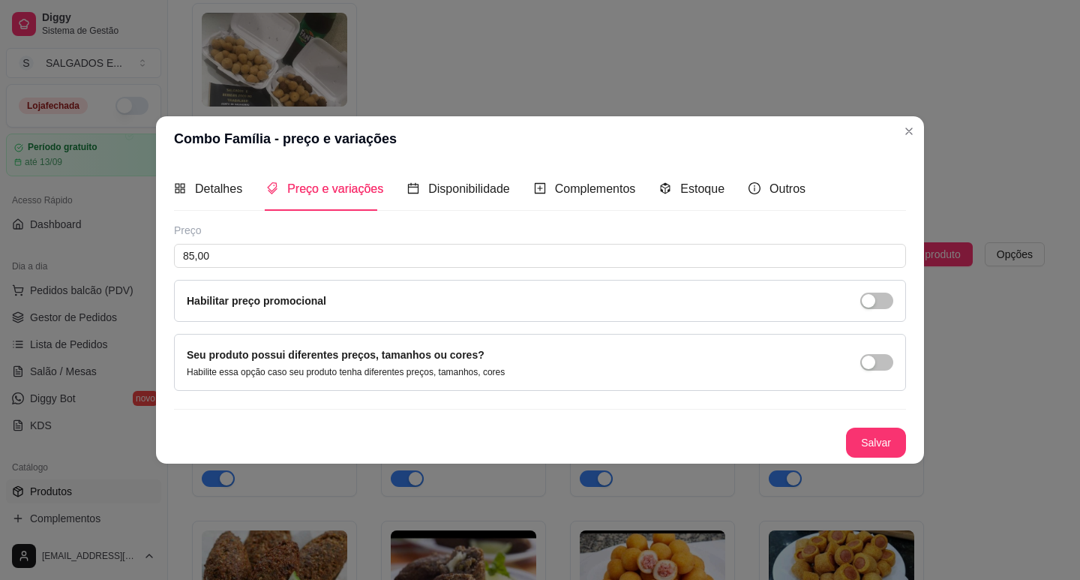
click at [244, 195] on div "Detalhes Preço e variações Disponibilidade Complementos Estoque Outros" at bounding box center [490, 188] width 632 height 43
click at [231, 197] on div "Detalhes" at bounding box center [208, 188] width 68 height 19
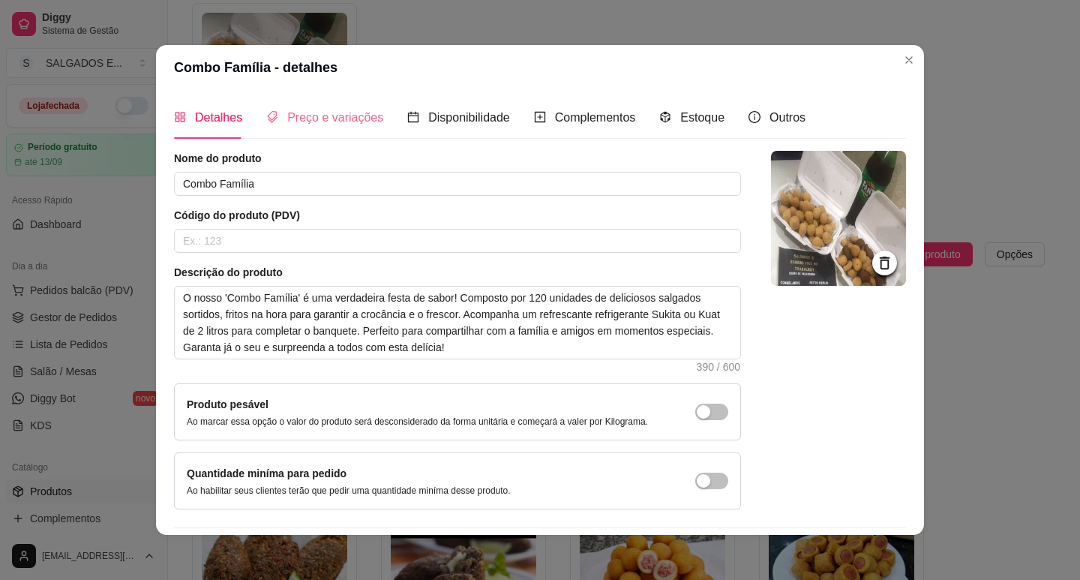
click at [304, 128] on div "Preço e variações" at bounding box center [324, 117] width 117 height 43
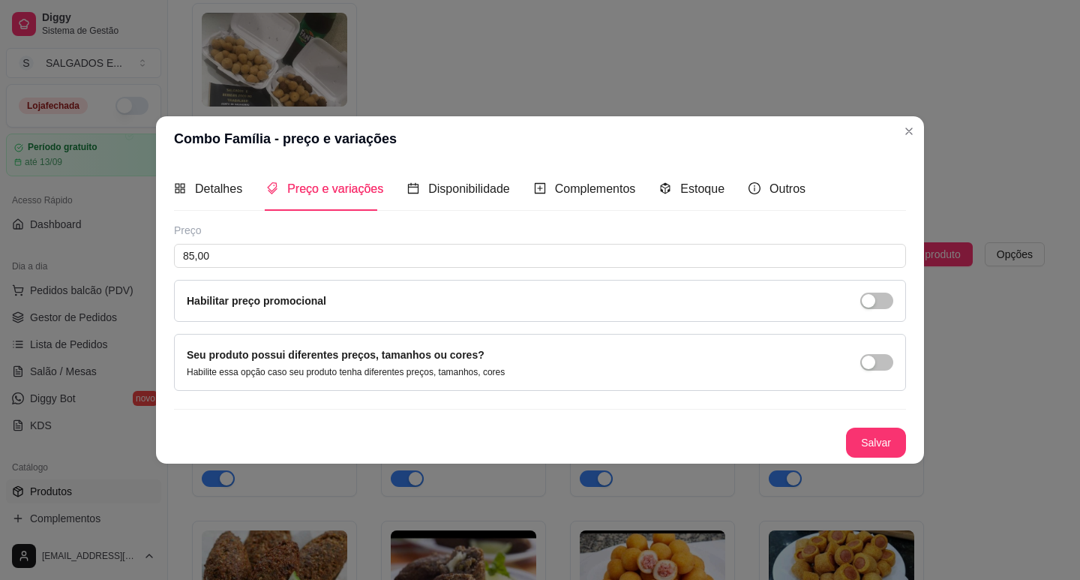
click at [224, 176] on div "Detalhes" at bounding box center [208, 188] width 68 height 43
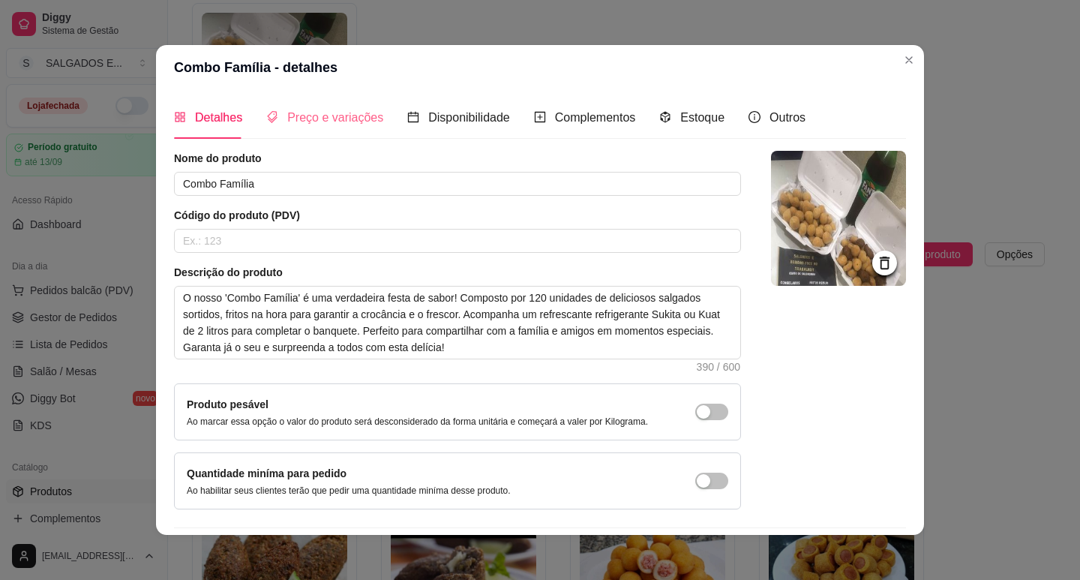
click at [337, 128] on div "Preço e variações" at bounding box center [324, 117] width 117 height 43
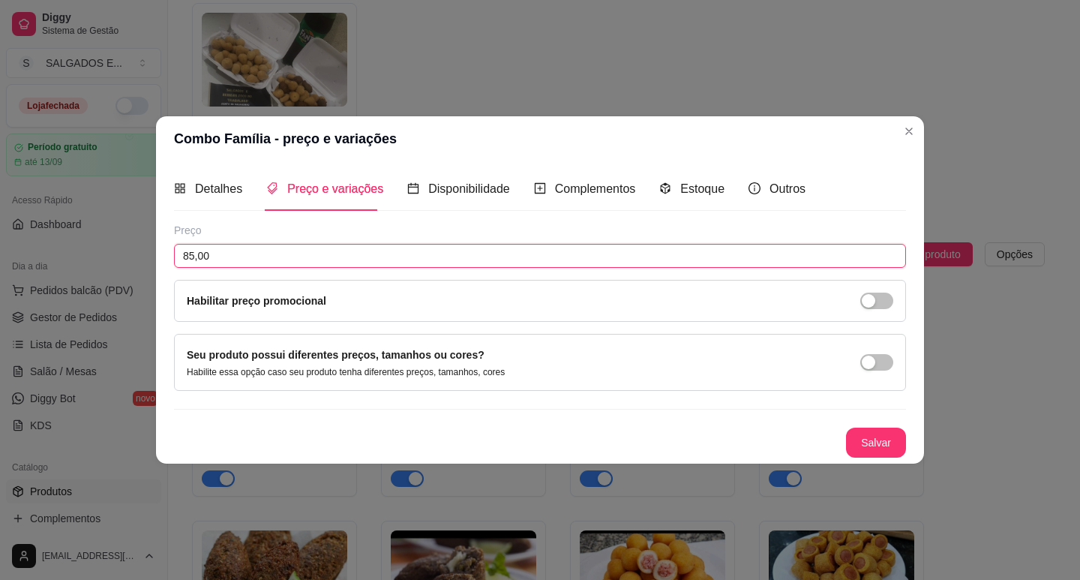
click at [320, 262] on input "85,00" at bounding box center [540, 256] width 732 height 24
type input "58,99"
click at [860, 443] on button "Salvar" at bounding box center [876, 443] width 60 height 30
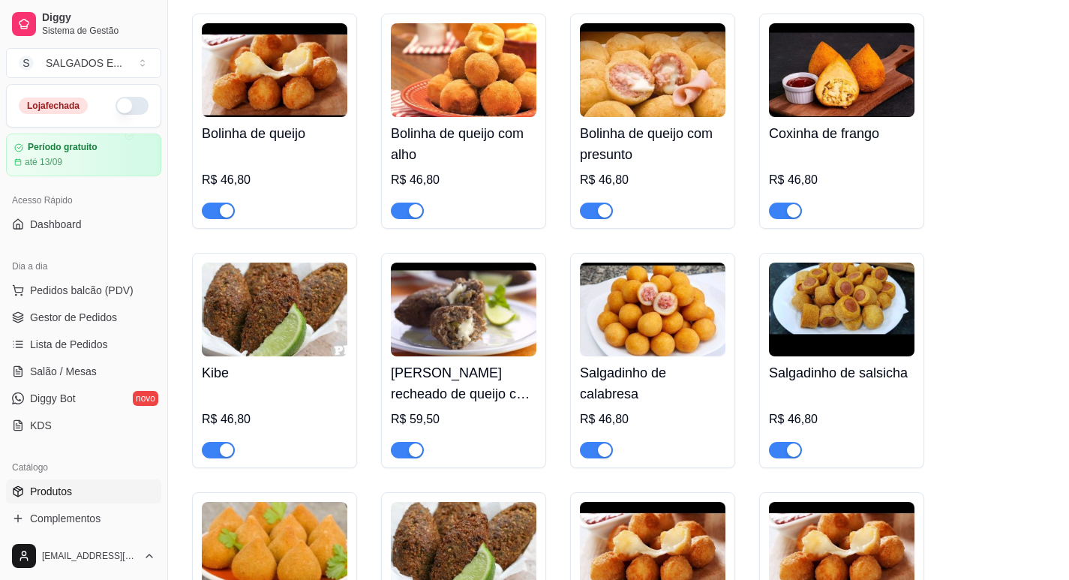
scroll to position [2519, 0]
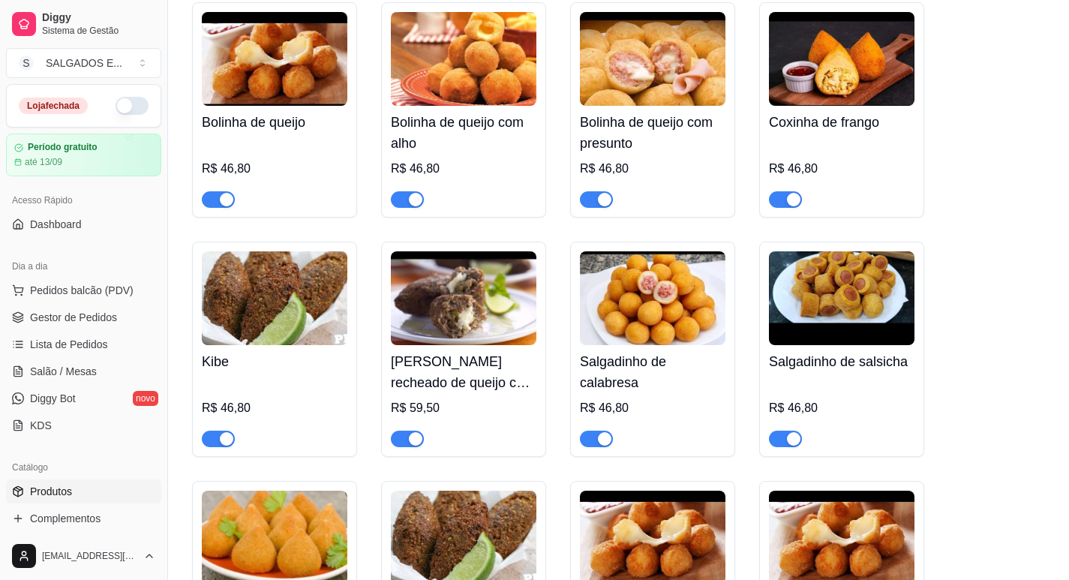
click at [278, 153] on div "R$ 46,80" at bounding box center [275, 173] width 146 height 69
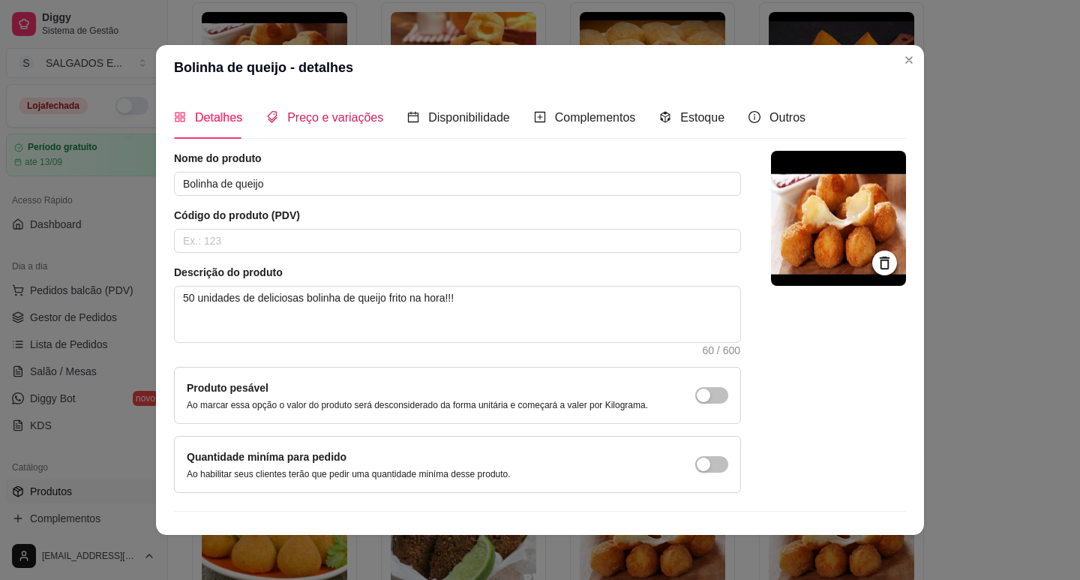
click at [302, 122] on span "Preço e variações" at bounding box center [335, 117] width 96 height 13
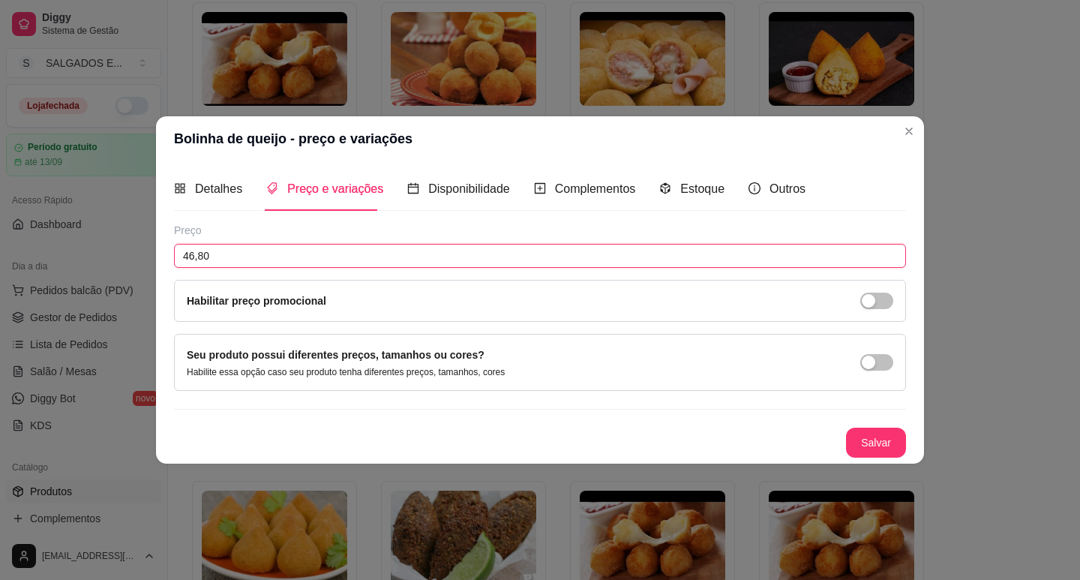
click at [267, 260] on input "46,80" at bounding box center [540, 256] width 732 height 24
drag, startPoint x: 266, startPoint y: 267, endPoint x: 221, endPoint y: 257, distance: 46.8
drag, startPoint x: 221, startPoint y: 257, endPoint x: 211, endPoint y: 255, distance: 10.0
click at [211, 255] on input "35,00" at bounding box center [540, 256] width 732 height 24
drag, startPoint x: 211, startPoint y: 255, endPoint x: 173, endPoint y: 258, distance: 38.4
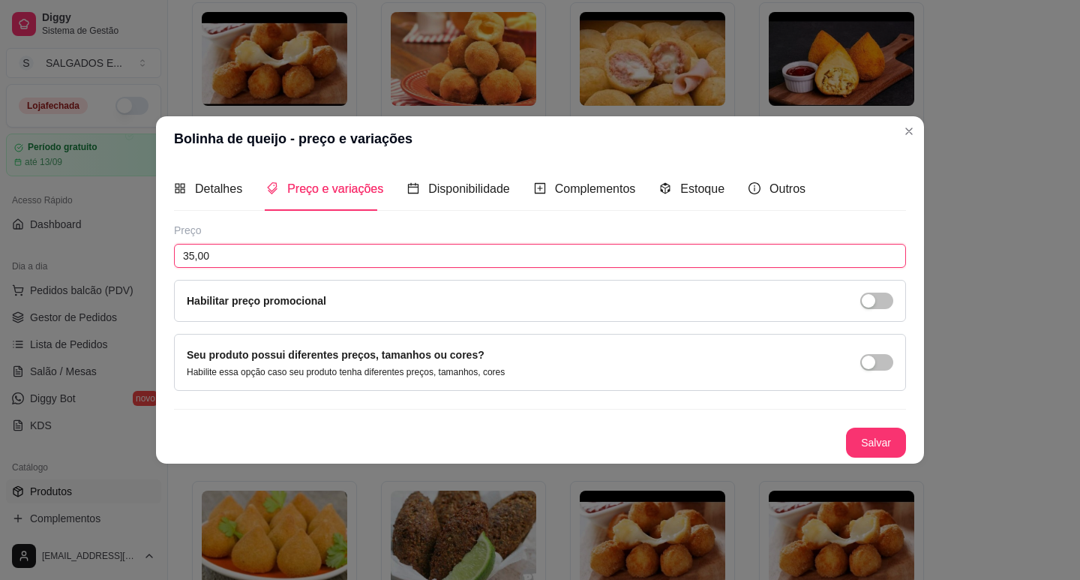
click at [173, 258] on div "Detalhes Preço e variações Disponibilidade Complementos Estoque Outros Nome do …" at bounding box center [540, 312] width 768 height 302
type input "35,00"
click at [863, 441] on button "Salvar" at bounding box center [876, 443] width 60 height 30
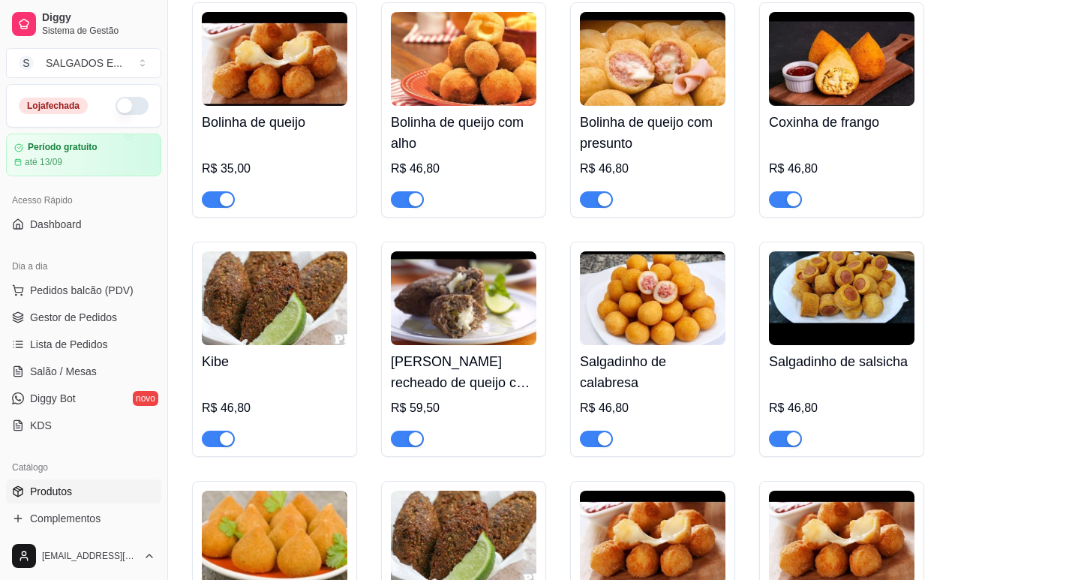
click at [473, 141] on h4 "Bolinha de queijo com alho" at bounding box center [464, 133] width 146 height 42
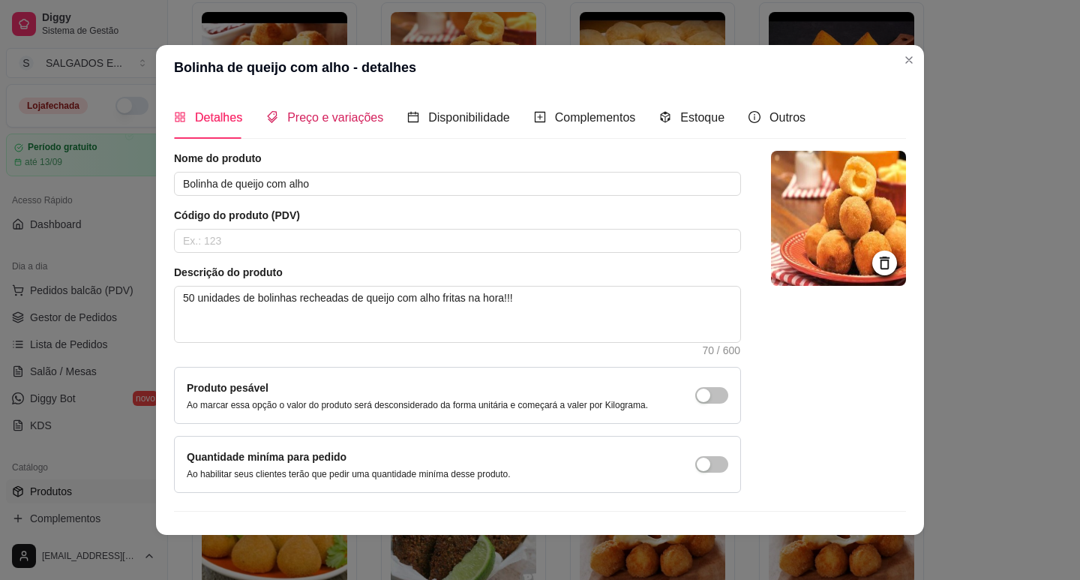
click at [336, 124] on span "Preço e variações" at bounding box center [335, 117] width 96 height 13
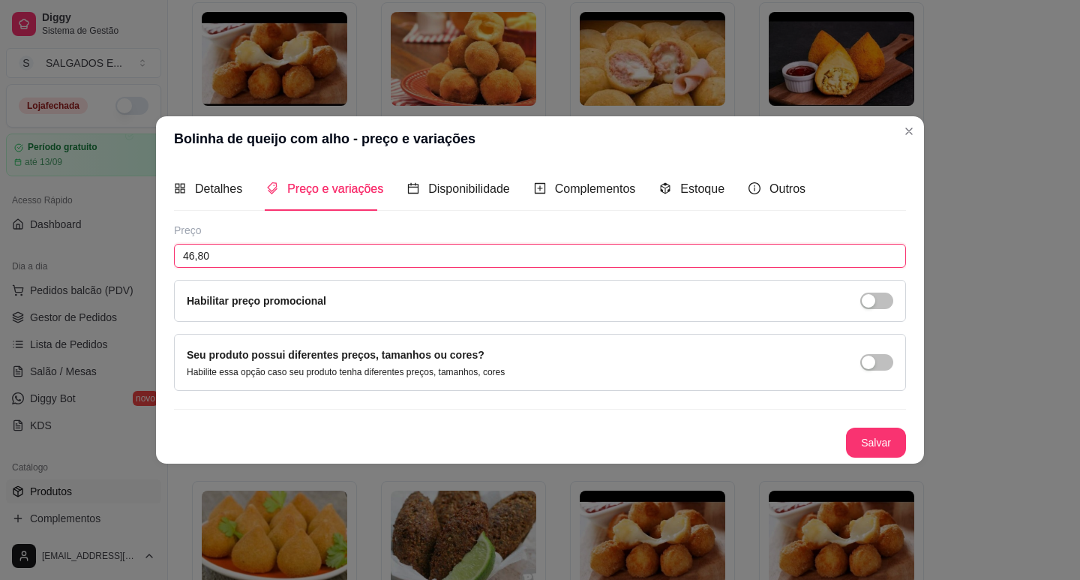
paste input "8.035,0"
click at [427, 254] on input "468.035,00" at bounding box center [540, 256] width 732 height 24
paste input "35"
type input "35,00"
click at [861, 440] on button "Salvar" at bounding box center [876, 442] width 59 height 29
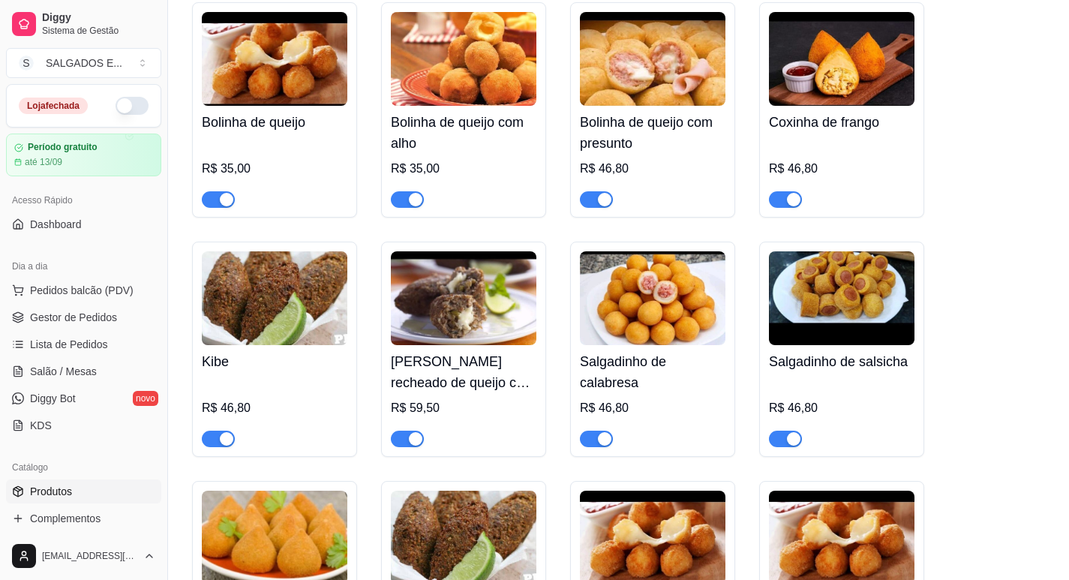
click at [669, 146] on h4 "Bolinha de queijo com presunto" at bounding box center [653, 133] width 146 height 42
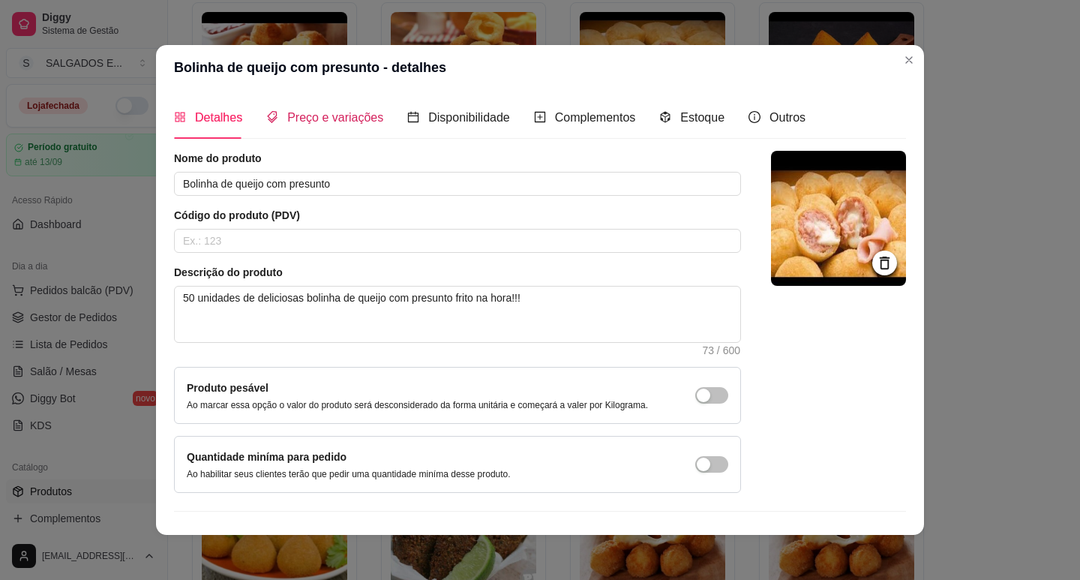
click at [296, 124] on span "Preço e variações" at bounding box center [335, 117] width 96 height 13
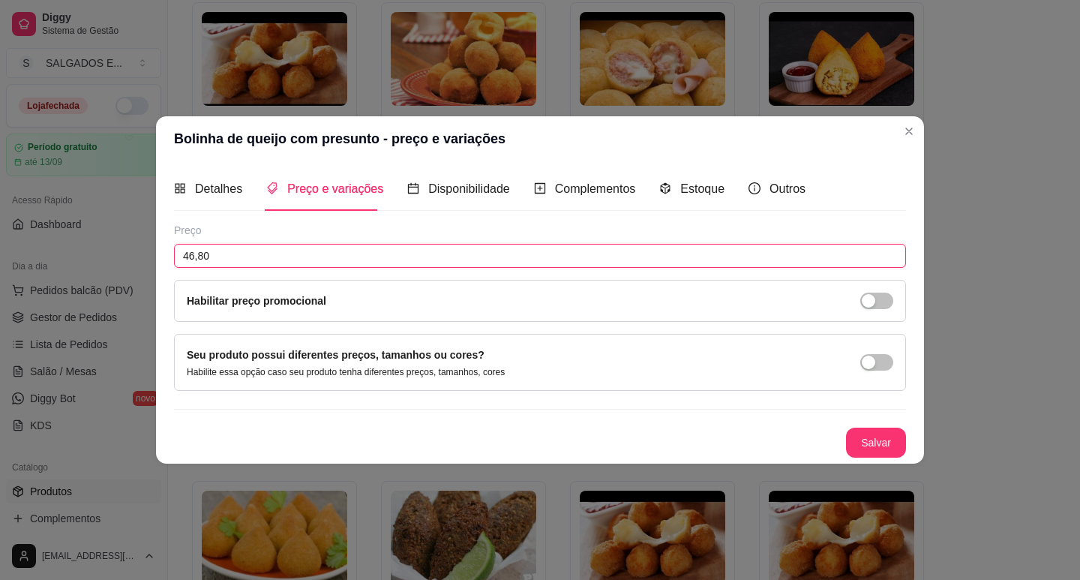
drag, startPoint x: 363, startPoint y: 262, endPoint x: 353, endPoint y: 261, distance: 10.5
click at [353, 261] on input "46,80" at bounding box center [540, 256] width 732 height 24
drag, startPoint x: 353, startPoint y: 260, endPoint x: 323, endPoint y: 260, distance: 30.0
click at [323, 260] on input "46,80" at bounding box center [540, 256] width 732 height 24
drag, startPoint x: 322, startPoint y: 260, endPoint x: 168, endPoint y: 251, distance: 154.0
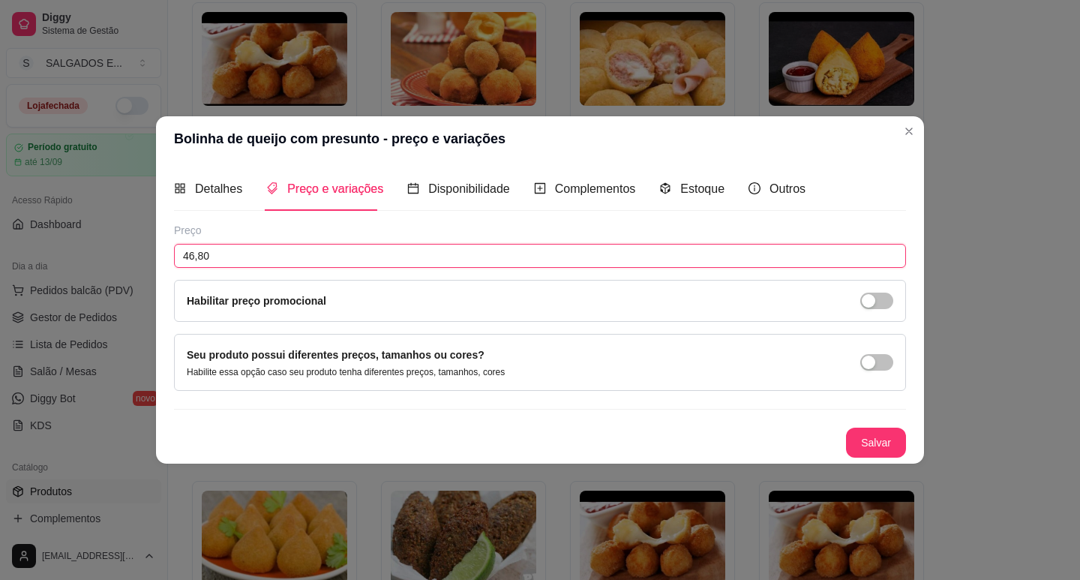
click at [164, 251] on div "Detalhes Preço e variações Disponibilidade Complementos Estoque Outros Nome do …" at bounding box center [540, 312] width 768 height 302
drag, startPoint x: 185, startPoint y: 254, endPoint x: 552, endPoint y: 256, distance: 366.9
click at [552, 256] on input "46,80" at bounding box center [540, 256] width 732 height 24
paste input "35"
type input "35,00"
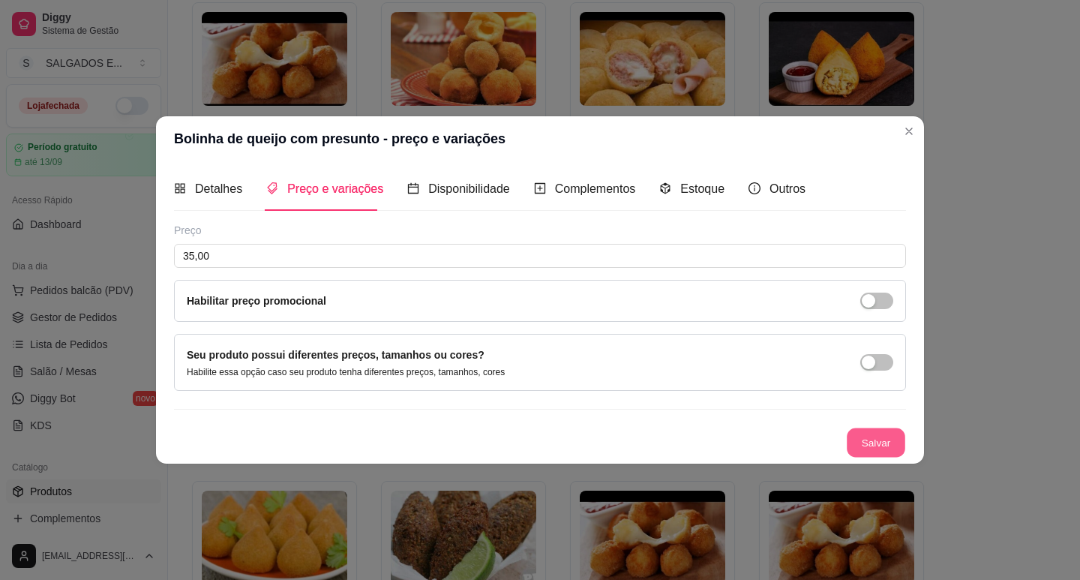
click at [888, 434] on button "Salvar" at bounding box center [876, 442] width 59 height 29
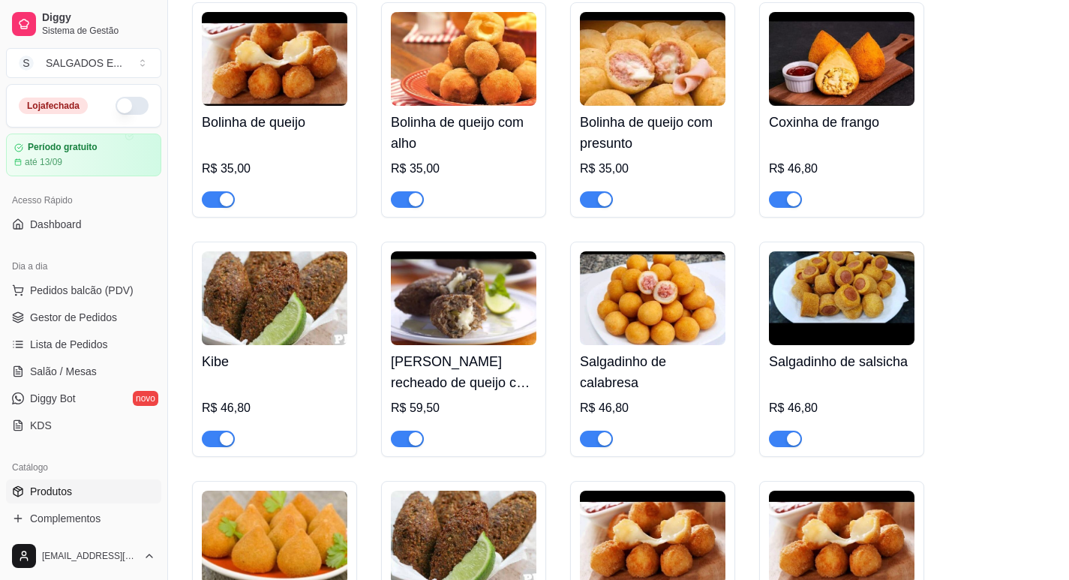
click at [831, 165] on div "R$ 46,80" at bounding box center [842, 173] width 146 height 69
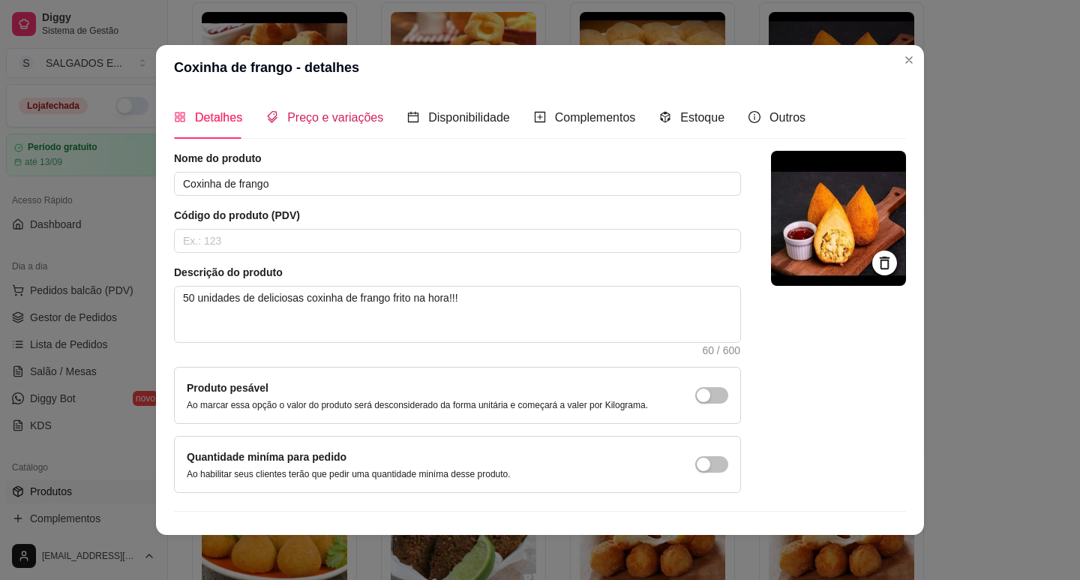
click at [295, 124] on span "Preço e variações" at bounding box center [335, 117] width 96 height 13
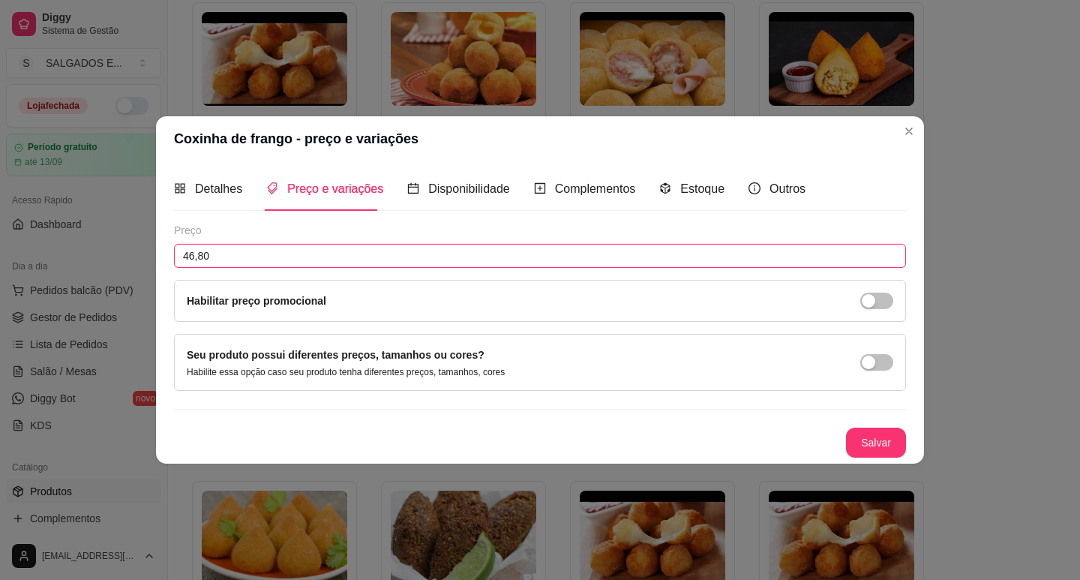
click at [330, 246] on input "46,80" at bounding box center [540, 256] width 732 height 24
paste input "35"
type input "35,00"
click at [877, 437] on button "Salvar" at bounding box center [876, 443] width 60 height 30
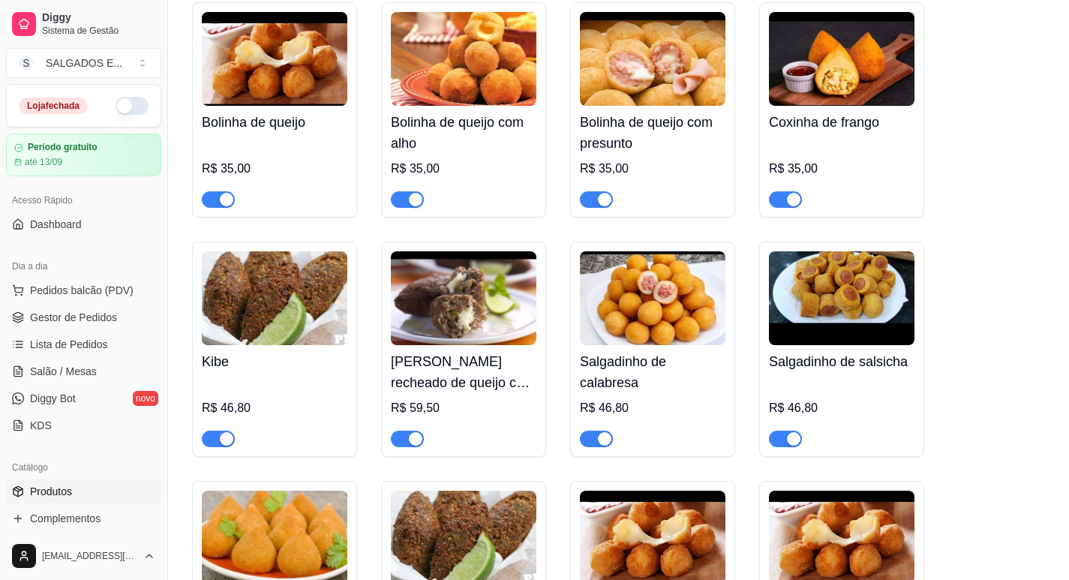
click at [244, 364] on h4 "Kibe" at bounding box center [275, 361] width 146 height 21
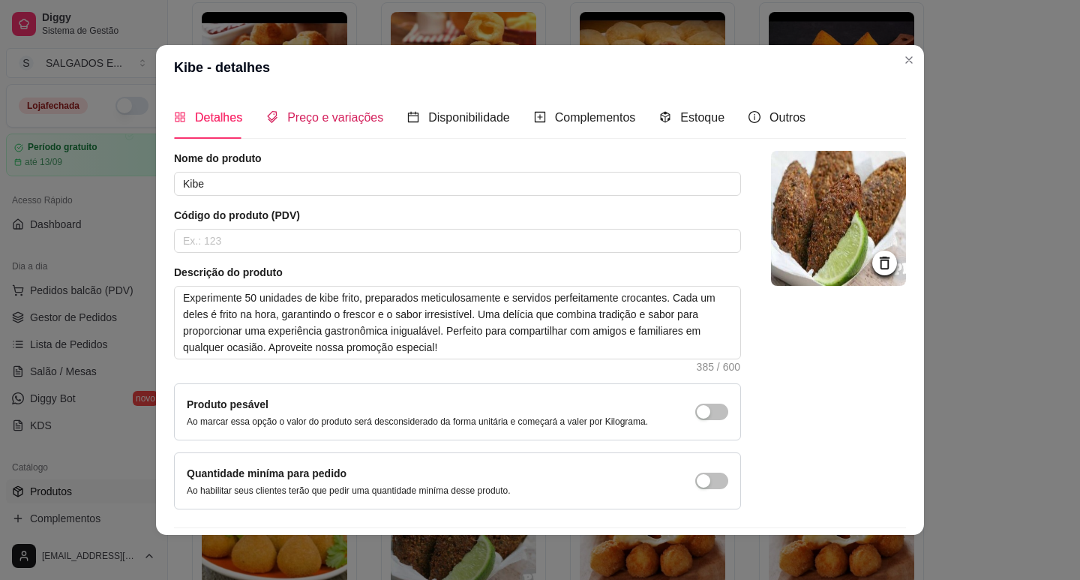
click at [311, 120] on span "Preço e variações" at bounding box center [335, 117] width 96 height 13
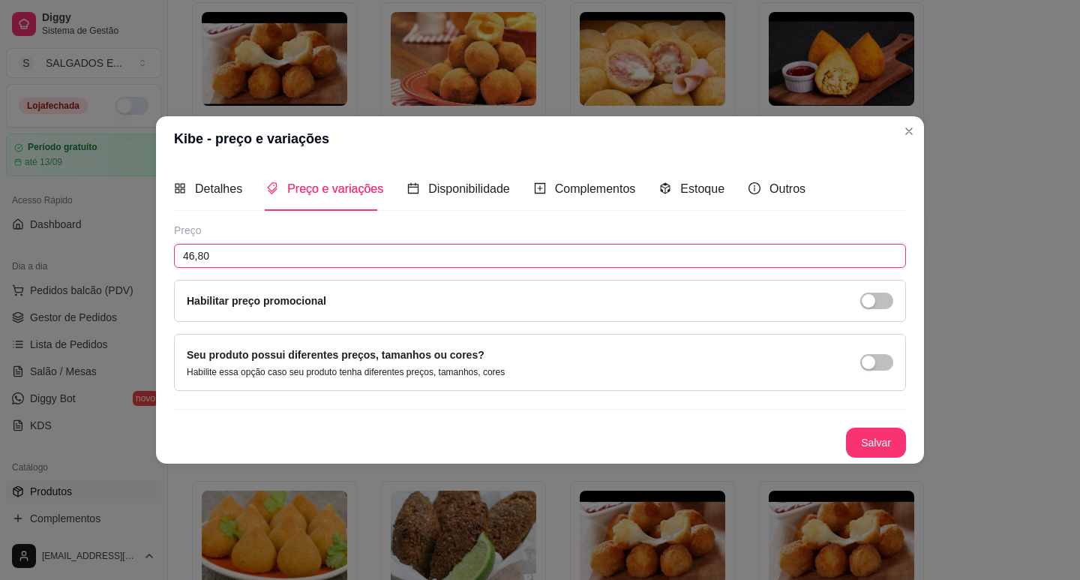
click at [281, 258] on input "46,80" at bounding box center [540, 256] width 732 height 24
paste input "35"
type input "35,00"
click at [888, 440] on button "Salvar" at bounding box center [876, 442] width 59 height 29
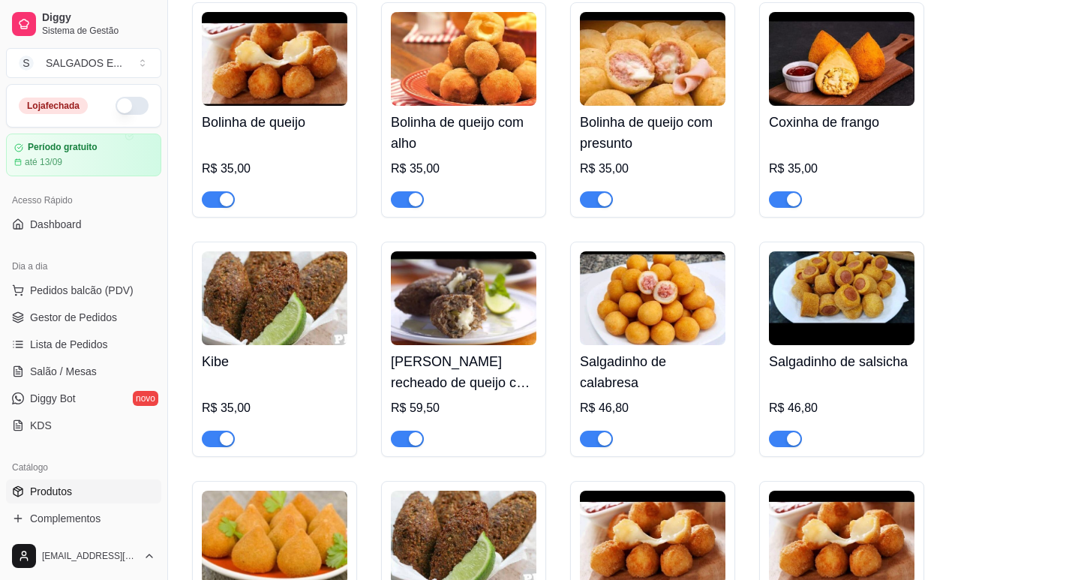
click at [467, 378] on h4 "[PERSON_NAME] recheado de queijo com alho" at bounding box center [464, 372] width 146 height 42
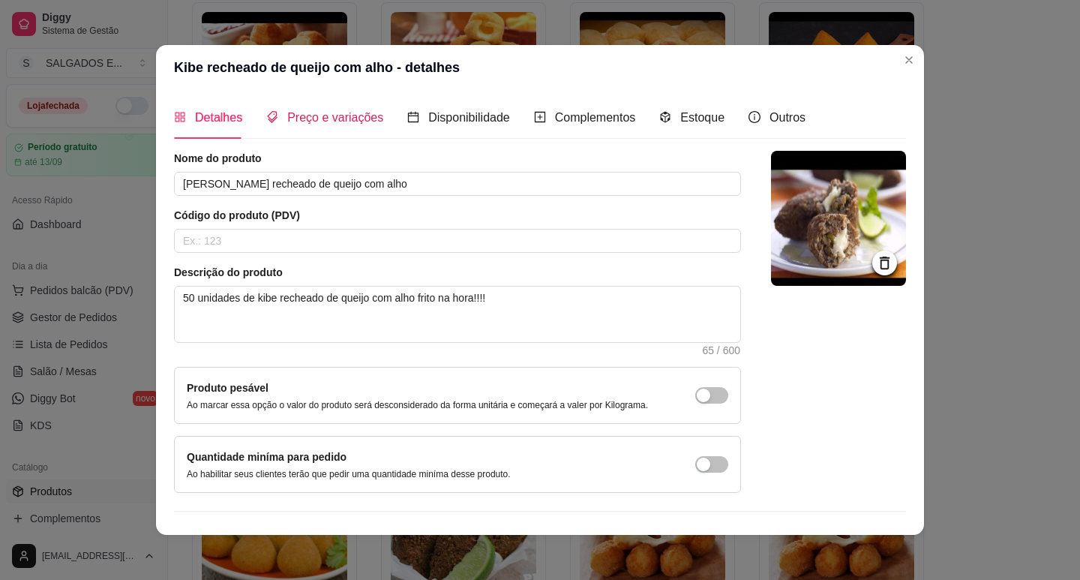
click at [331, 115] on span "Preço e variações" at bounding box center [335, 117] width 96 height 13
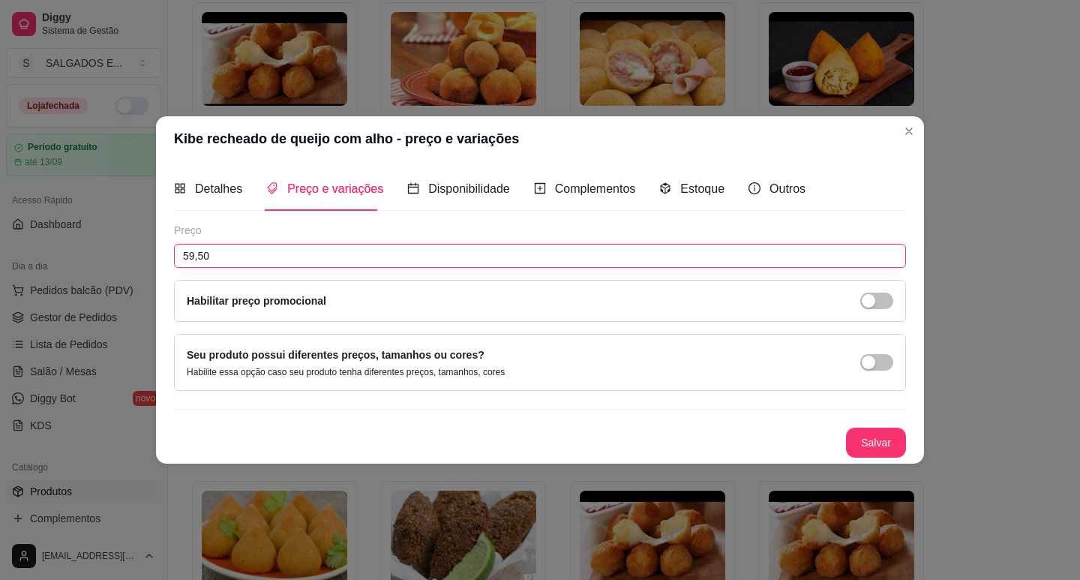
click at [269, 257] on input "59,50" at bounding box center [540, 256] width 732 height 24
type input "40,00"
click at [873, 451] on button "Salvar" at bounding box center [876, 443] width 60 height 30
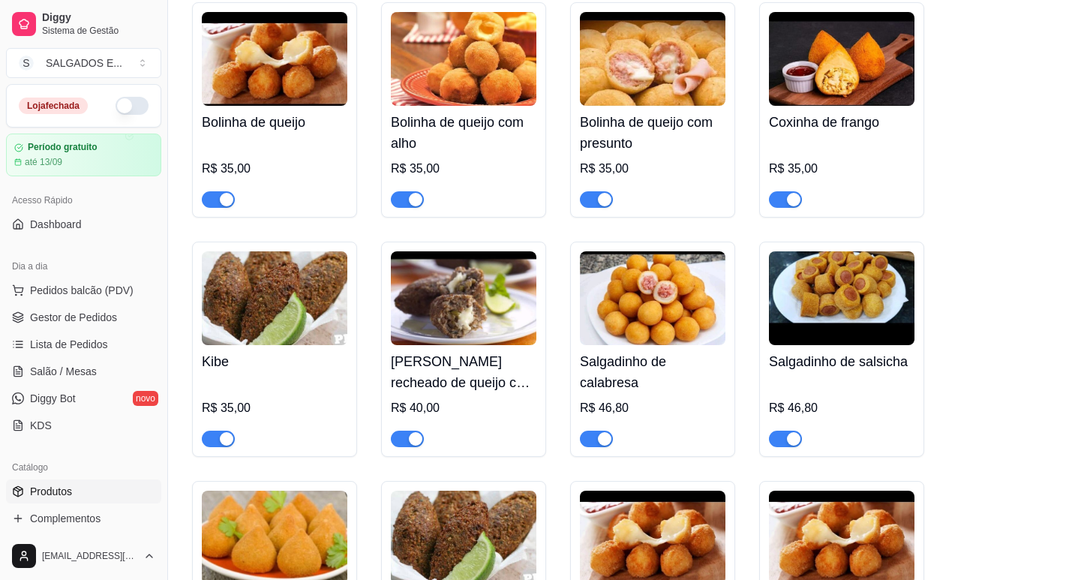
click at [630, 391] on h4 "Salgadinho de calabresa" at bounding box center [653, 372] width 146 height 42
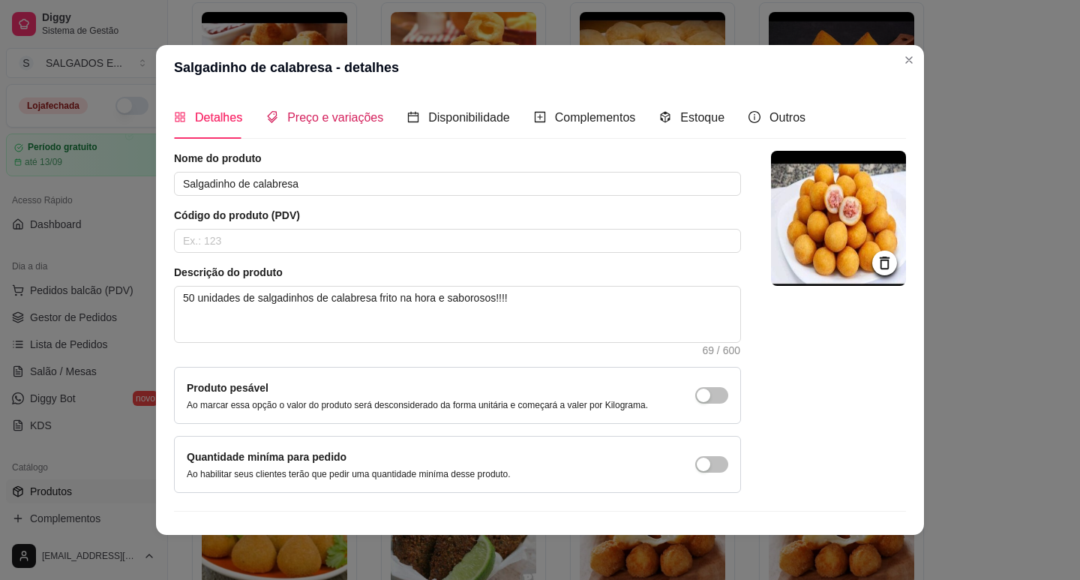
click at [331, 124] on span "Preço e variações" at bounding box center [335, 117] width 96 height 13
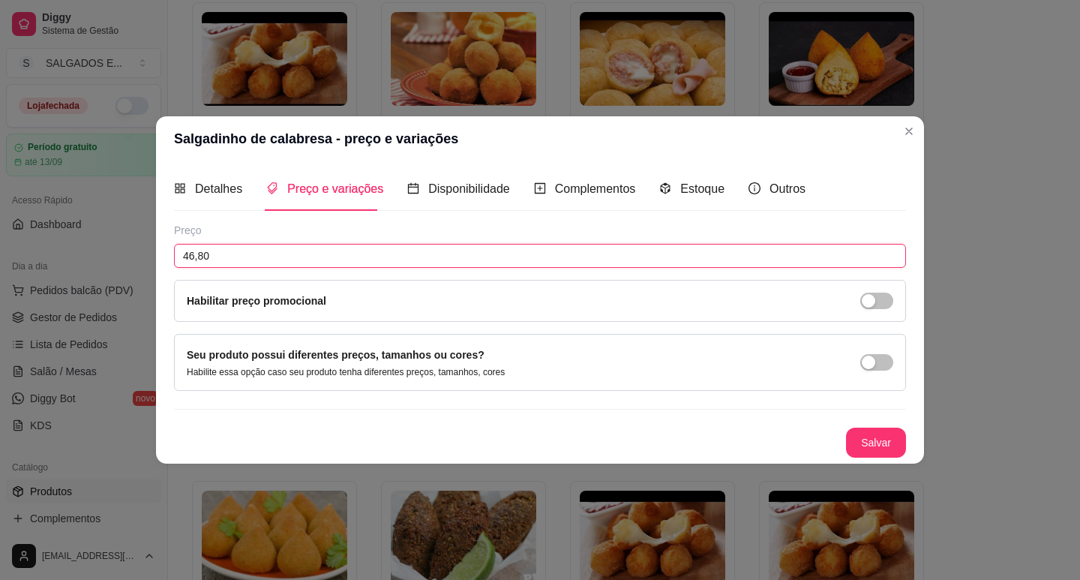
drag, startPoint x: 314, startPoint y: 251, endPoint x: 224, endPoint y: 254, distance: 90.9
click at [224, 254] on input "46,80" at bounding box center [540, 256] width 732 height 24
paste input "35"
type input "35,00"
click at [849, 439] on button "Salvar" at bounding box center [876, 443] width 60 height 30
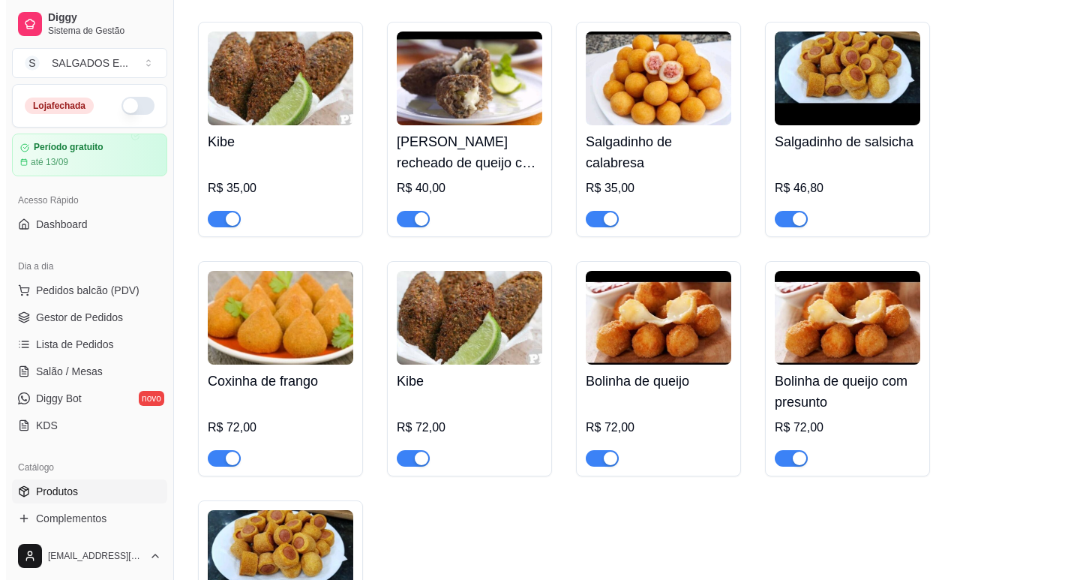
scroll to position [2733, 0]
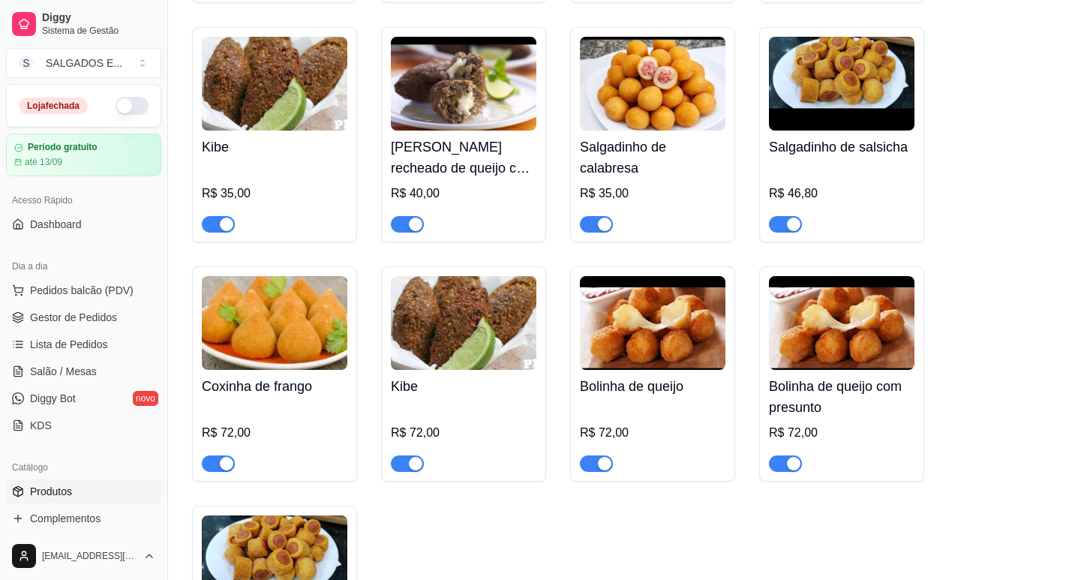
click at [901, 195] on div "R$ 46,80" at bounding box center [842, 194] width 146 height 18
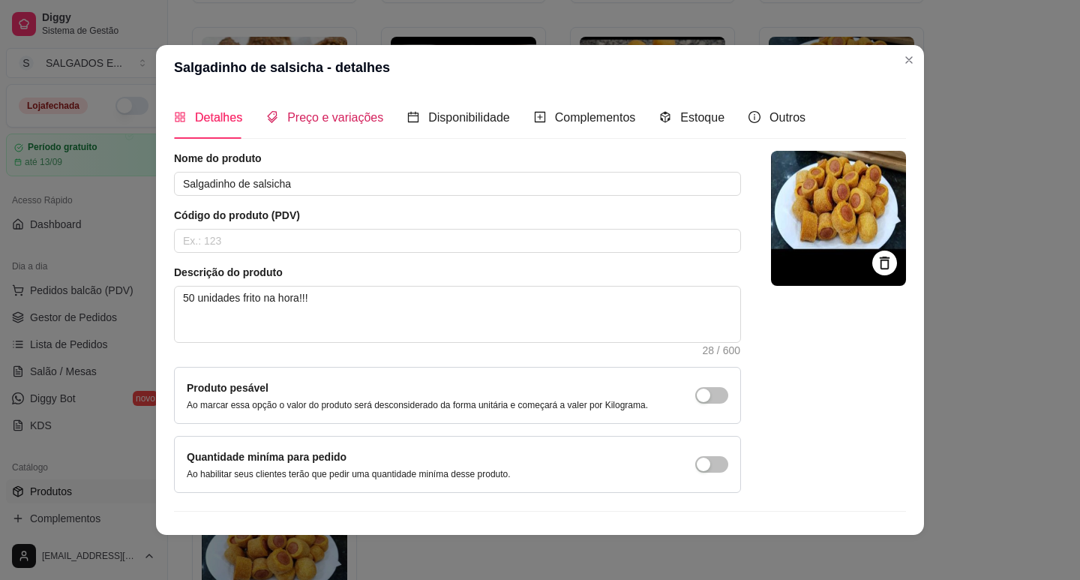
click at [350, 116] on span "Preço e variações" at bounding box center [335, 117] width 96 height 13
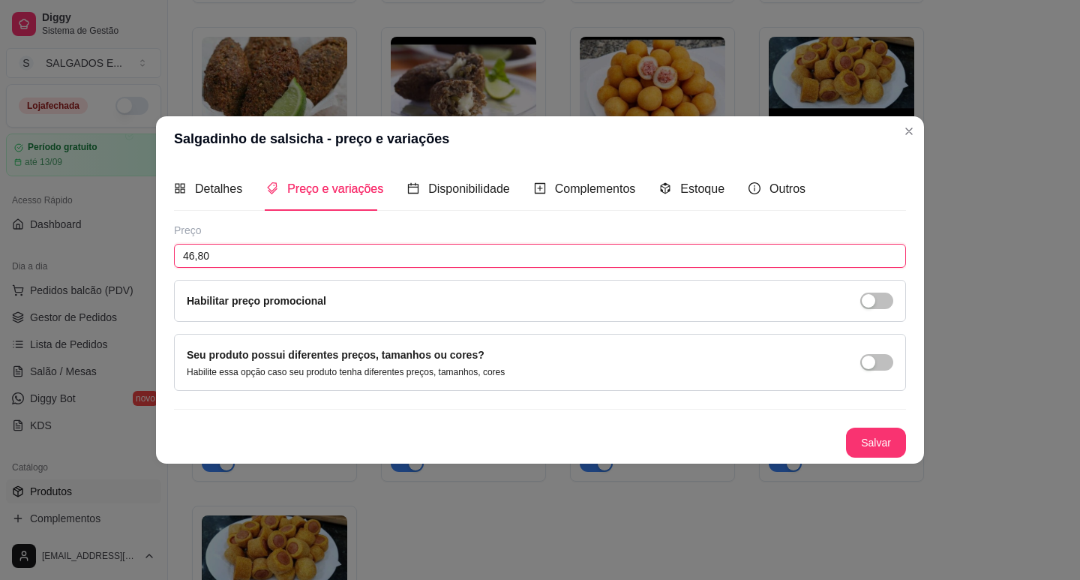
click at [338, 256] on input "46,80" at bounding box center [540, 256] width 732 height 24
paste input "35"
type input "35,00"
click at [881, 442] on button "Salvar" at bounding box center [876, 443] width 60 height 30
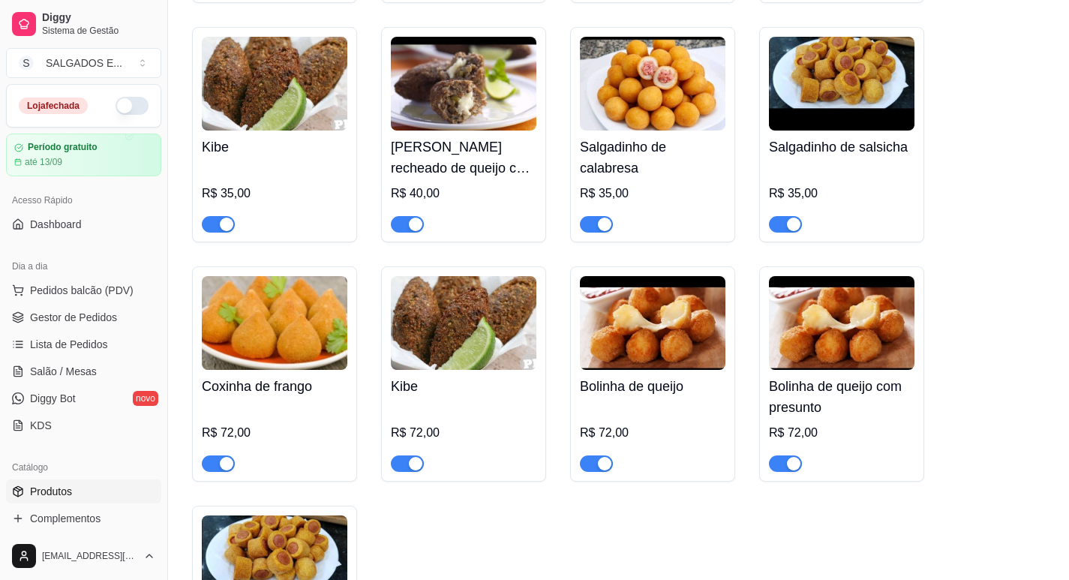
click at [867, 189] on div "R$ 35,00" at bounding box center [842, 198] width 146 height 69
click at [292, 397] on h4 "Coxinha de frango" at bounding box center [275, 386] width 146 height 21
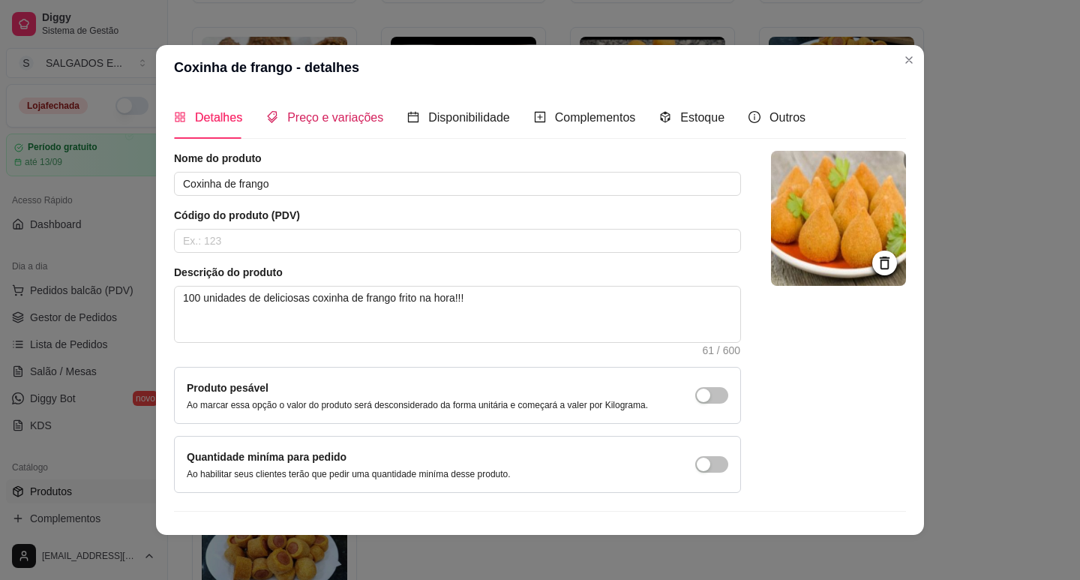
click at [329, 109] on div "Preço e variações" at bounding box center [324, 117] width 117 height 19
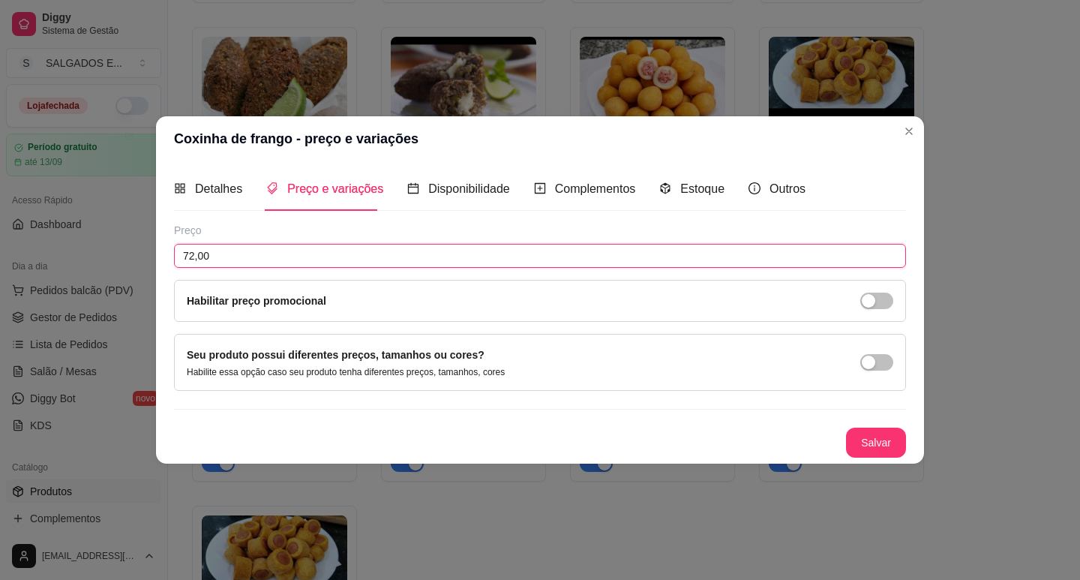
click at [365, 258] on input "72,00" at bounding box center [540, 256] width 732 height 24
type input "0,00"
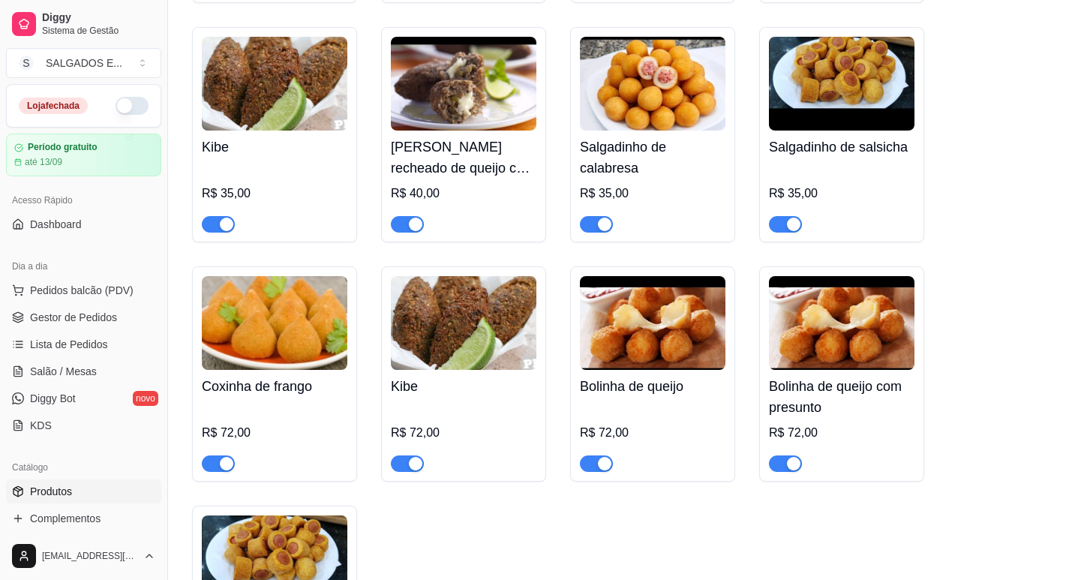
click at [831, 418] on h4 "Bolinha de queijo com presunto" at bounding box center [842, 397] width 146 height 42
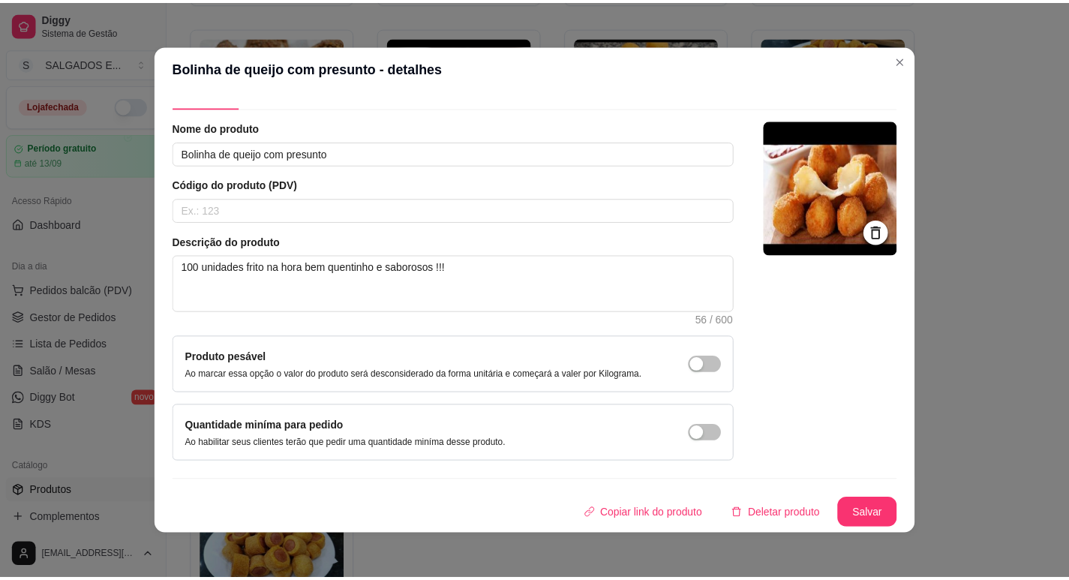
scroll to position [0, 0]
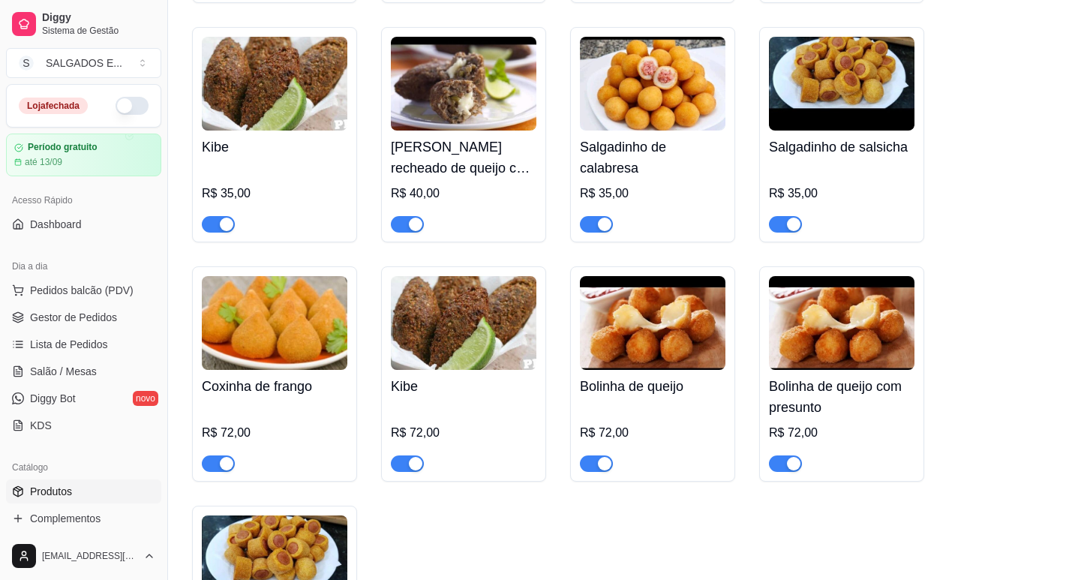
click at [243, 391] on h4 "Coxinha de frango" at bounding box center [275, 386] width 146 height 21
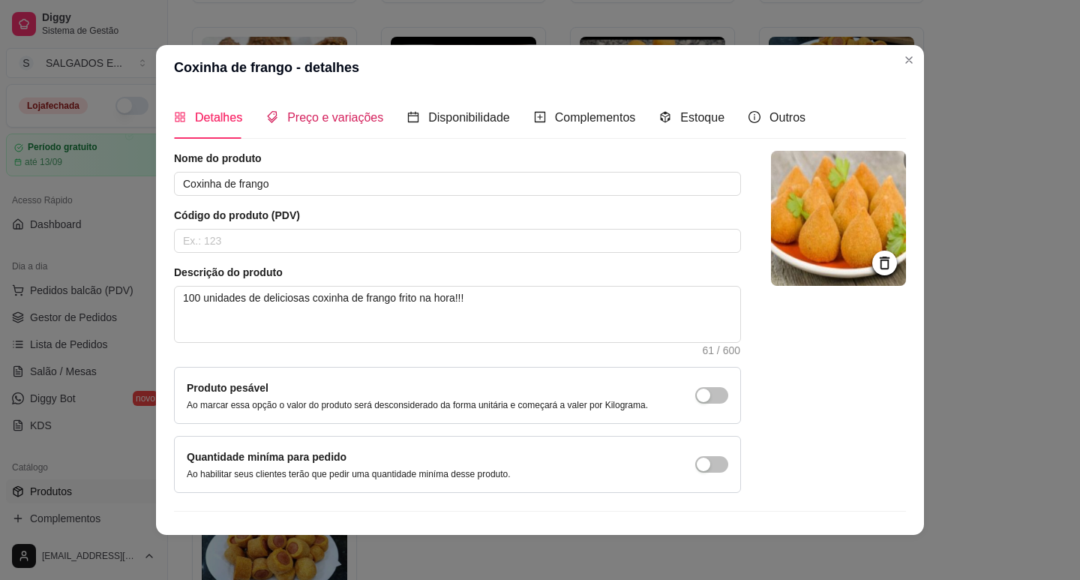
click at [329, 118] on span "Preço e variações" at bounding box center [335, 117] width 96 height 13
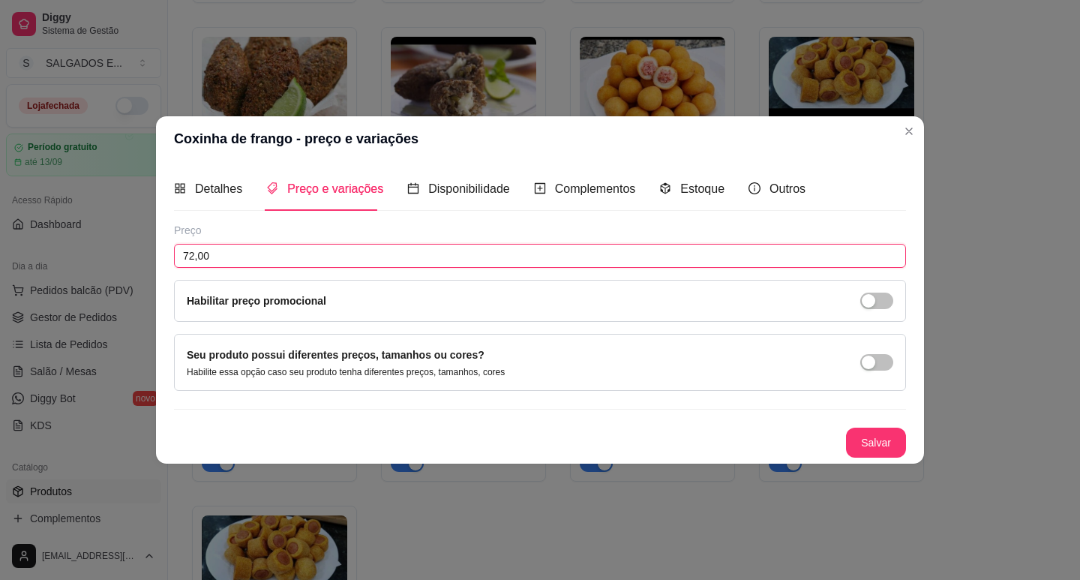
click at [324, 251] on input "72,00" at bounding box center [540, 256] width 732 height 24
type input "50,00"
click at [894, 446] on button "Salvar" at bounding box center [876, 443] width 60 height 30
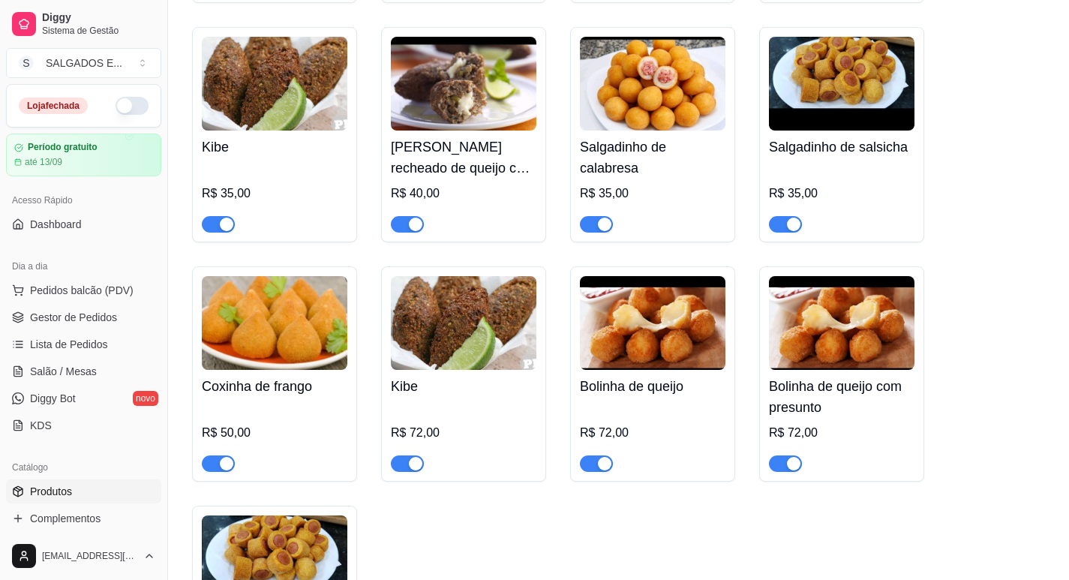
click at [461, 365] on img at bounding box center [464, 323] width 146 height 94
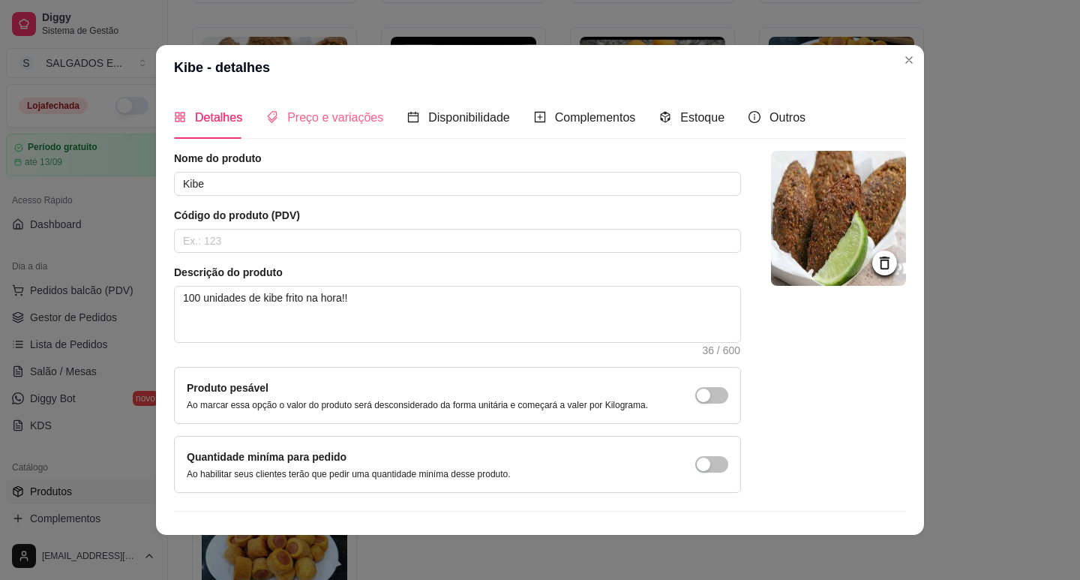
click at [281, 128] on div "Preço e variações" at bounding box center [324, 117] width 117 height 43
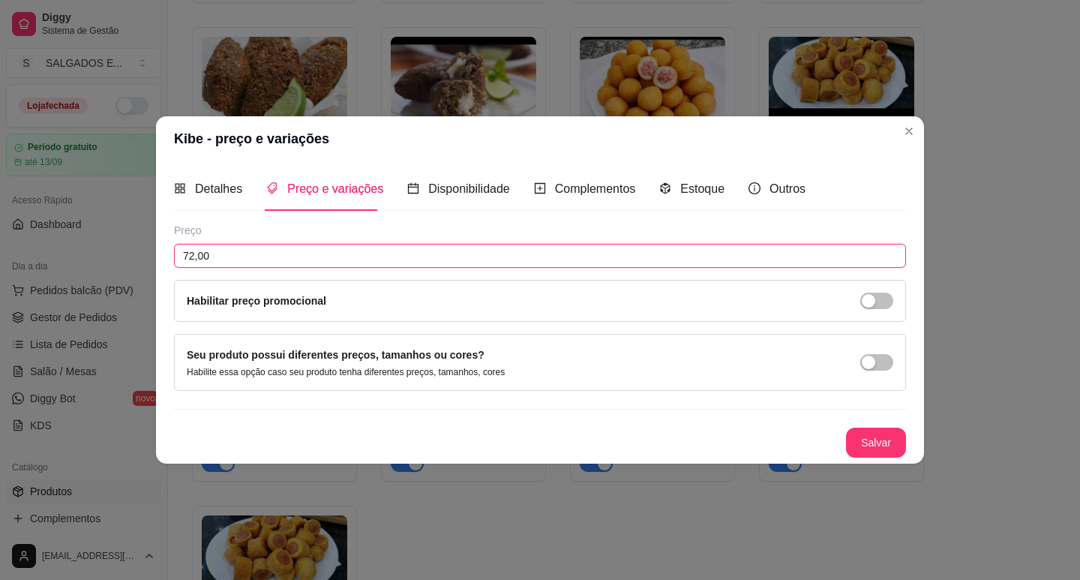
click at [352, 251] on input "72,00" at bounding box center [540, 256] width 732 height 24
type input "50,00"
click at [861, 453] on button "Salvar" at bounding box center [876, 442] width 59 height 29
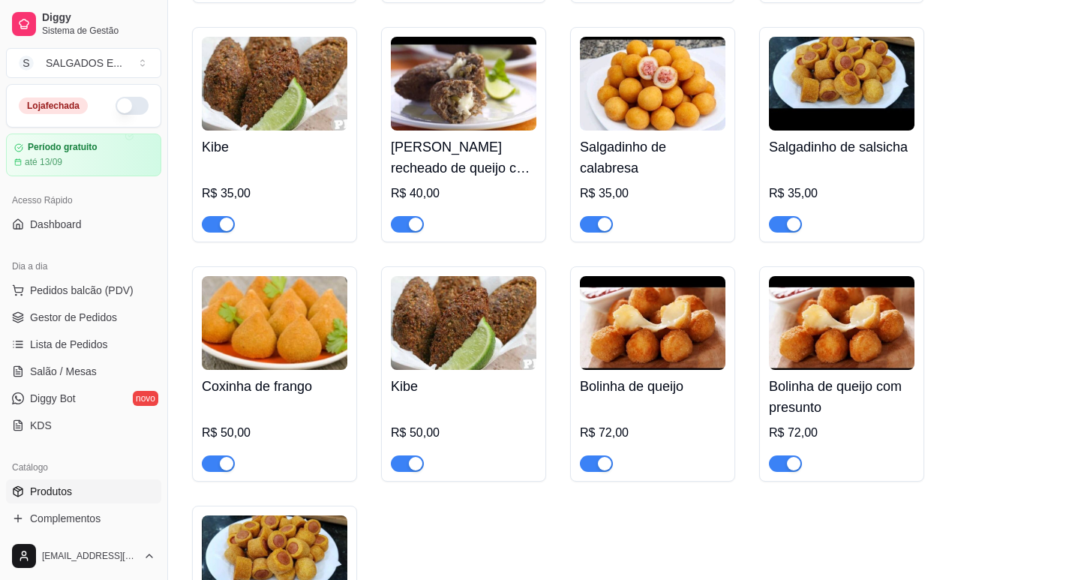
click at [643, 408] on div "Bolinha de queijo R$ 72,00" at bounding box center [653, 421] width 146 height 102
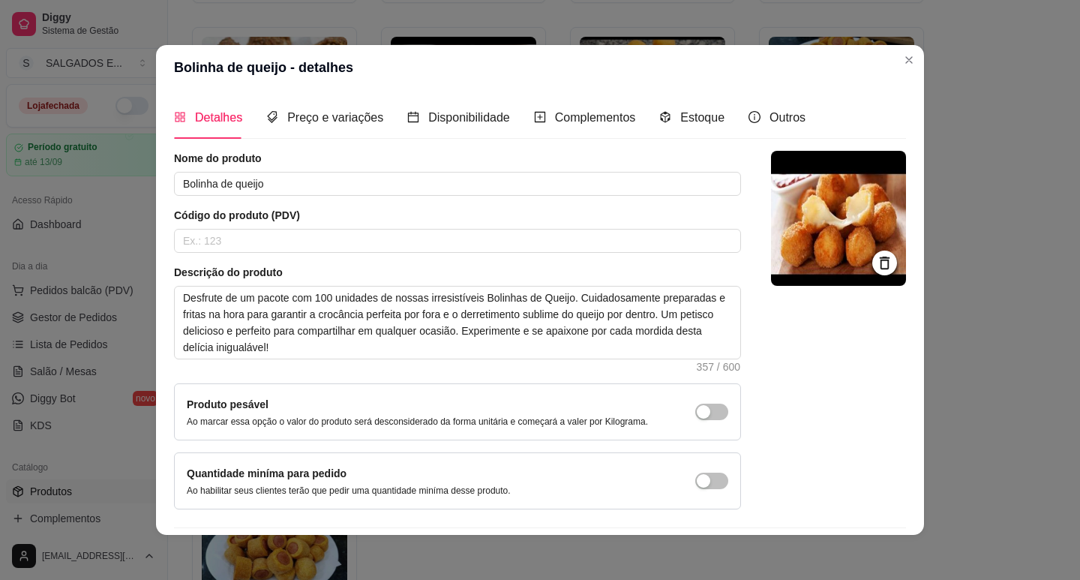
click at [303, 101] on div "Preço e variações" at bounding box center [324, 117] width 117 height 43
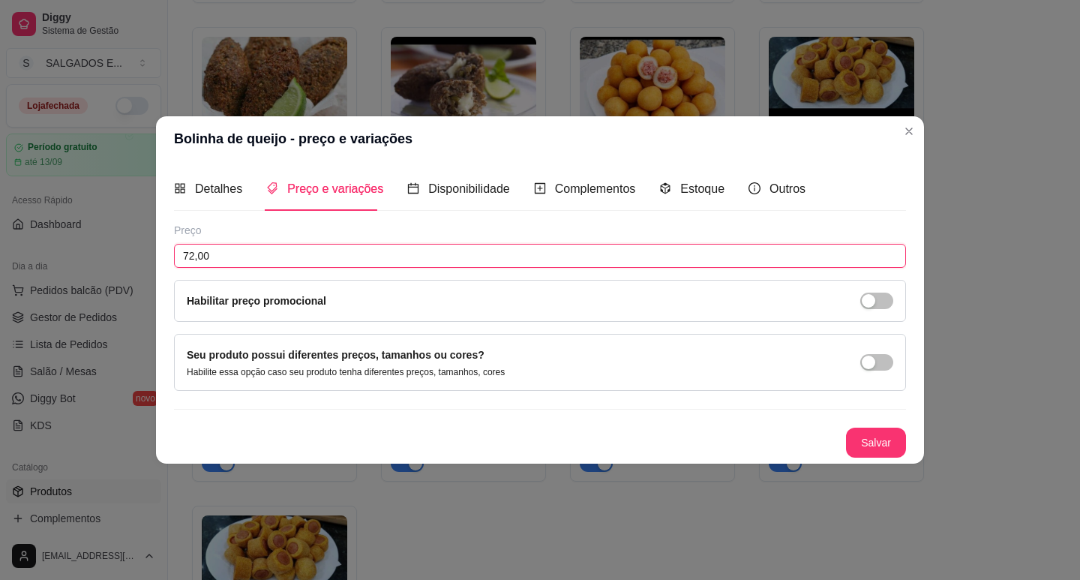
click at [309, 260] on input "72,00" at bounding box center [540, 256] width 732 height 24
type input "50,00"
click at [871, 446] on button "Salvar" at bounding box center [876, 442] width 59 height 29
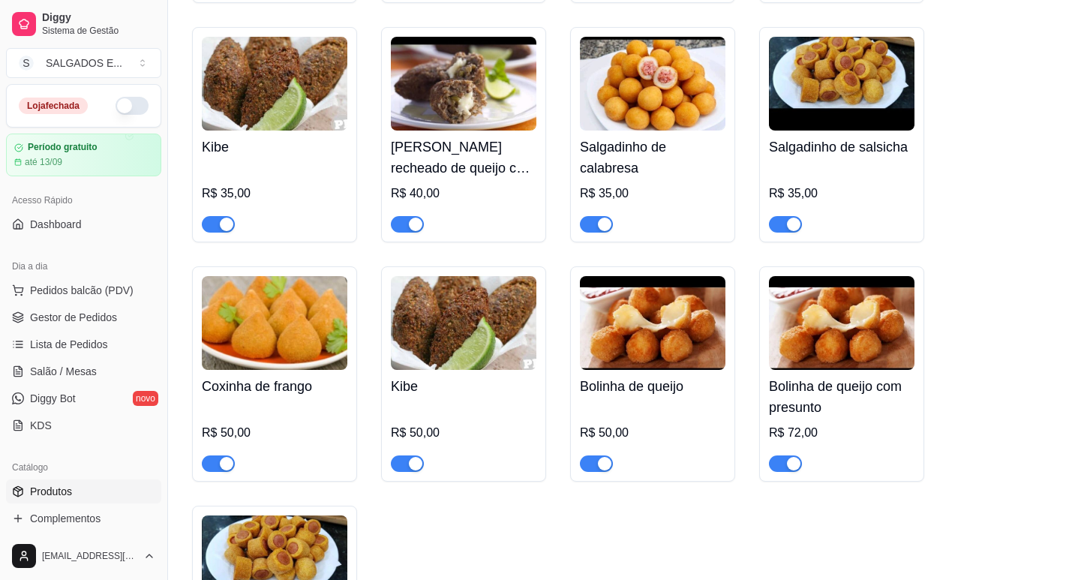
click at [873, 390] on h4 "Bolinha de queijo com presunto" at bounding box center [842, 397] width 146 height 42
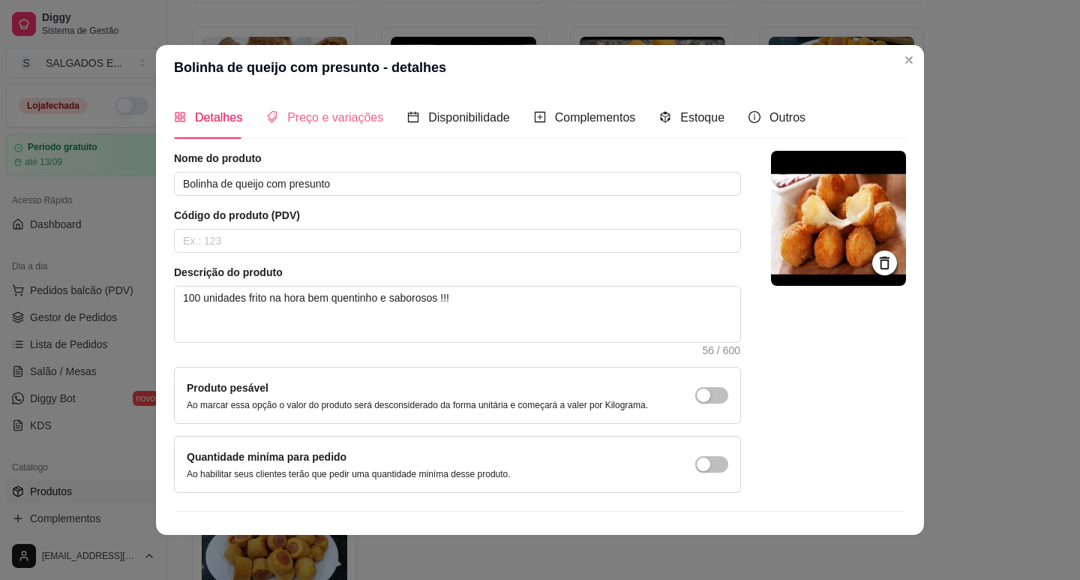
click at [287, 128] on div "Preço e variações" at bounding box center [324, 117] width 117 height 43
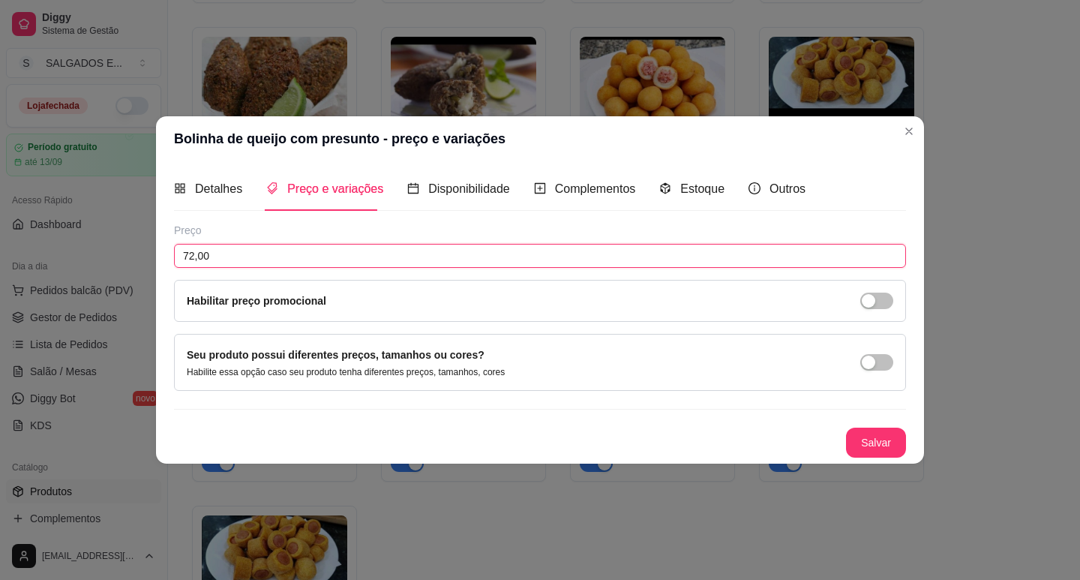
click at [299, 253] on input "72,00" at bounding box center [540, 256] width 732 height 24
type input "50,00"
click at [857, 452] on button "Salvar" at bounding box center [876, 442] width 59 height 29
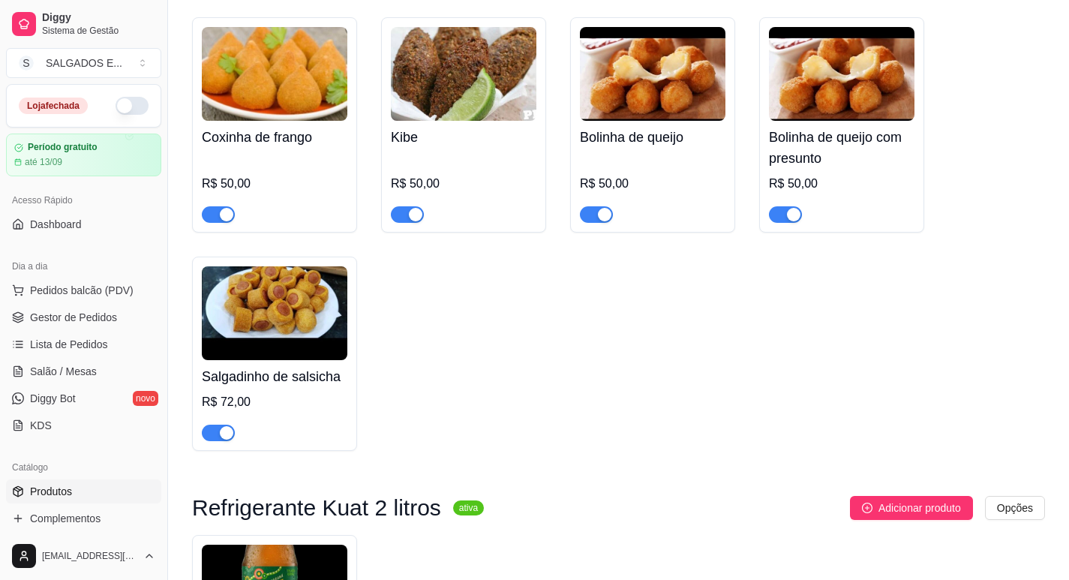
scroll to position [3012, 0]
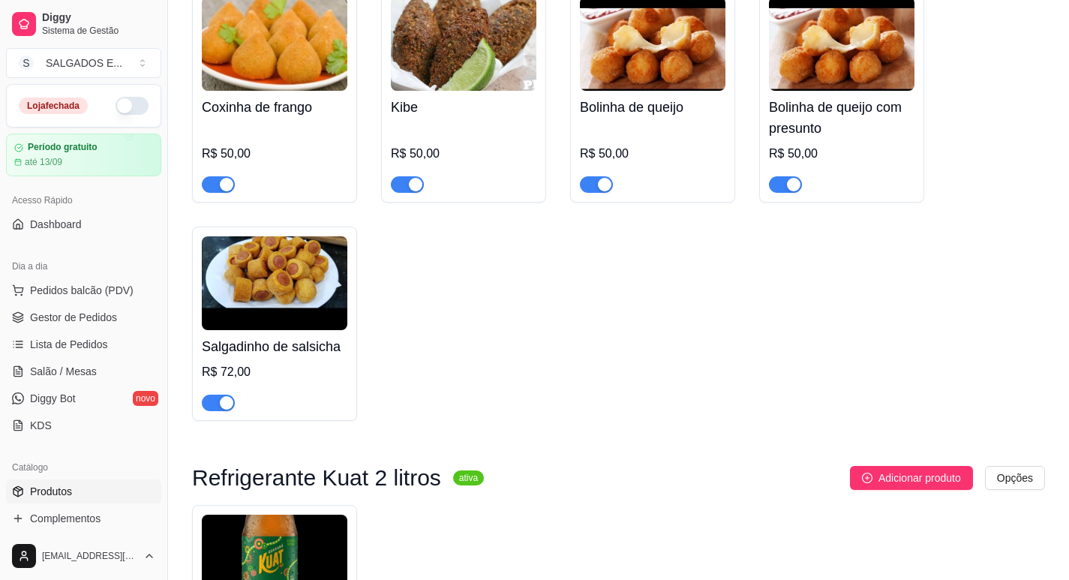
click at [221, 380] on div "R$ 72,00" at bounding box center [275, 372] width 146 height 18
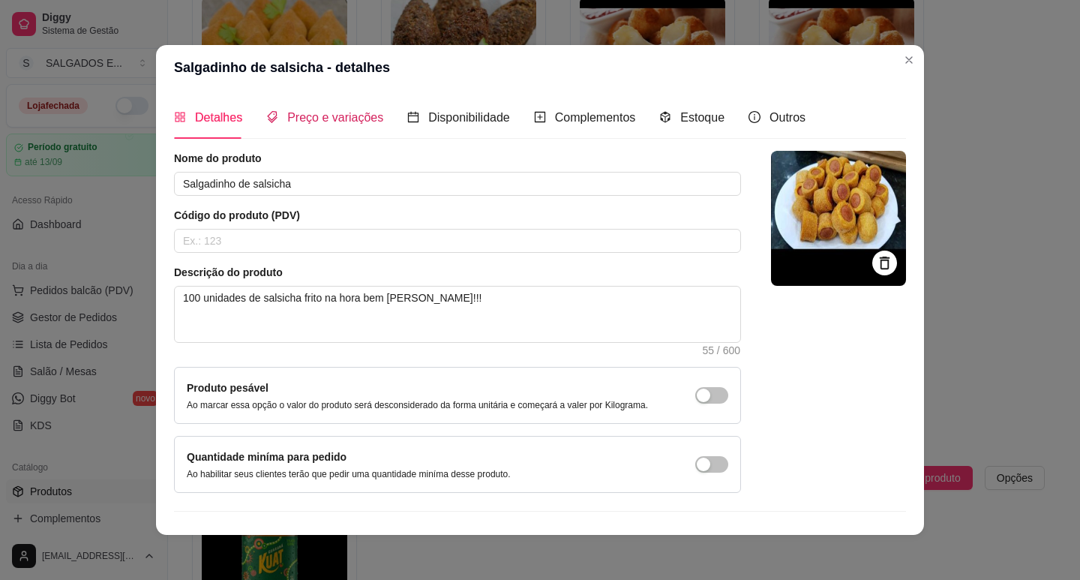
click at [345, 114] on span "Preço e variações" at bounding box center [335, 117] width 96 height 13
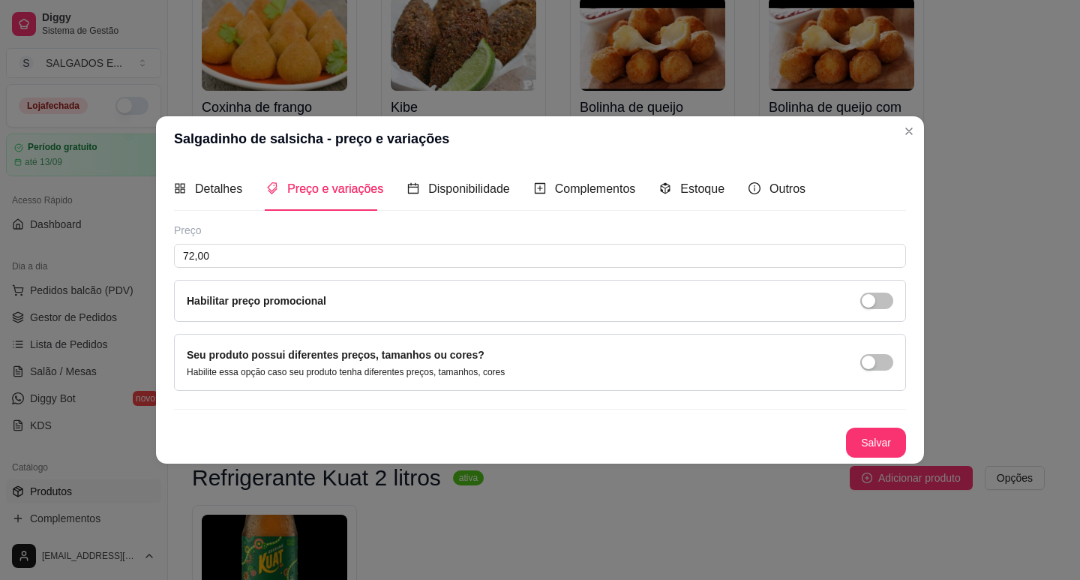
click at [305, 268] on div "Preço 72,00 Habilitar preço promocional" at bounding box center [540, 272] width 732 height 99
click at [301, 257] on input "72,00" at bounding box center [540, 256] width 732 height 24
type input "50,00"
click at [888, 445] on button "Salvar" at bounding box center [876, 442] width 59 height 29
click at [852, 450] on button "Salvar" at bounding box center [876, 442] width 59 height 29
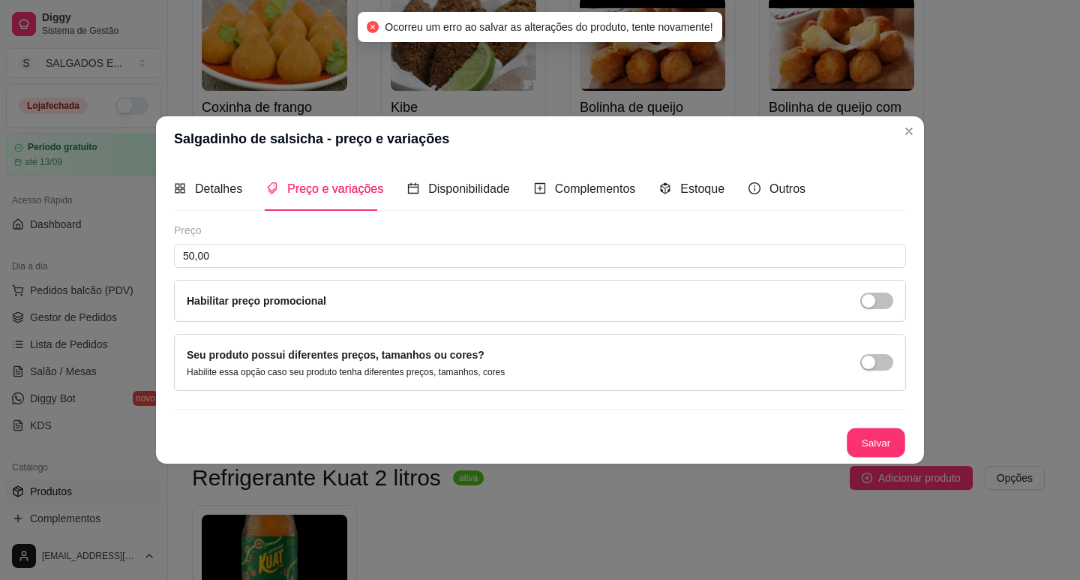
click at [852, 450] on button "Salvar" at bounding box center [876, 442] width 59 height 29
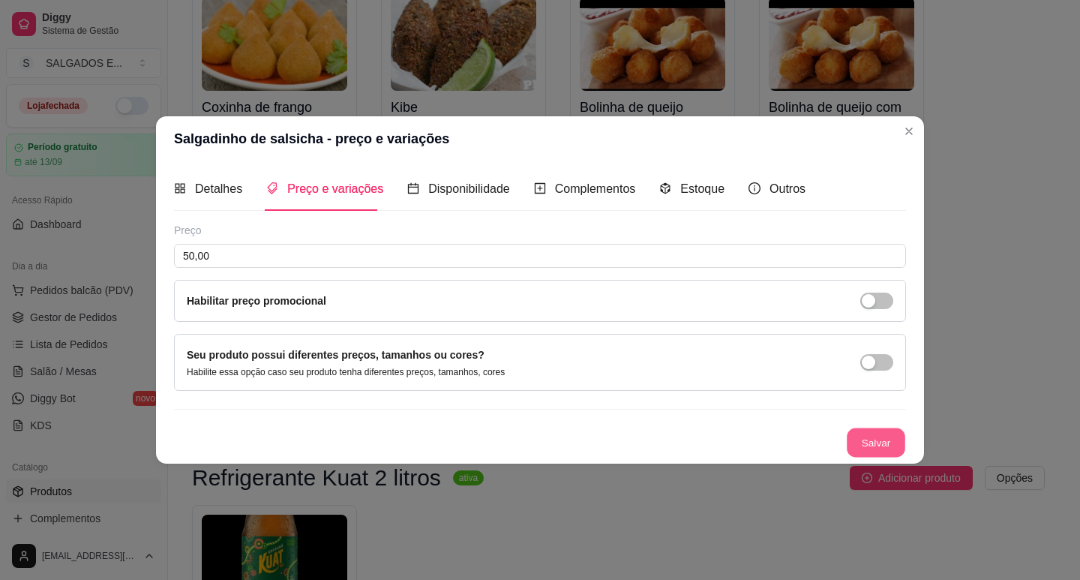
click at [880, 443] on button "Salvar" at bounding box center [876, 442] width 59 height 29
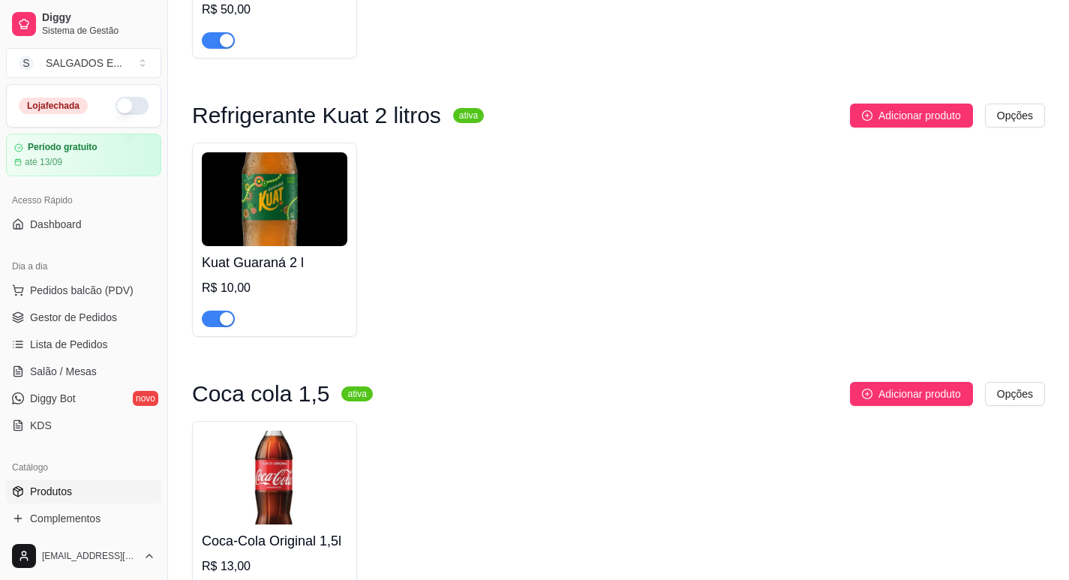
scroll to position [3357, 0]
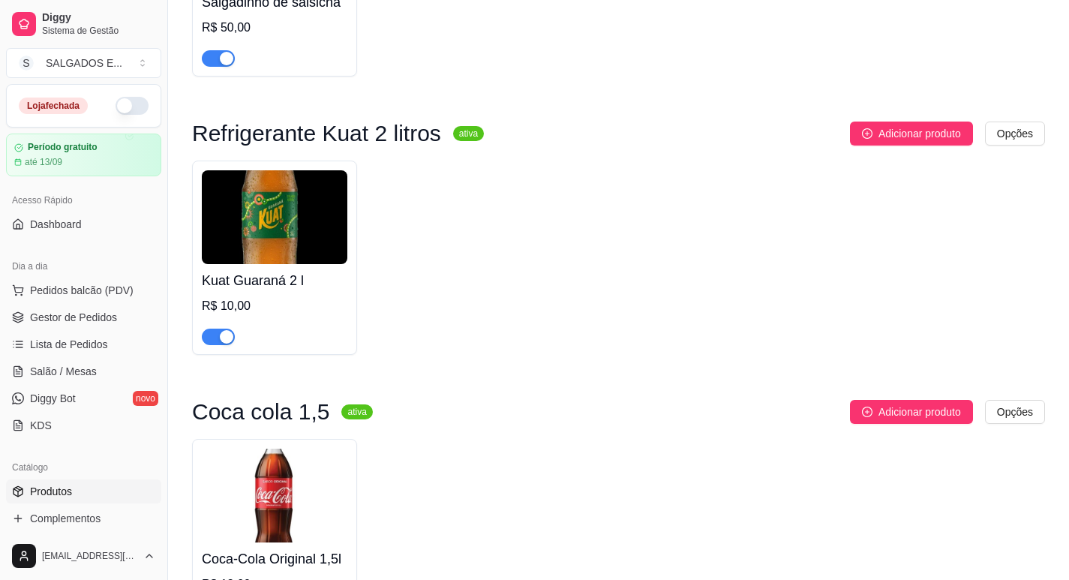
click at [284, 305] on div "Kuat Guaraná 2 l R$ 10,00" at bounding box center [275, 304] width 146 height 81
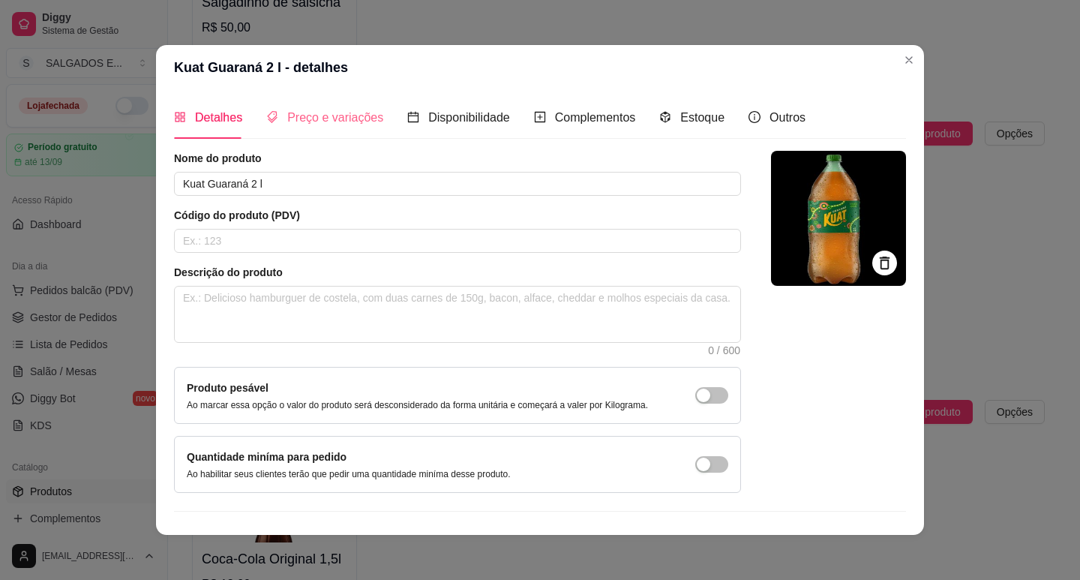
click at [309, 130] on div "Preço e variações" at bounding box center [324, 117] width 117 height 43
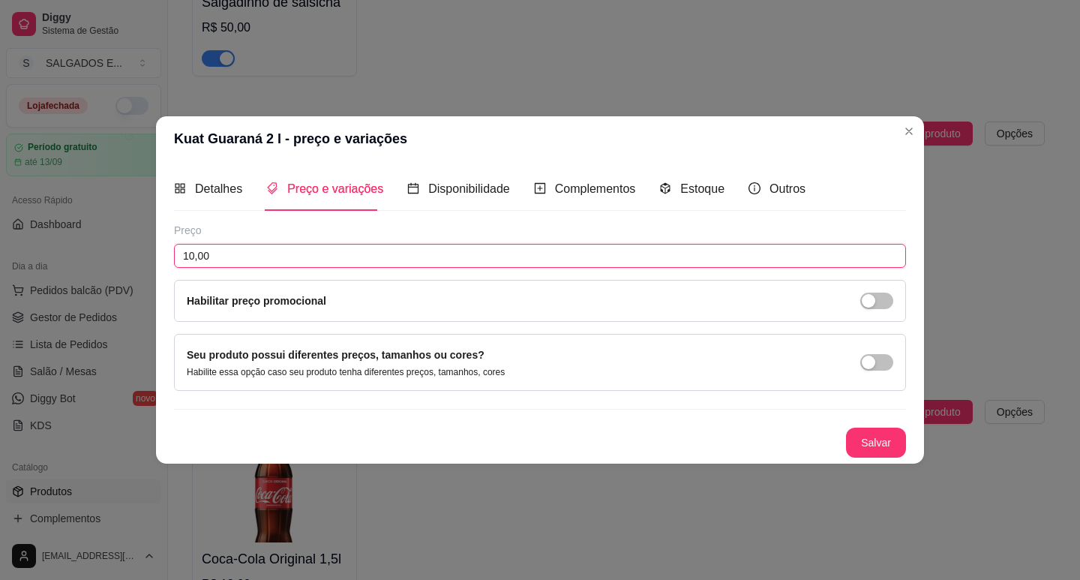
click at [251, 266] on input "10,00" at bounding box center [540, 256] width 732 height 24
type input "8,00"
click at [893, 448] on button "Salvar" at bounding box center [876, 443] width 60 height 30
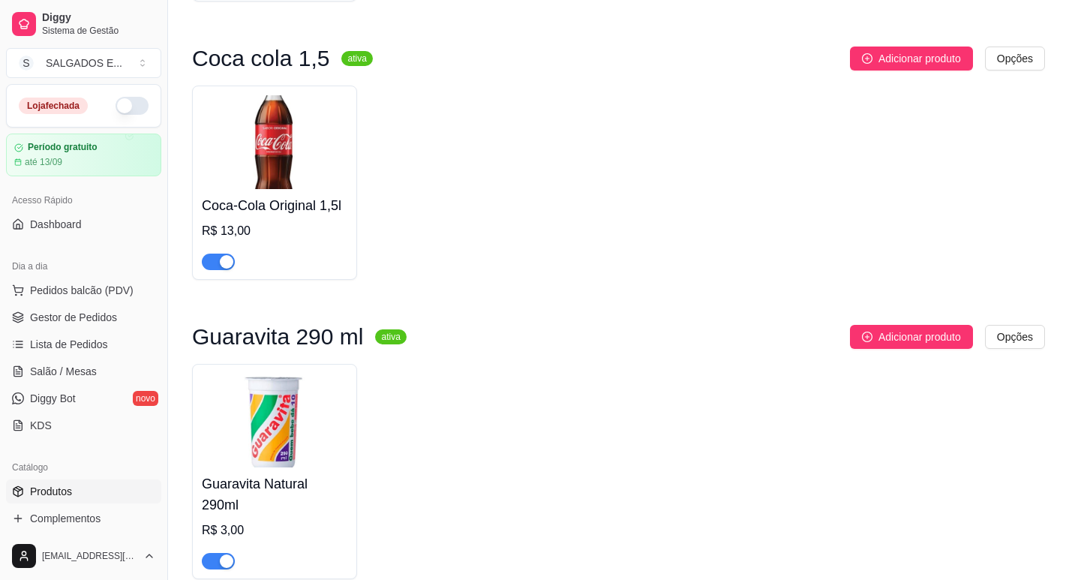
scroll to position [3722, 0]
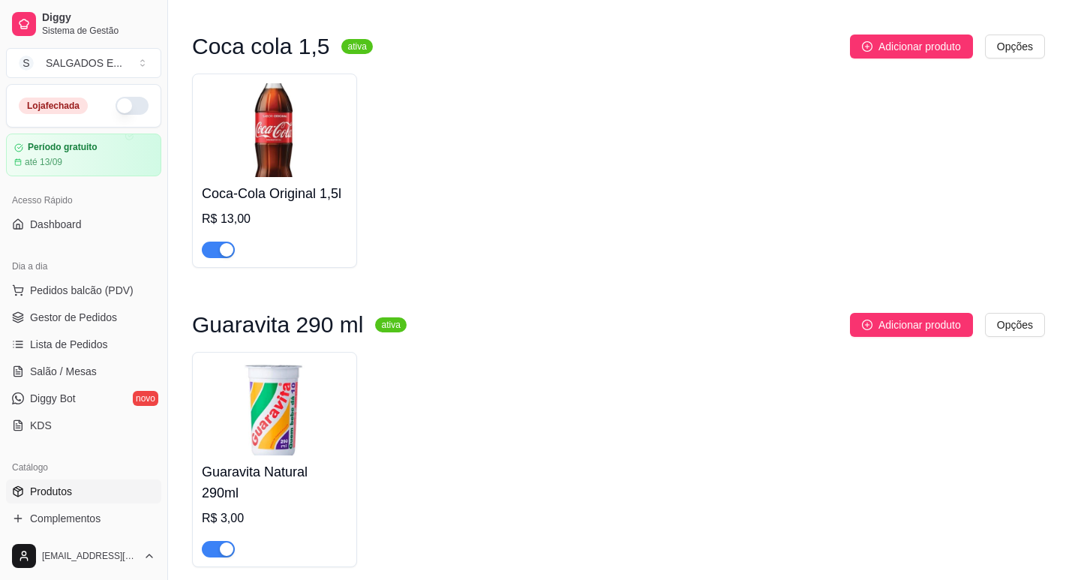
click at [308, 204] on h4 "Coca-Cola Original 1,5l" at bounding box center [275, 193] width 146 height 21
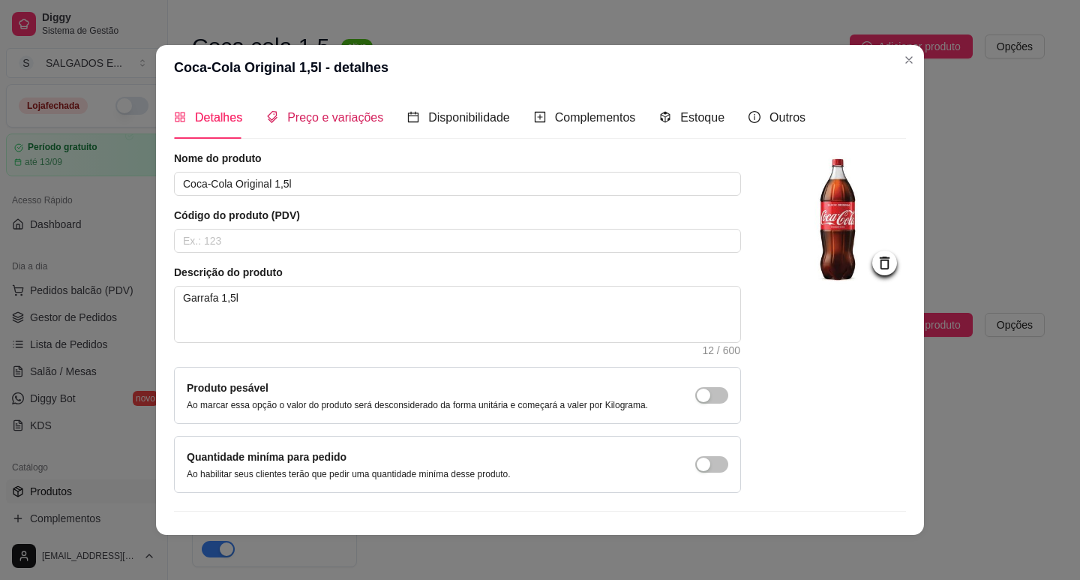
click at [293, 113] on span "Preço e variações" at bounding box center [335, 117] width 96 height 13
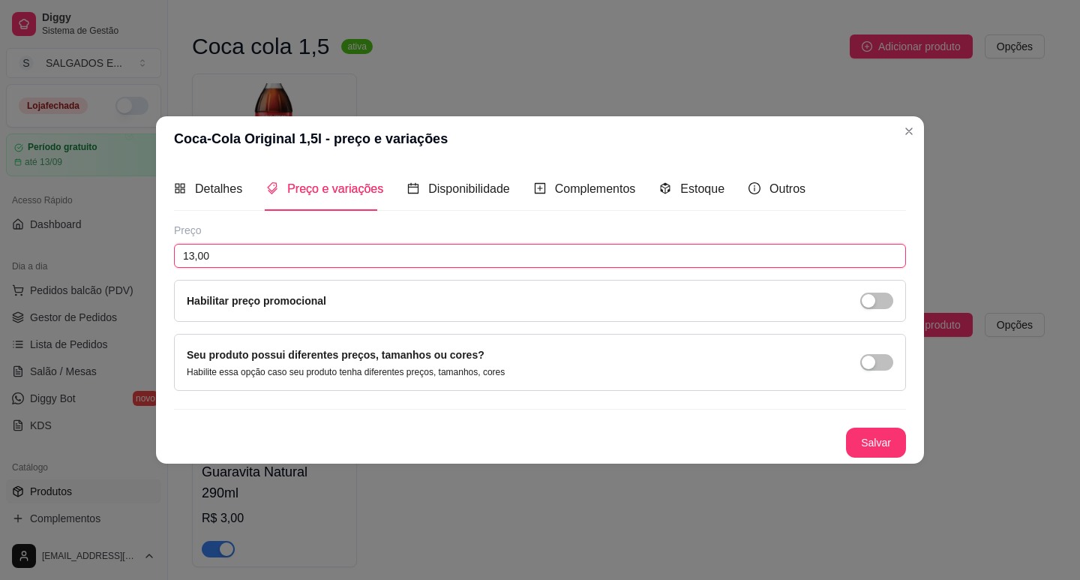
click at [302, 259] on input "13,00" at bounding box center [540, 256] width 732 height 24
type input "10,00"
click at [894, 447] on button "Salvar" at bounding box center [876, 442] width 59 height 29
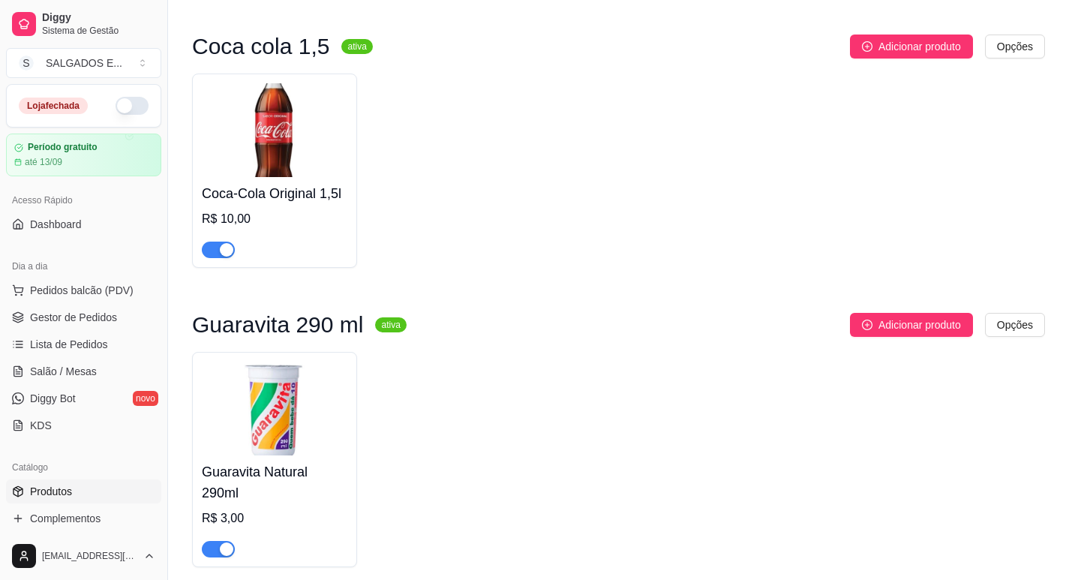
click at [263, 455] on img at bounding box center [275, 409] width 146 height 94
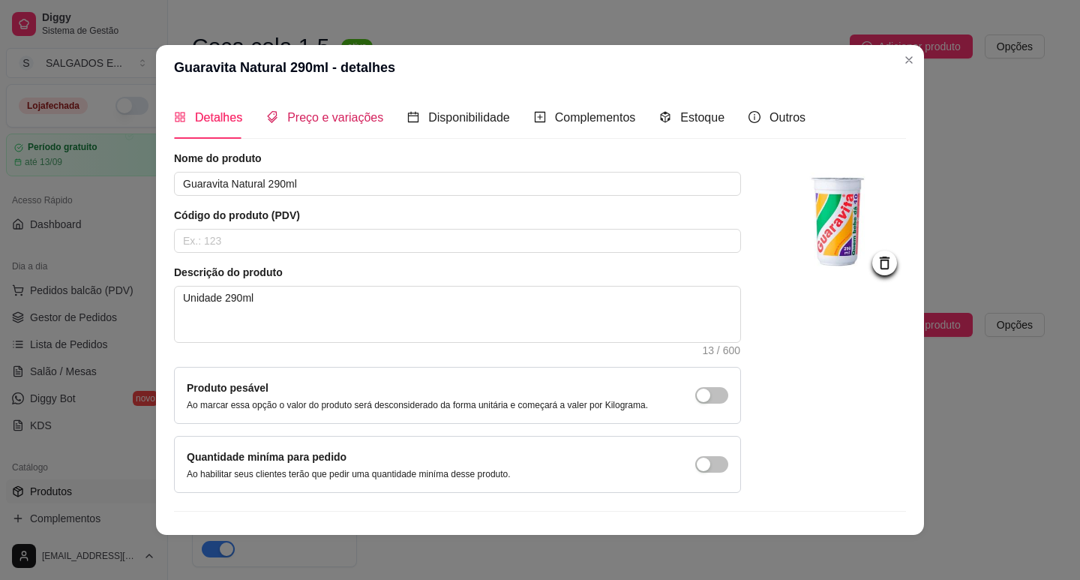
click at [329, 119] on span "Preço e variações" at bounding box center [335, 117] width 96 height 13
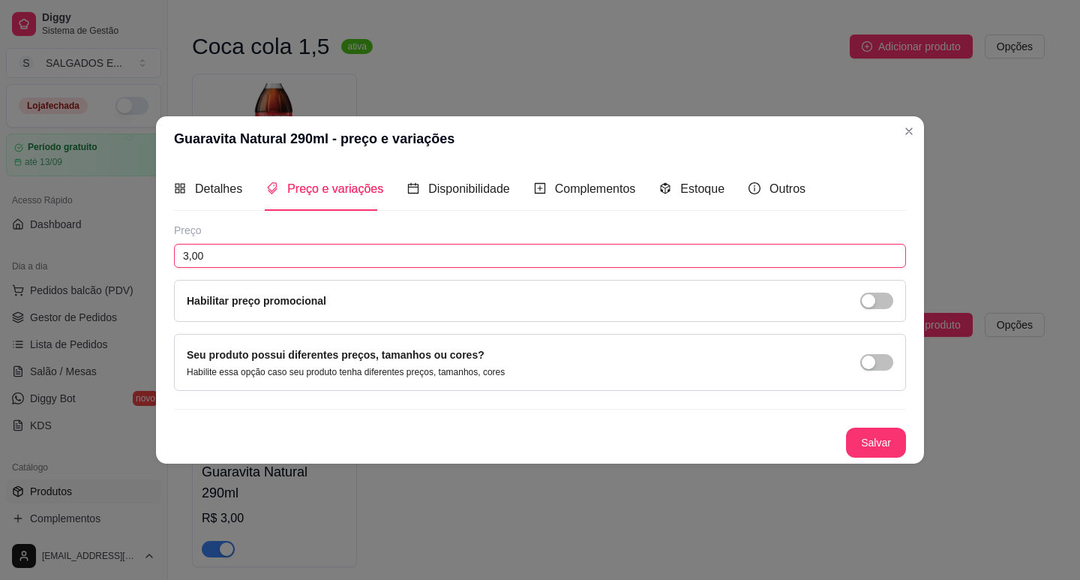
click at [276, 258] on input "3,00" at bounding box center [540, 256] width 732 height 24
type input "2,50"
click at [861, 428] on button "Salvar" at bounding box center [876, 442] width 59 height 29
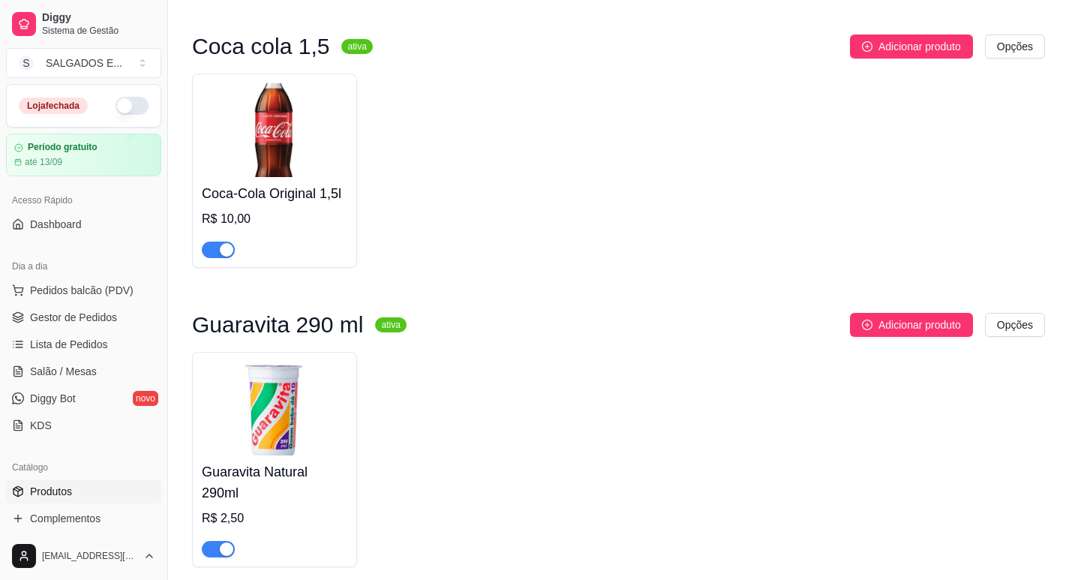
scroll to position [3796, 0]
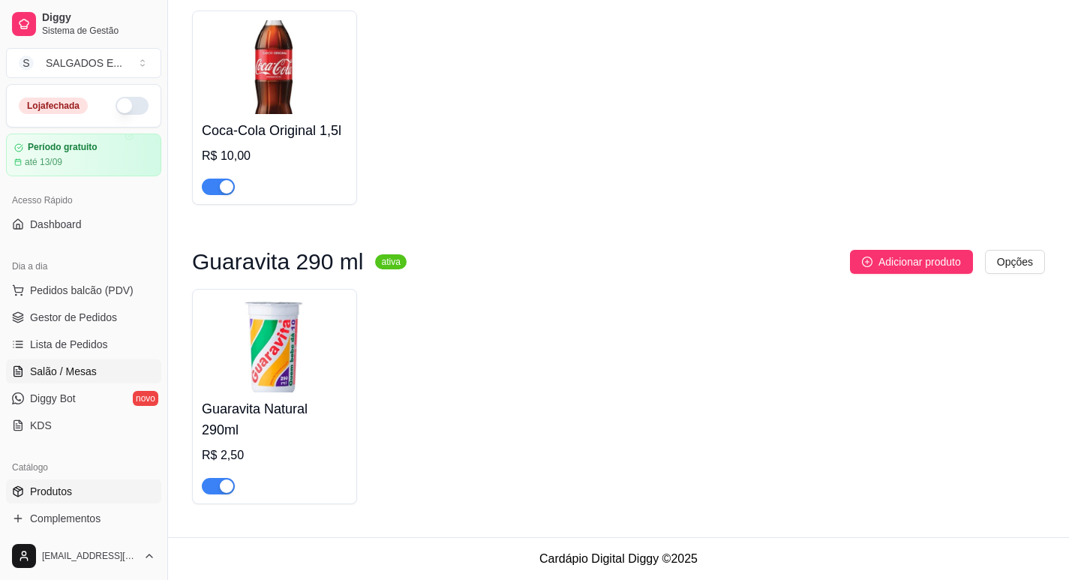
click at [72, 376] on span "Salão / Mesas" at bounding box center [63, 371] width 67 height 15
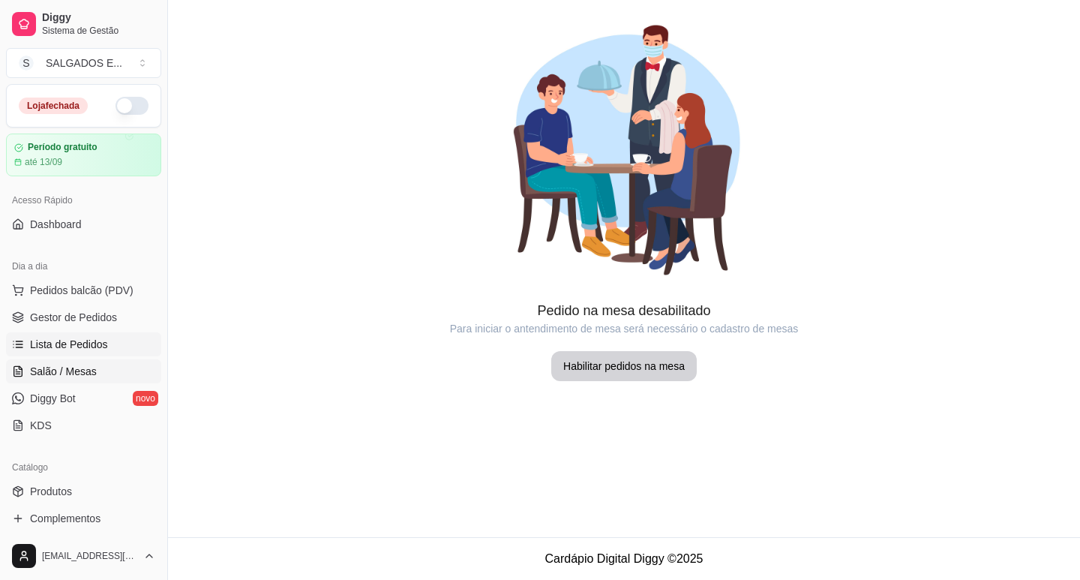
click at [52, 343] on span "Lista de Pedidos" at bounding box center [69, 344] width 78 height 15
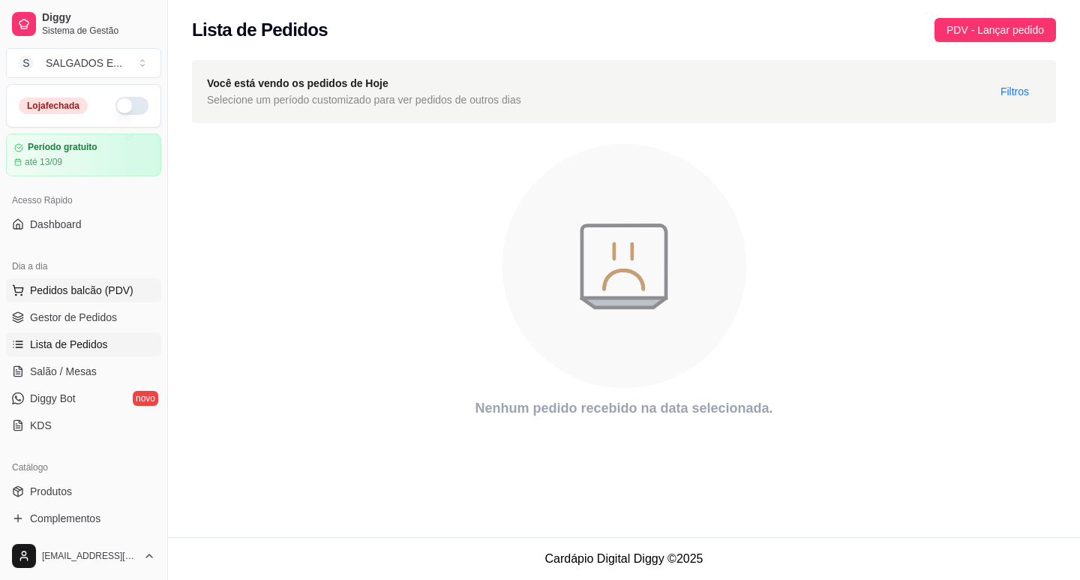
click at [65, 293] on span "Pedidos balcão (PDV)" at bounding box center [82, 290] width 104 height 15
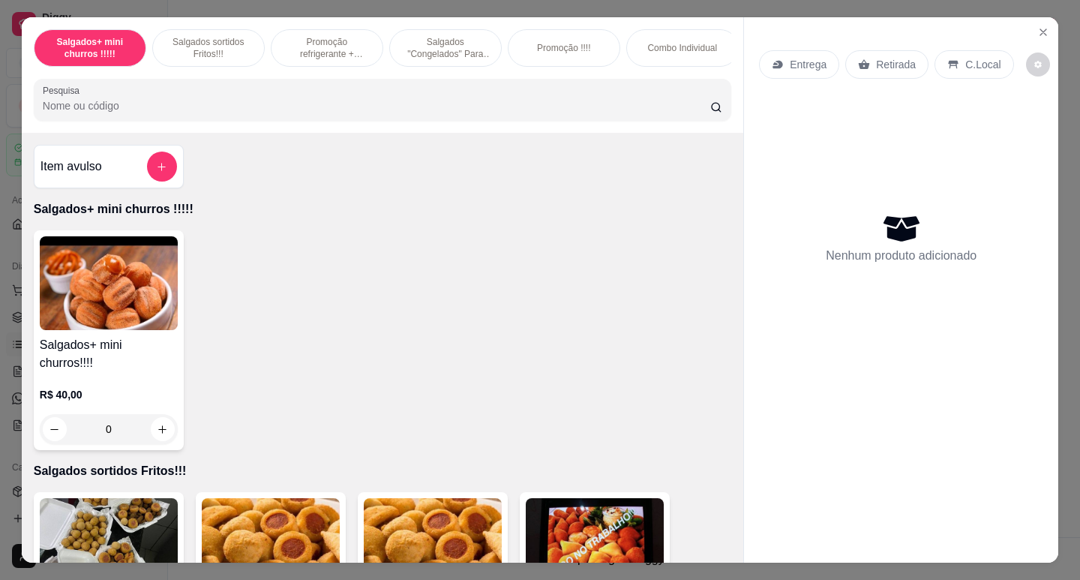
click at [794, 62] on p "Entrega" at bounding box center [808, 64] width 37 height 15
click at [1039, 26] on icon "Close" at bounding box center [1044, 32] width 12 height 12
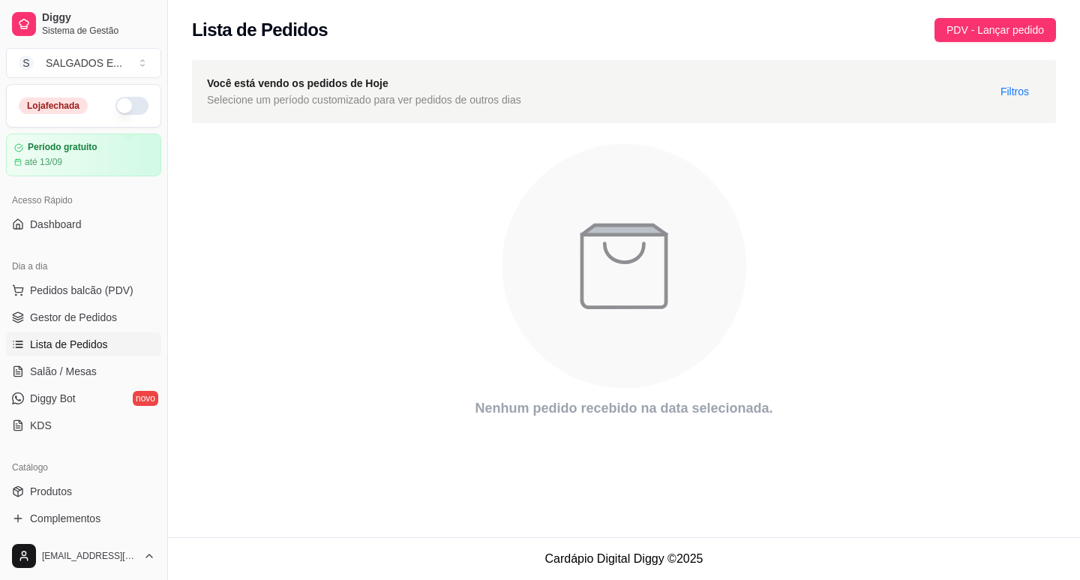
drag, startPoint x: 1080, startPoint y: 78, endPoint x: 1073, endPoint y: 123, distance: 45.5
click at [1073, 123] on div "Você está vendo os pedidos de Hoje Selecione um período customizado para ver pe…" at bounding box center [624, 244] width 912 height 386
click at [124, 106] on button "button" at bounding box center [132, 106] width 33 height 18
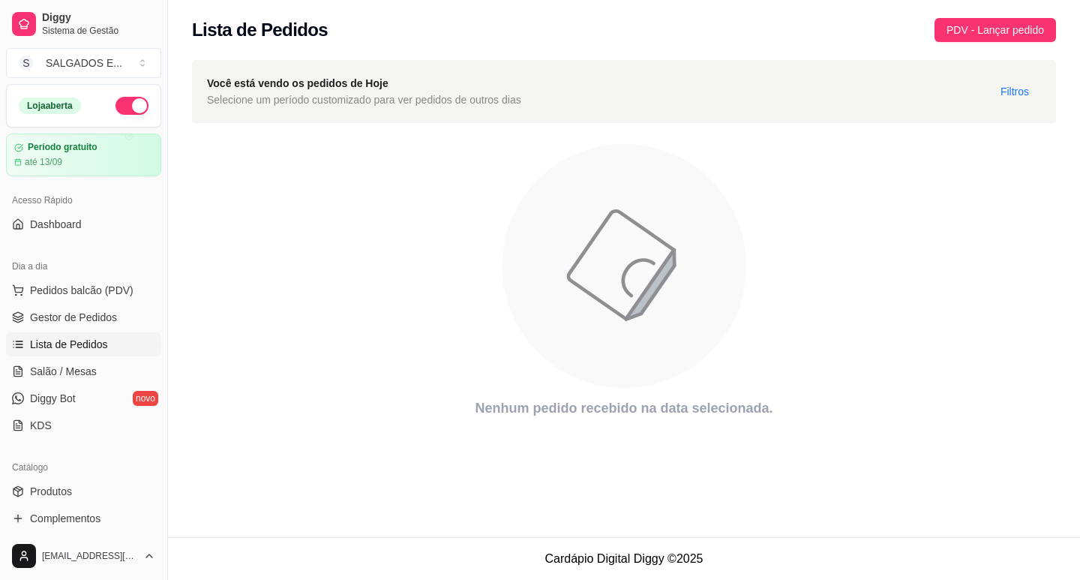
drag, startPoint x: 1080, startPoint y: 492, endPoint x: 1076, endPoint y: 506, distance: 14.7
click at [1074, 524] on div "Lista de Pedidos PDV - Lançar pedido Você está vendo os pedidos de Hoje Selecio…" at bounding box center [624, 268] width 912 height 537
click at [89, 288] on span "Pedidos balcão (PDV)" at bounding box center [82, 290] width 104 height 15
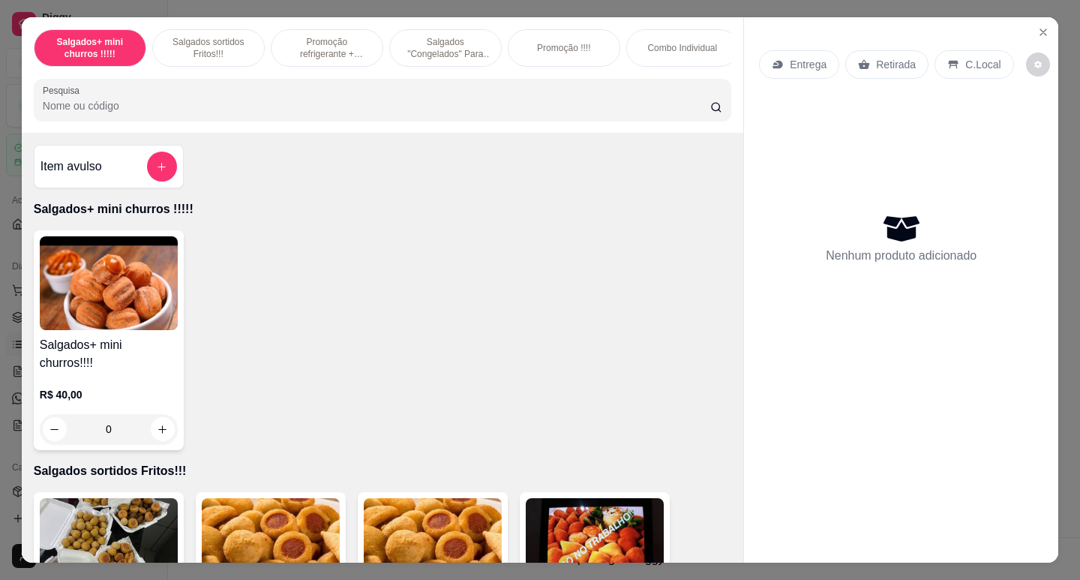
drag, startPoint x: 726, startPoint y: 167, endPoint x: 726, endPoint y: 187, distance: 19.5
click at [726, 187] on div "Item avulso Salgados+ mini churros !!!!! Salgados+ mini churros!!!! R$ 40,00 0 …" at bounding box center [383, 348] width 722 height 430
click at [193, 36] on p "Salgados sortidos Fritos!!!" at bounding box center [208, 48] width 87 height 24
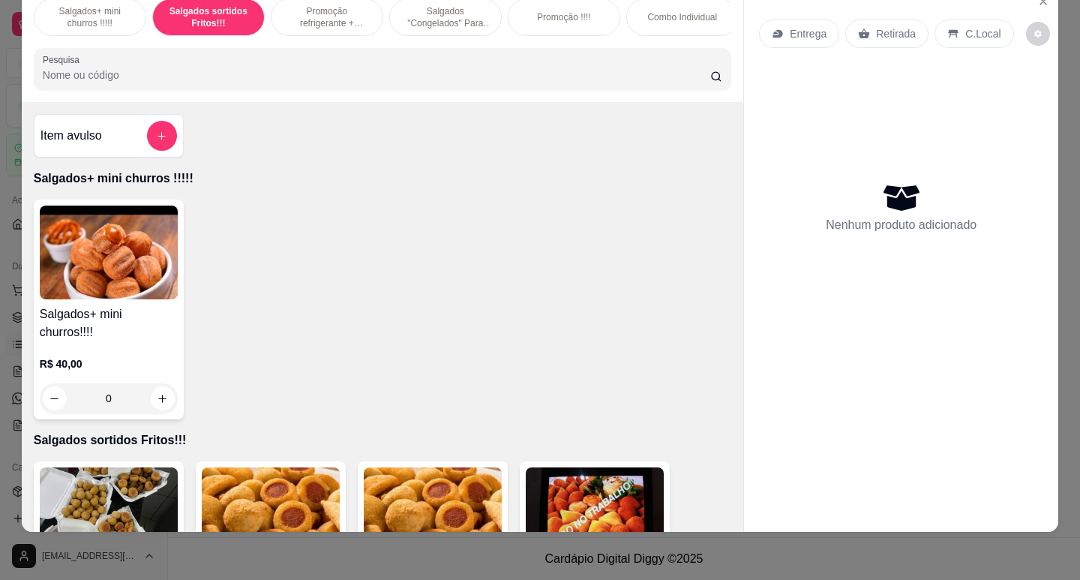
click at [296, 9] on p "Promoção refrigerante + salgados Frito!!" at bounding box center [327, 17] width 87 height 24
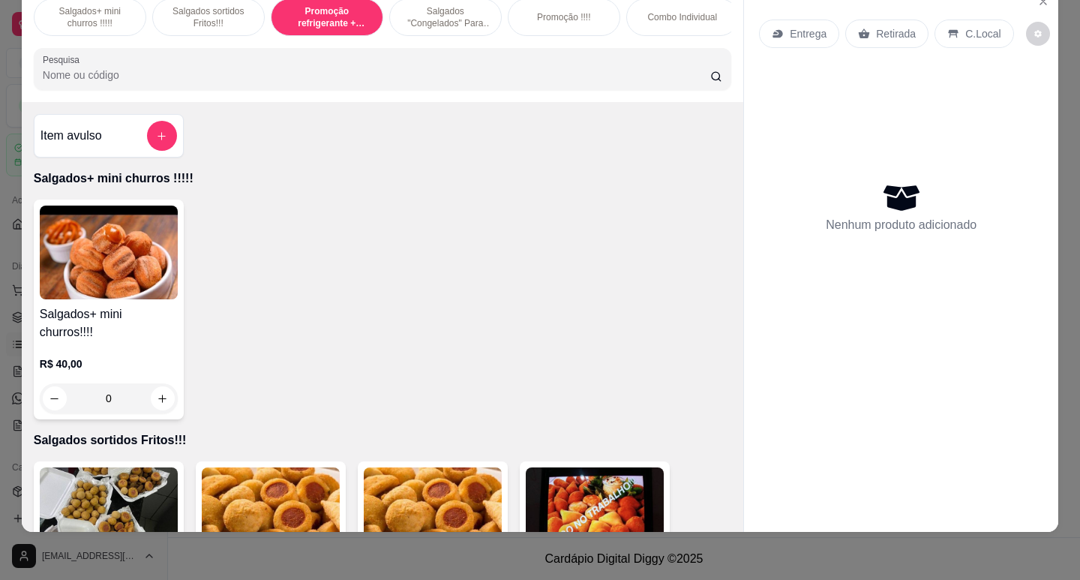
click at [74, 13] on p "Salgados+ mini churros !!!!!" at bounding box center [90, 17] width 87 height 24
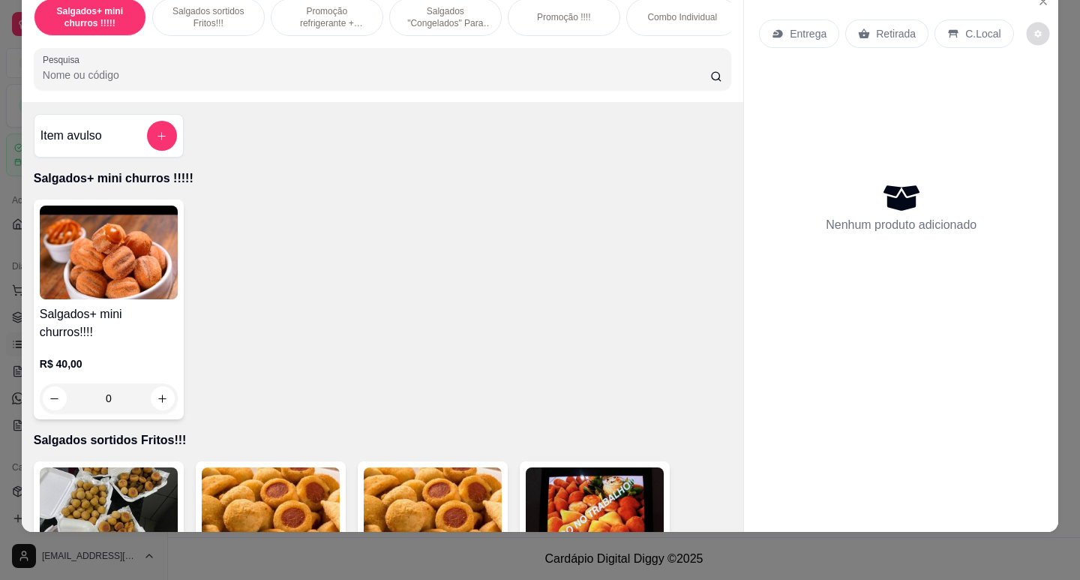
click at [1034, 29] on icon "decrease-product-quantity" at bounding box center [1038, 33] width 9 height 9
click at [1035, 30] on icon "decrease-product-quantity" at bounding box center [1038, 33] width 7 height 7
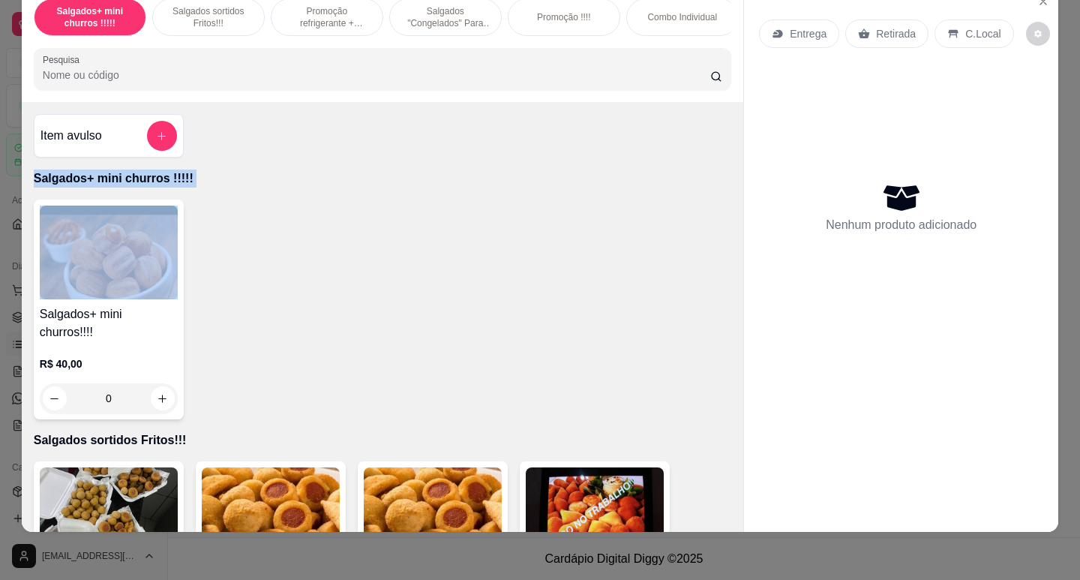
drag, startPoint x: 305, startPoint y: 128, endPoint x: 374, endPoint y: 233, distance: 126.1
click at [374, 233] on div "Item avulso Salgados+ mini churros !!!!! Salgados+ mini churros!!!! R$ 40,00 0 …" at bounding box center [383, 317] width 722 height 430
click at [156, 131] on icon "add-separate-item" at bounding box center [161, 136] width 11 height 11
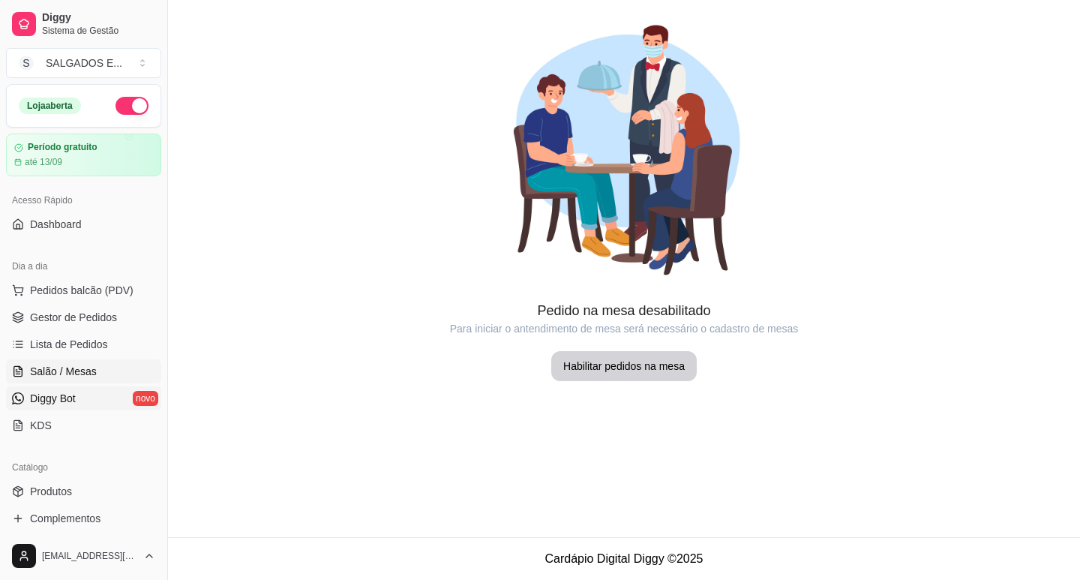
click at [62, 397] on span "Diggy Bot" at bounding box center [53, 398] width 46 height 15
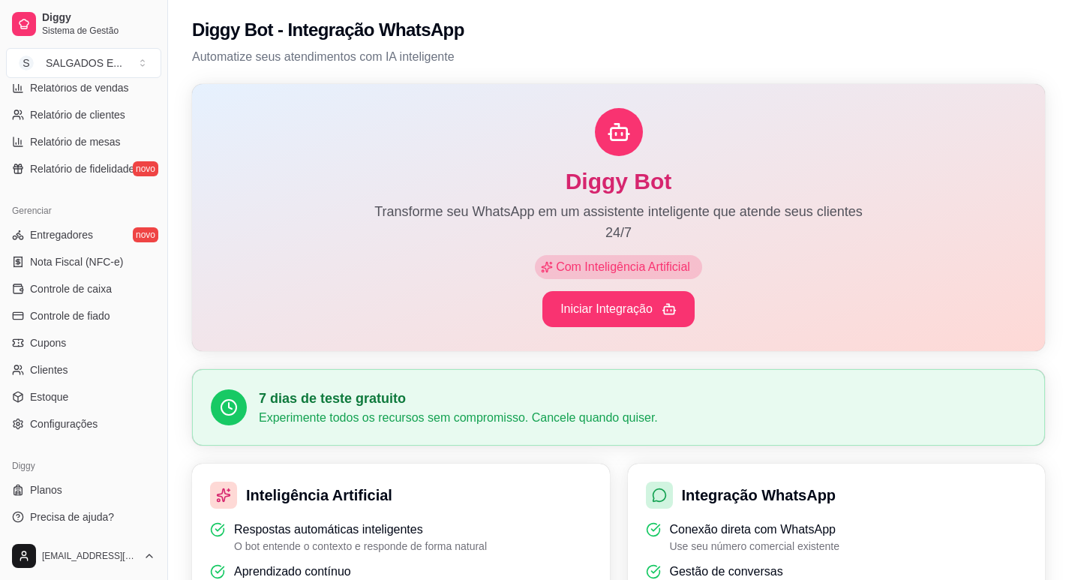
scroll to position [500, 0]
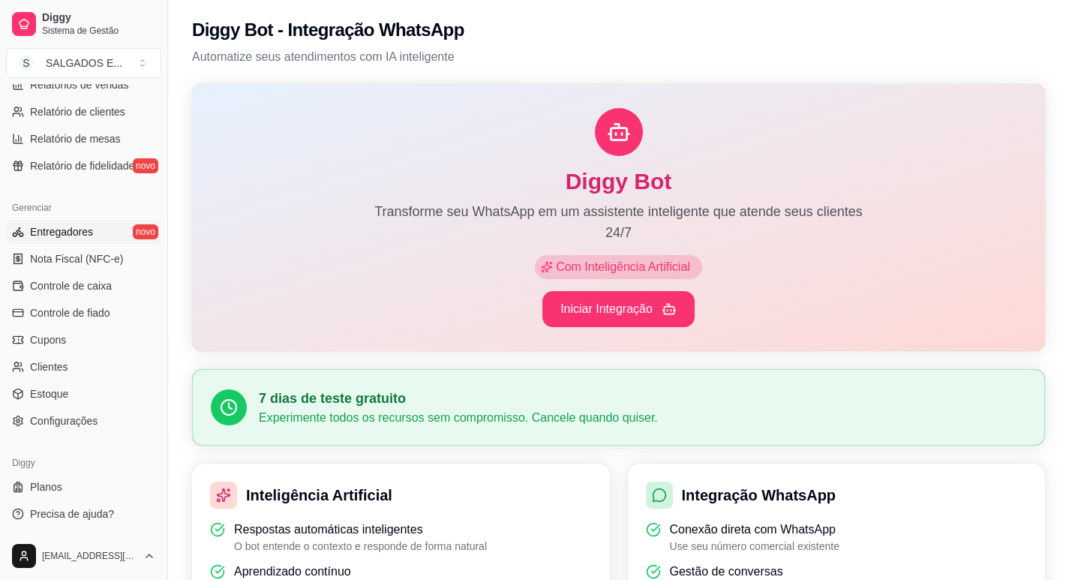
click at [42, 231] on span "Entregadores" at bounding box center [61, 231] width 63 height 15
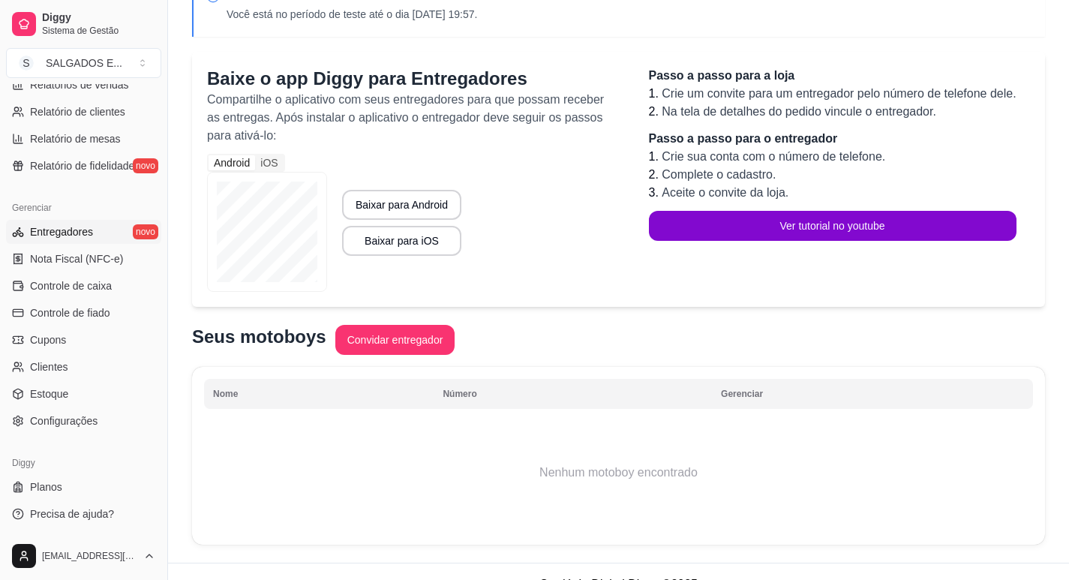
scroll to position [113, 0]
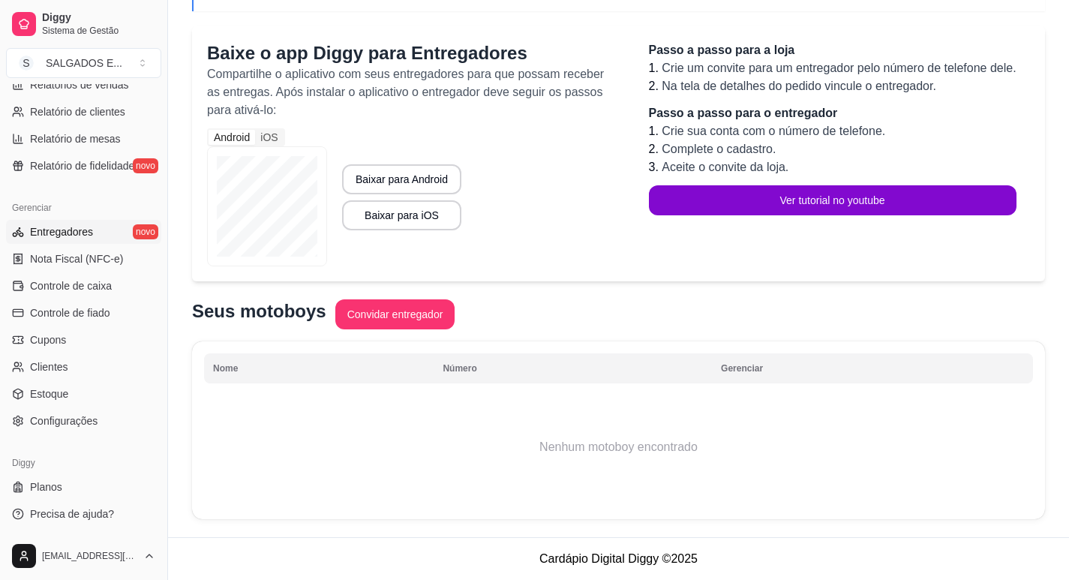
click at [471, 371] on th "Número" at bounding box center [573, 368] width 278 height 30
click at [496, 368] on th "Número" at bounding box center [573, 368] width 278 height 30
click at [400, 323] on button "Convidar entregador" at bounding box center [395, 314] width 120 height 30
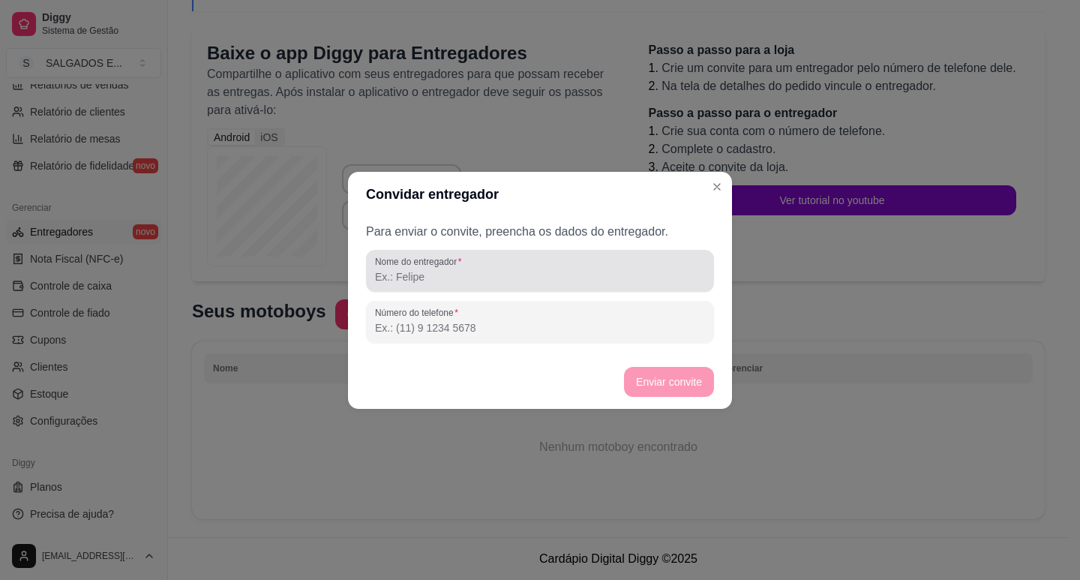
click at [489, 287] on div "Nome do entregador" at bounding box center [540, 271] width 348 height 42
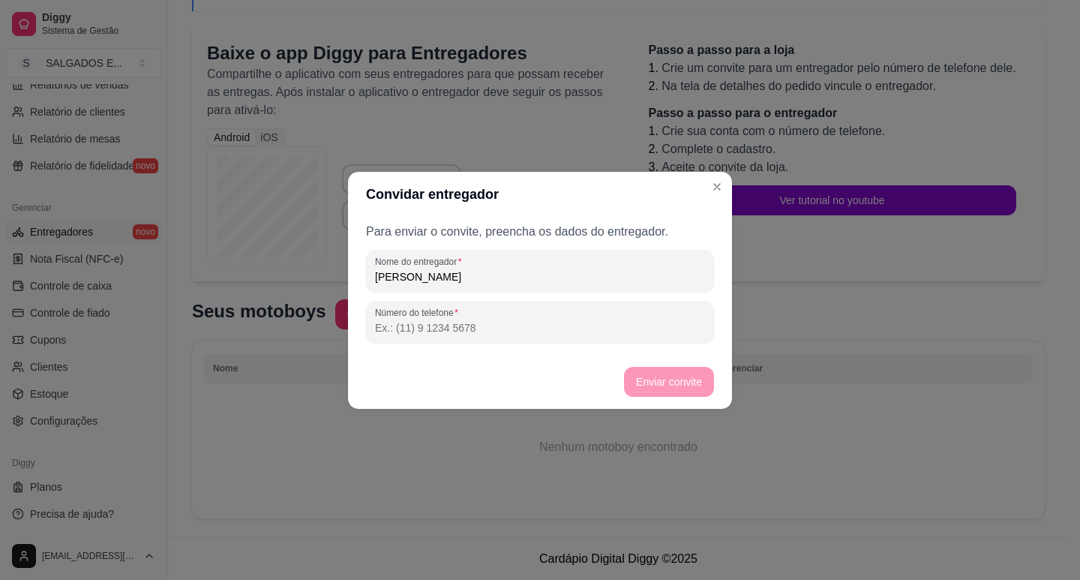
type input "[PERSON_NAME]"
click at [476, 344] on div at bounding box center [540, 346] width 348 height 6
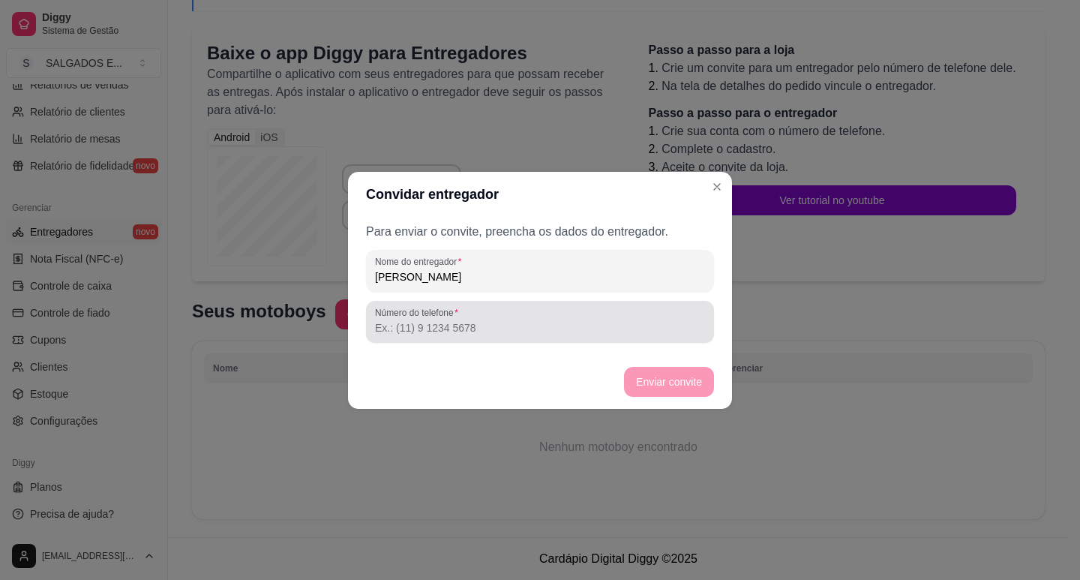
click at [478, 335] on div at bounding box center [540, 322] width 330 height 30
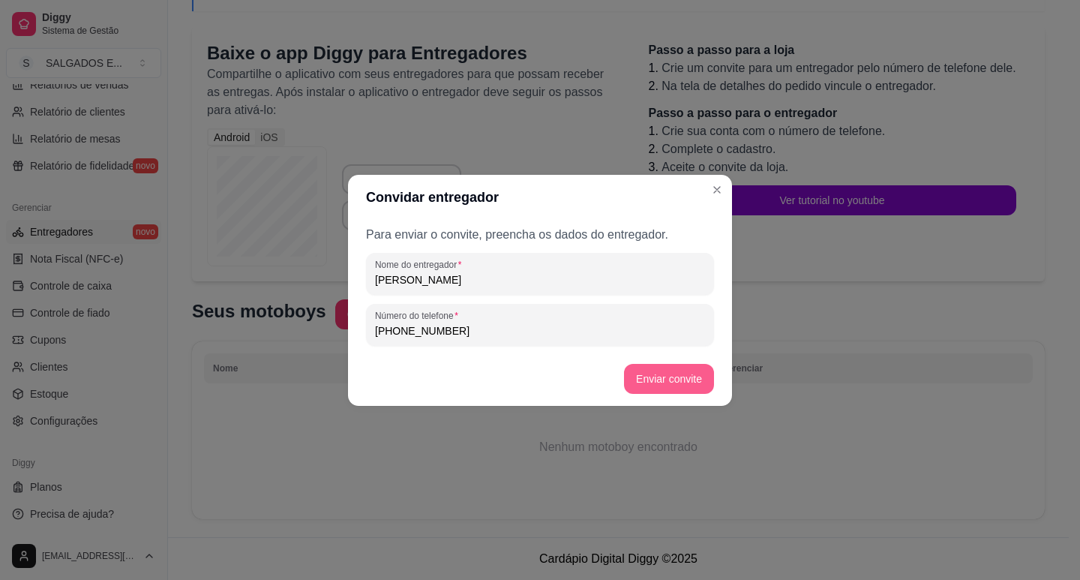
type input "[PHONE_NUMBER]"
click at [662, 372] on button "Enviar convite" at bounding box center [669, 379] width 90 height 30
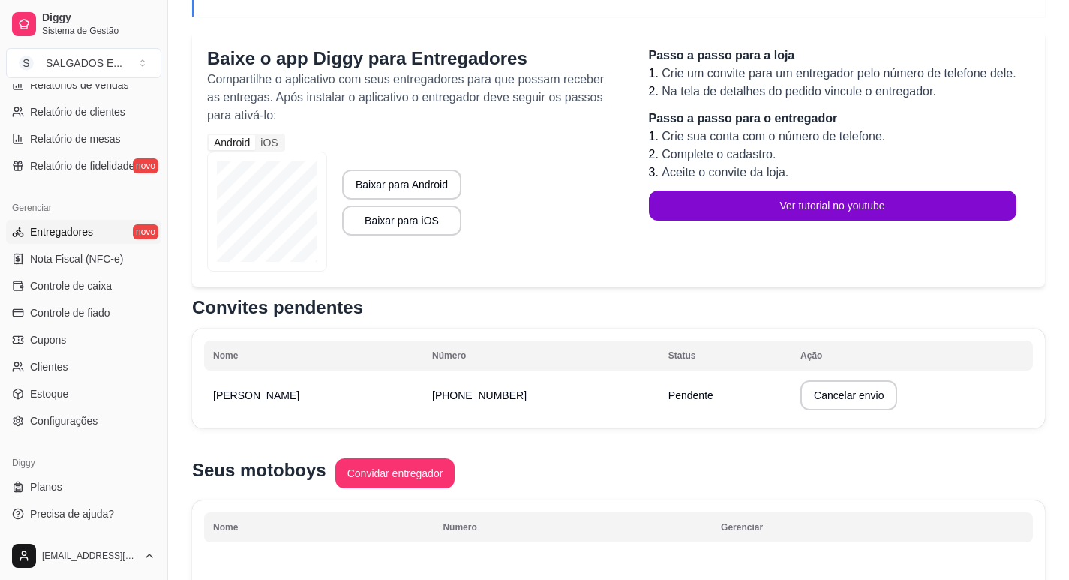
scroll to position [41, 0]
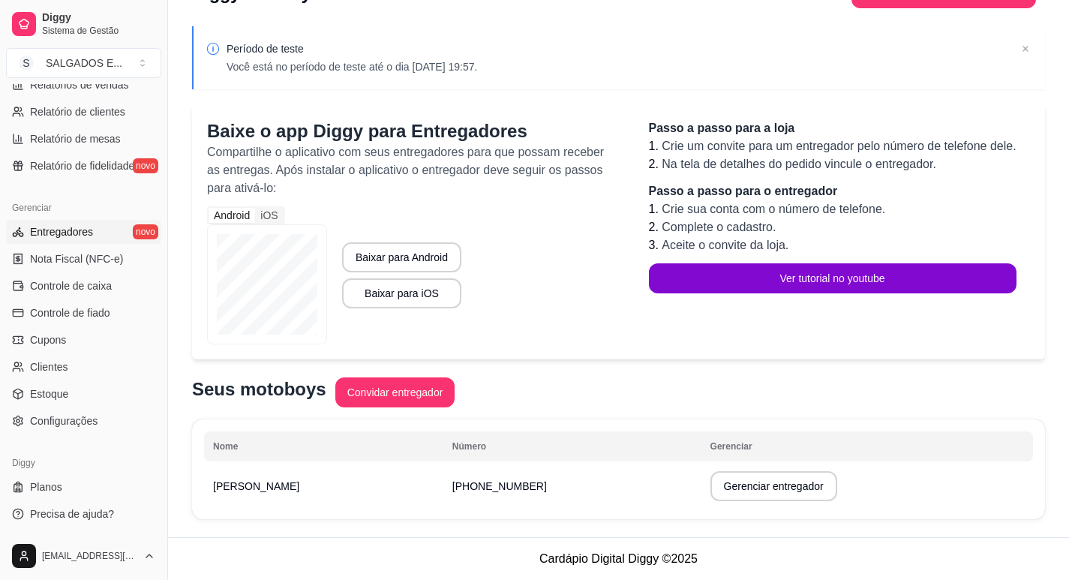
drag, startPoint x: 159, startPoint y: 451, endPoint x: 157, endPoint y: 469, distance: 18.1
click at [157, 469] on div "Diggy Sistema de Gestão S SALGADOS E ... Loja aberta Período gratuito até 13/09…" at bounding box center [83, 290] width 167 height 580
drag, startPoint x: 164, startPoint y: 499, endPoint x: 164, endPoint y: 515, distance: 15.8
click at [164, 515] on button "Toggle Sidebar" at bounding box center [167, 290] width 12 height 580
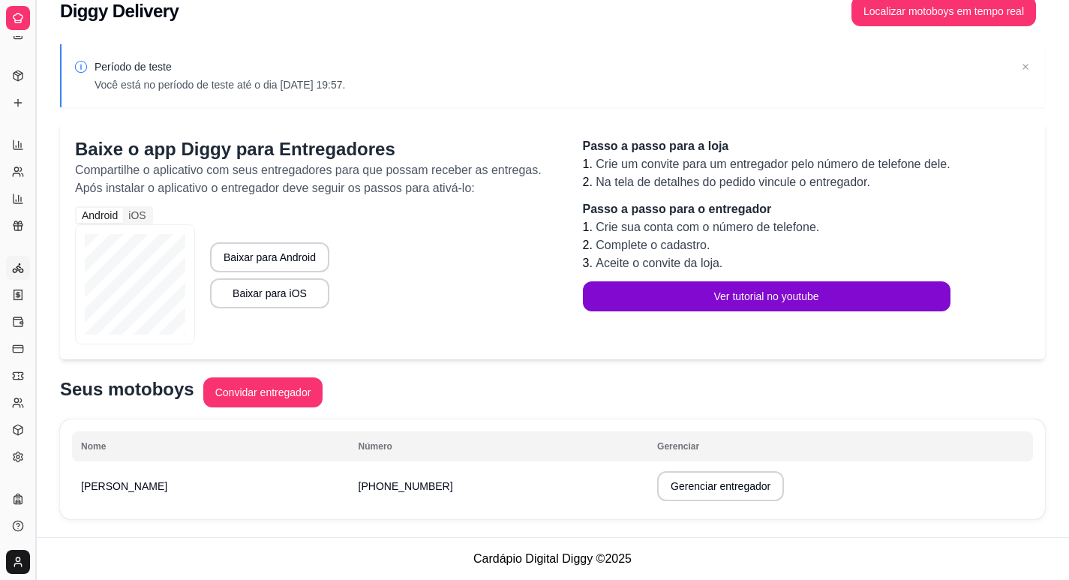
scroll to position [23, 0]
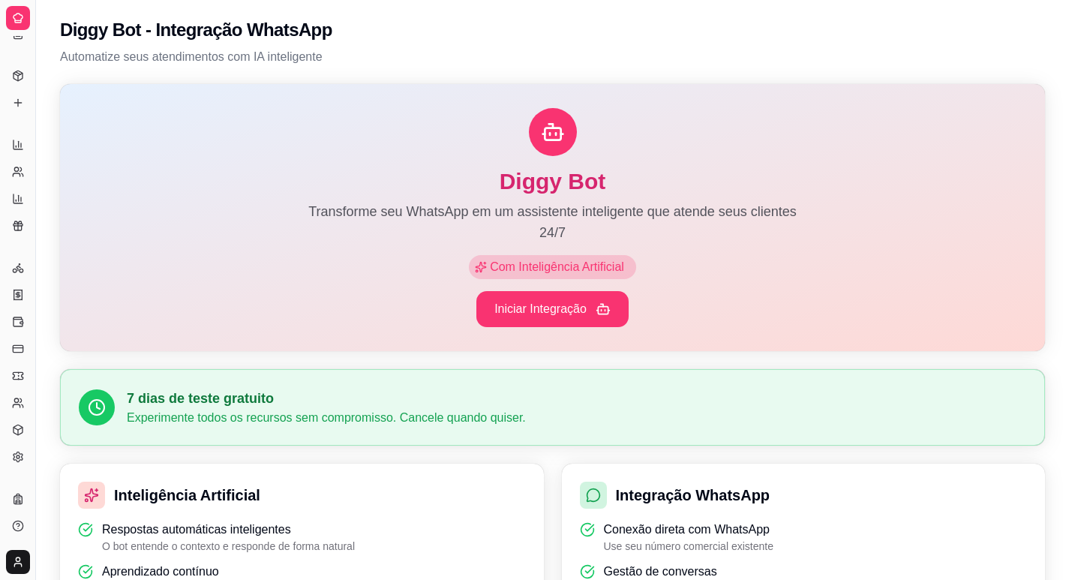
click at [17, 20] on icon at bounding box center [18, 18] width 12 height 12
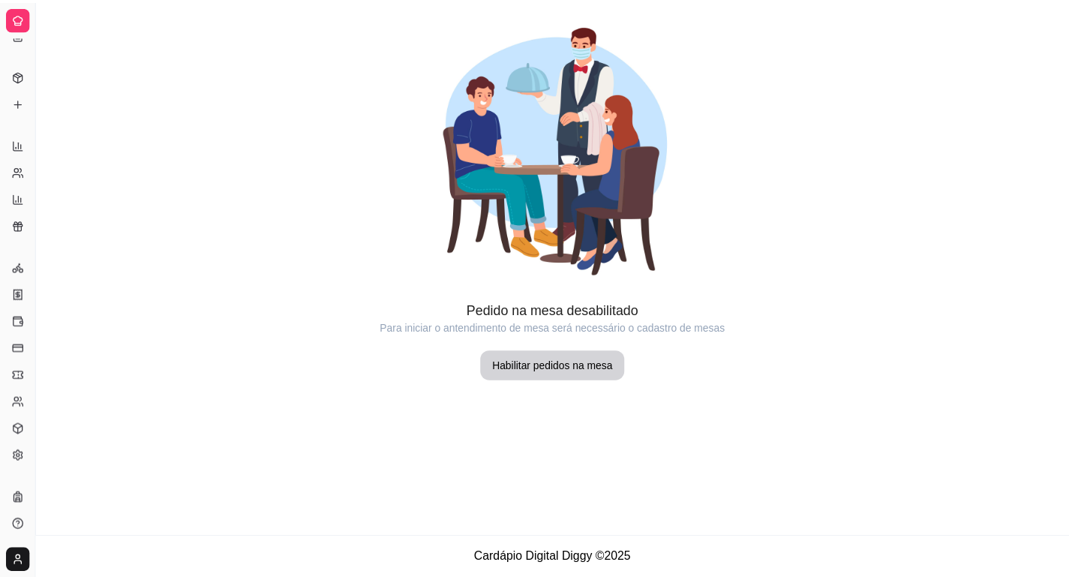
scroll to position [3577, 0]
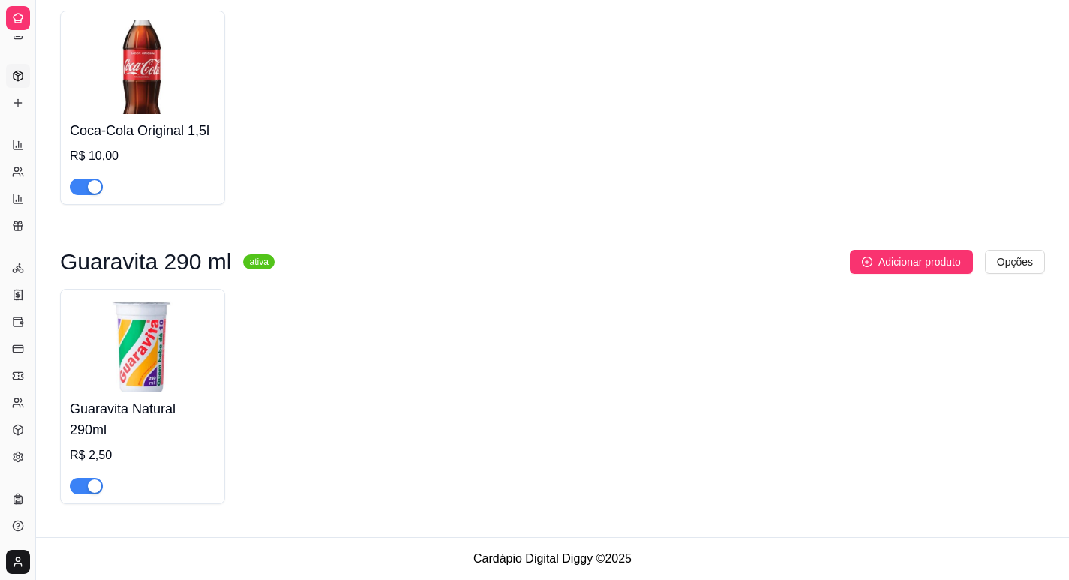
click at [20, 72] on icon at bounding box center [18, 76] width 12 height 12
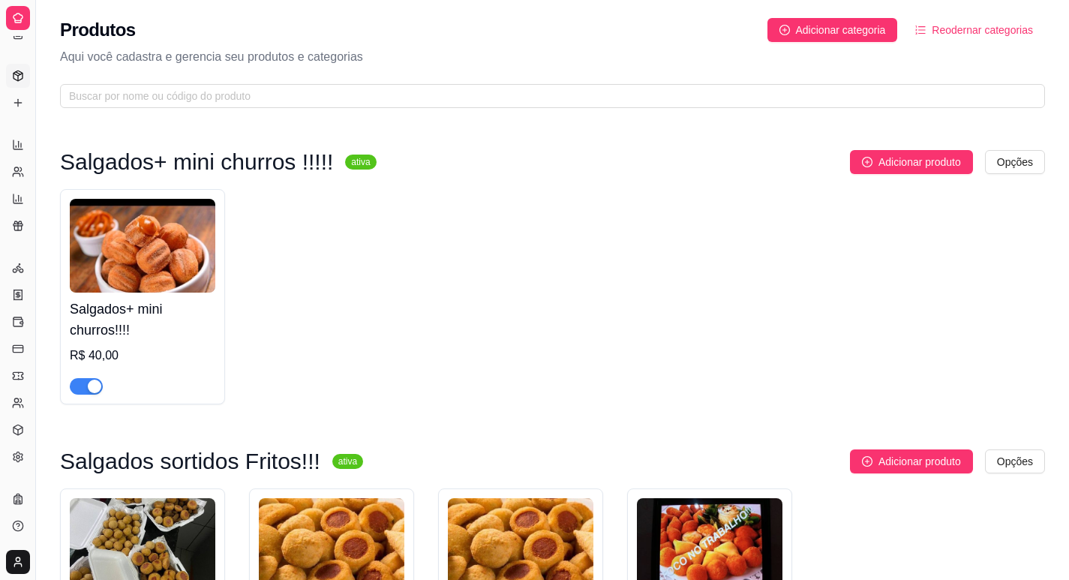
click at [16, 564] on html "Diggy Sistema de Gestão S SALGADOS E ... Loja aberta Período gratuito até 13/09…" at bounding box center [534, 290] width 1069 height 580
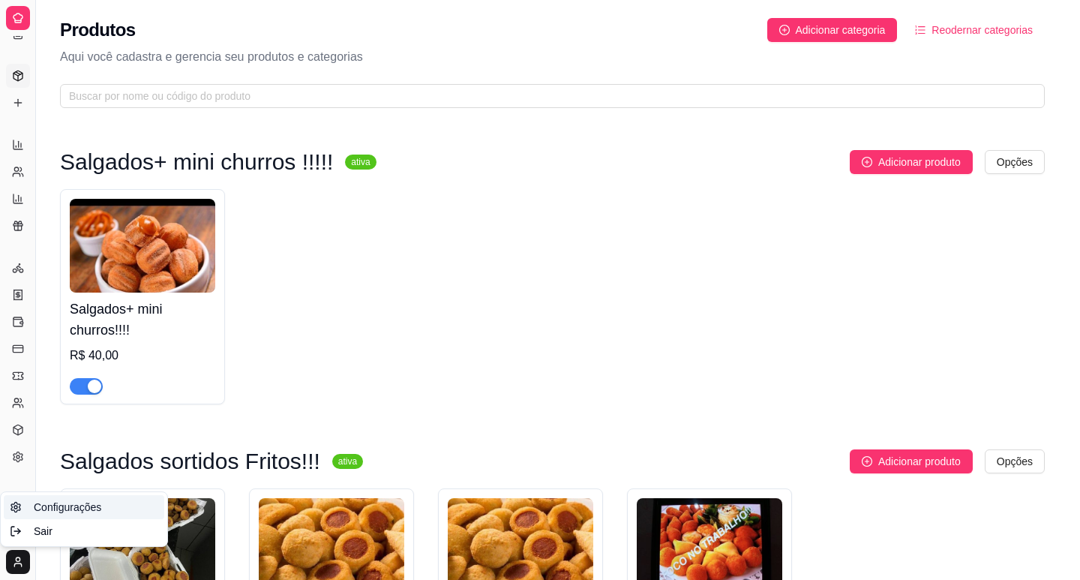
click at [78, 512] on span "Configurações" at bounding box center [68, 507] width 68 height 15
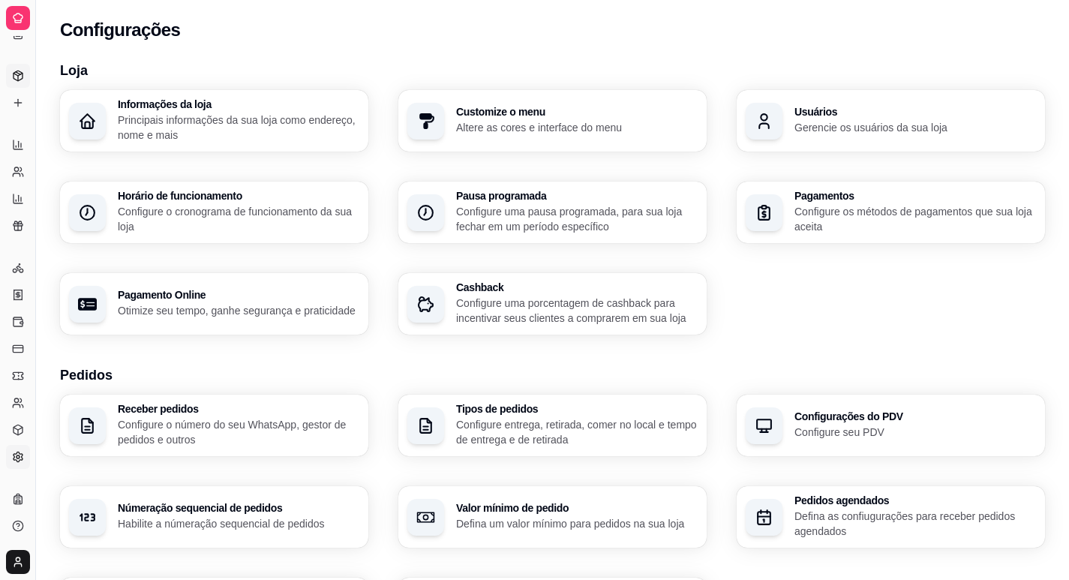
click at [12, 77] on icon at bounding box center [18, 76] width 12 height 12
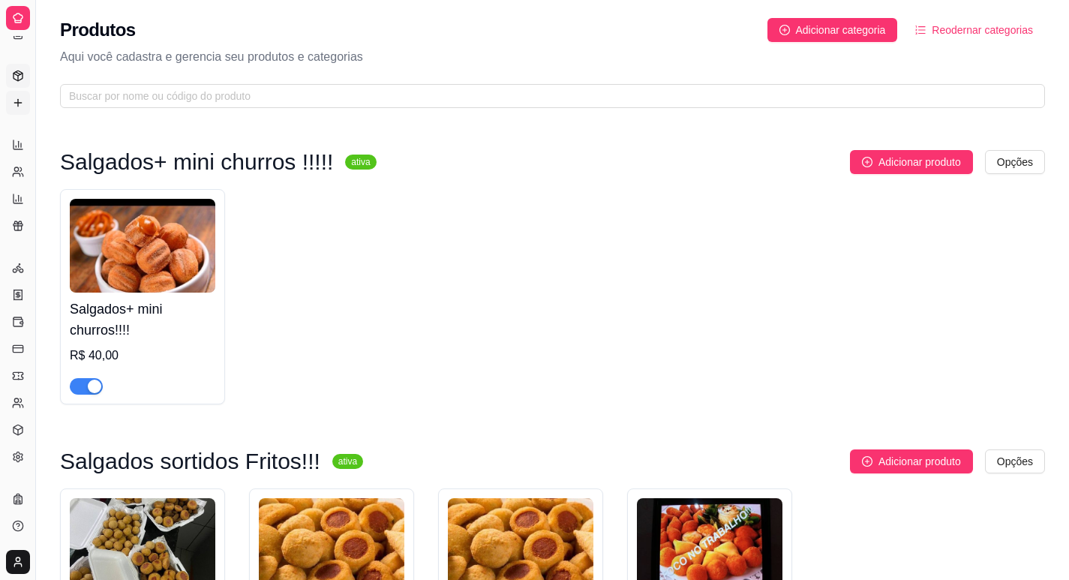
click at [19, 105] on icon at bounding box center [18, 103] width 12 height 12
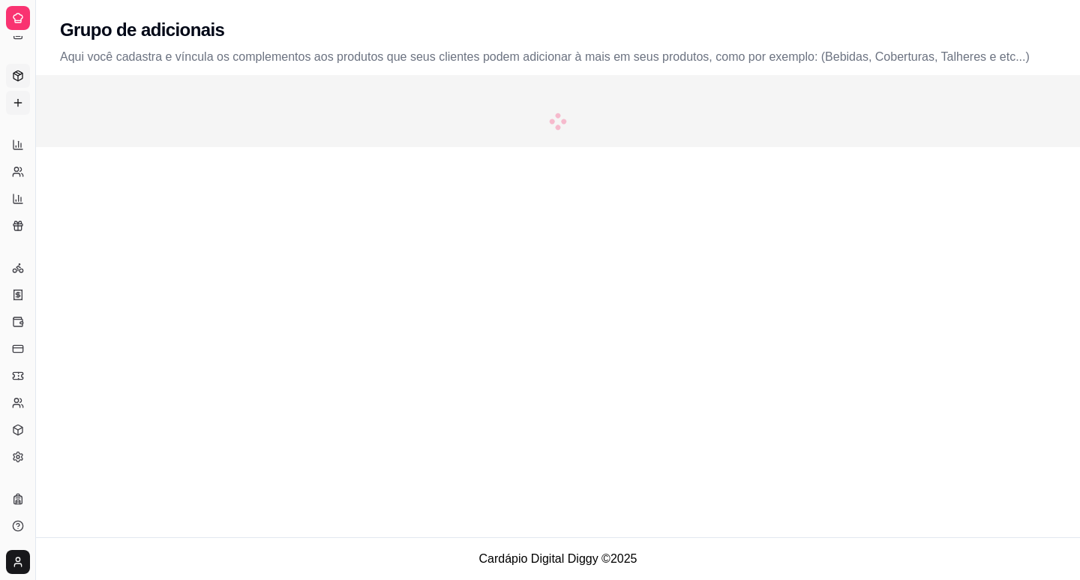
click at [21, 74] on polyline at bounding box center [18, 75] width 9 height 2
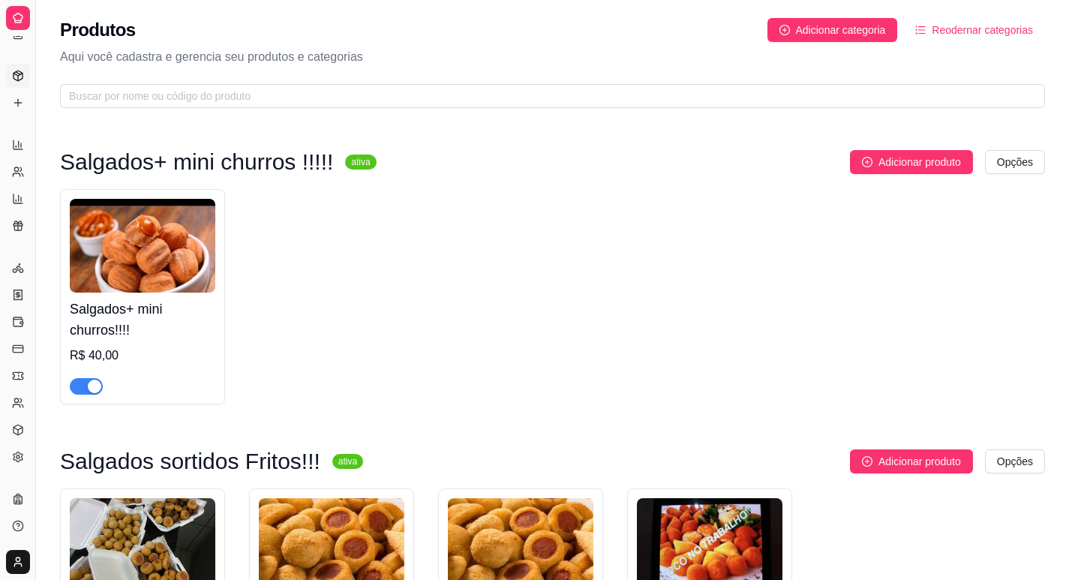
click at [10, 19] on div at bounding box center [18, 18] width 24 height 24
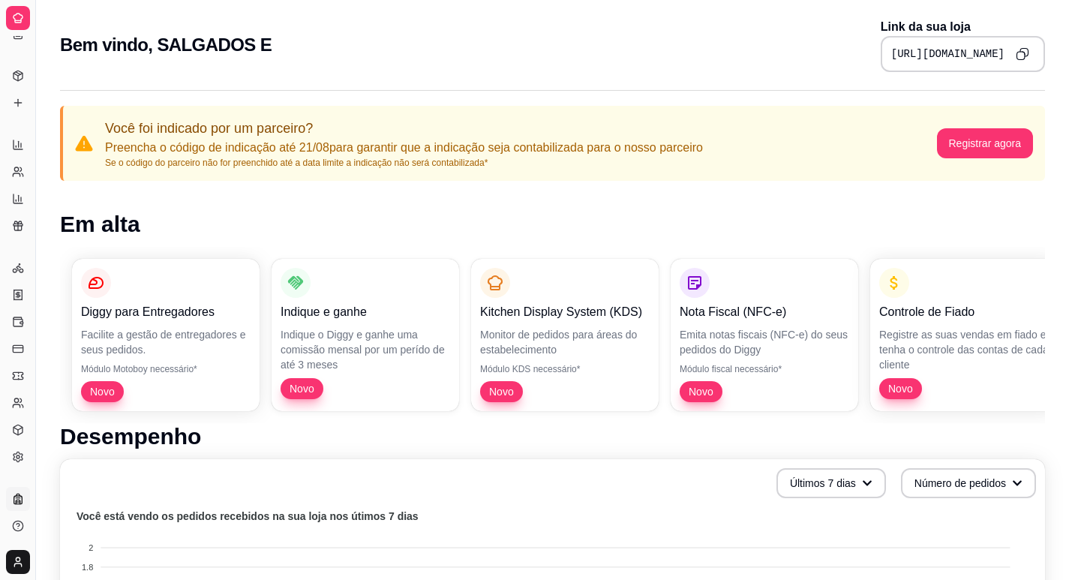
click at [24, 499] on link "Planos" at bounding box center [18, 499] width 24 height 24
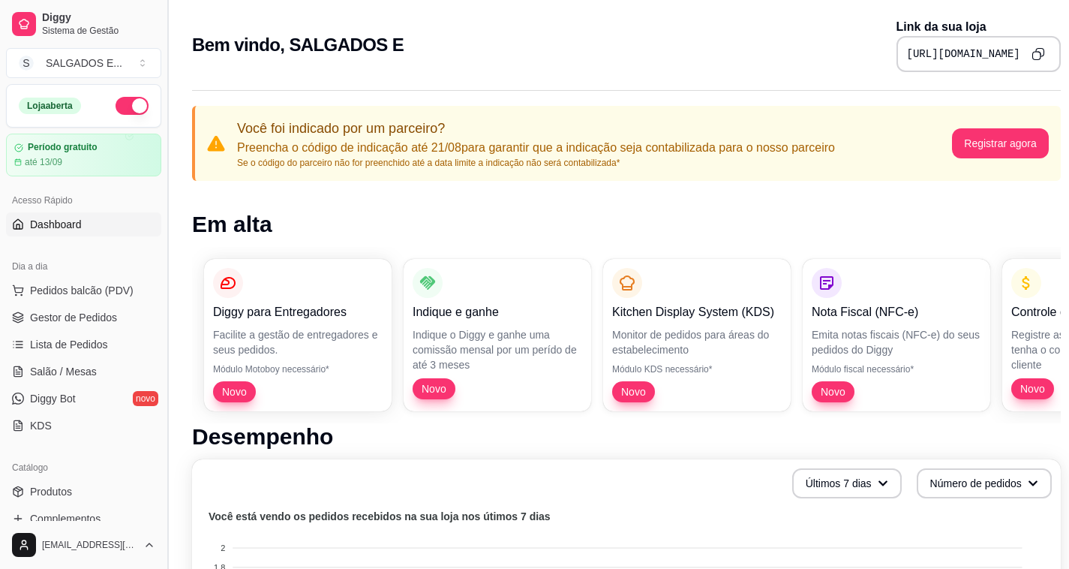
drag, startPoint x: 166, startPoint y: 167, endPoint x: 167, endPoint y: 176, distance: 9.1
click at [167, 176] on button "Toggle Sidebar" at bounding box center [167, 284] width 12 height 569
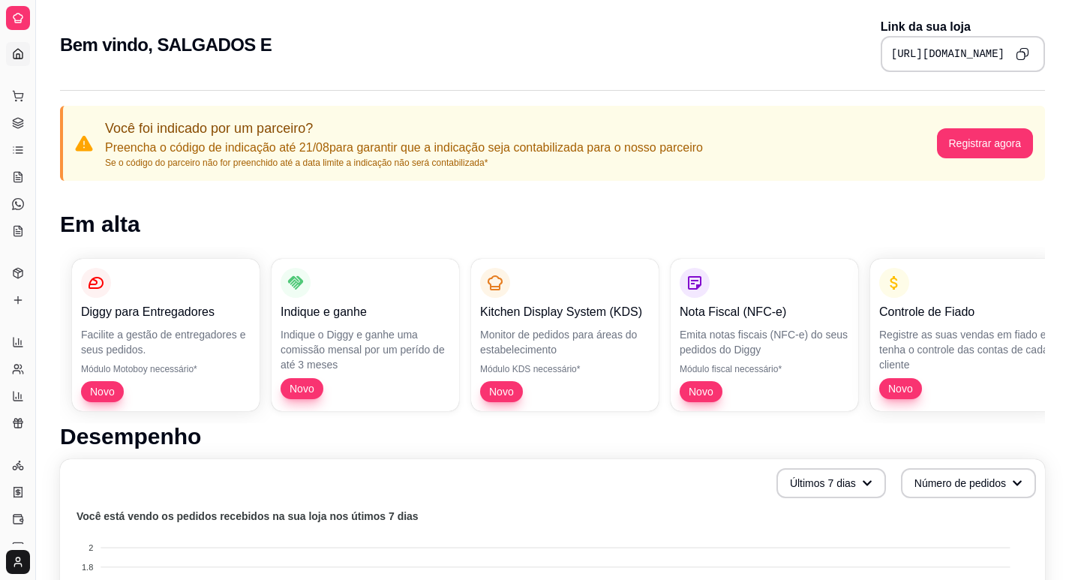
click at [12, 22] on icon at bounding box center [18, 18] width 12 height 12
click at [32, 33] on button "Toggle Sidebar" at bounding box center [35, 290] width 12 height 580
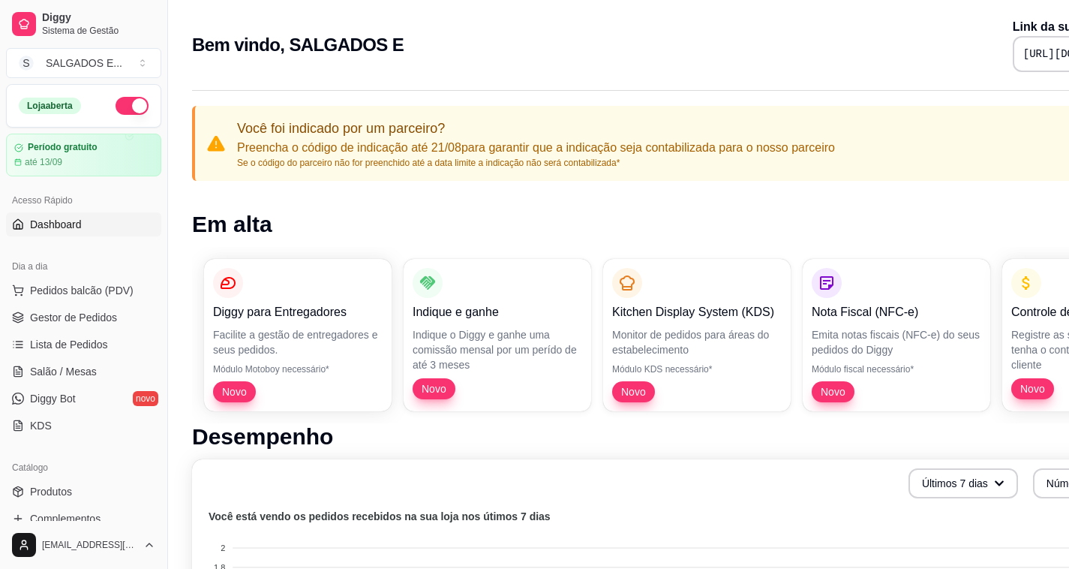
drag, startPoint x: 1044, startPoint y: 17, endPoint x: 980, endPoint y: 26, distance: 65.1
click at [980, 26] on div "Bem vindo, SALGADOS E Link da sua loja [URL][DOMAIN_NAME]" at bounding box center [684, 40] width 1033 height 81
drag, startPoint x: 995, startPoint y: 56, endPoint x: 1004, endPoint y: 54, distance: 9.3
click at [1023, 54] on pre "[URL][DOMAIN_NAME]" at bounding box center [1079, 54] width 113 height 15
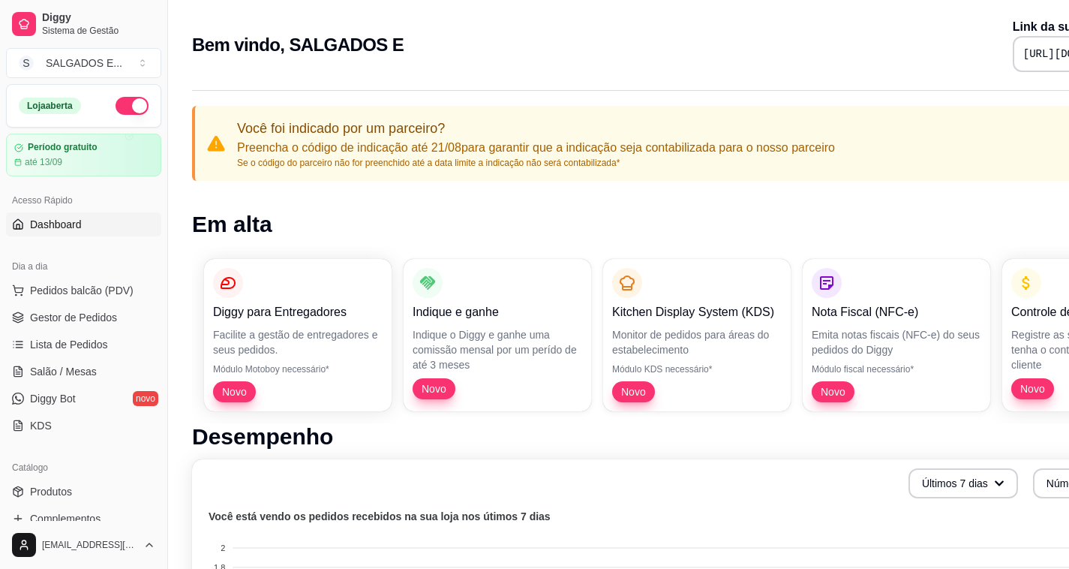
click at [1023, 54] on pre "[URL][DOMAIN_NAME]" at bounding box center [1079, 54] width 113 height 15
